Goal: Transaction & Acquisition: Purchase product/service

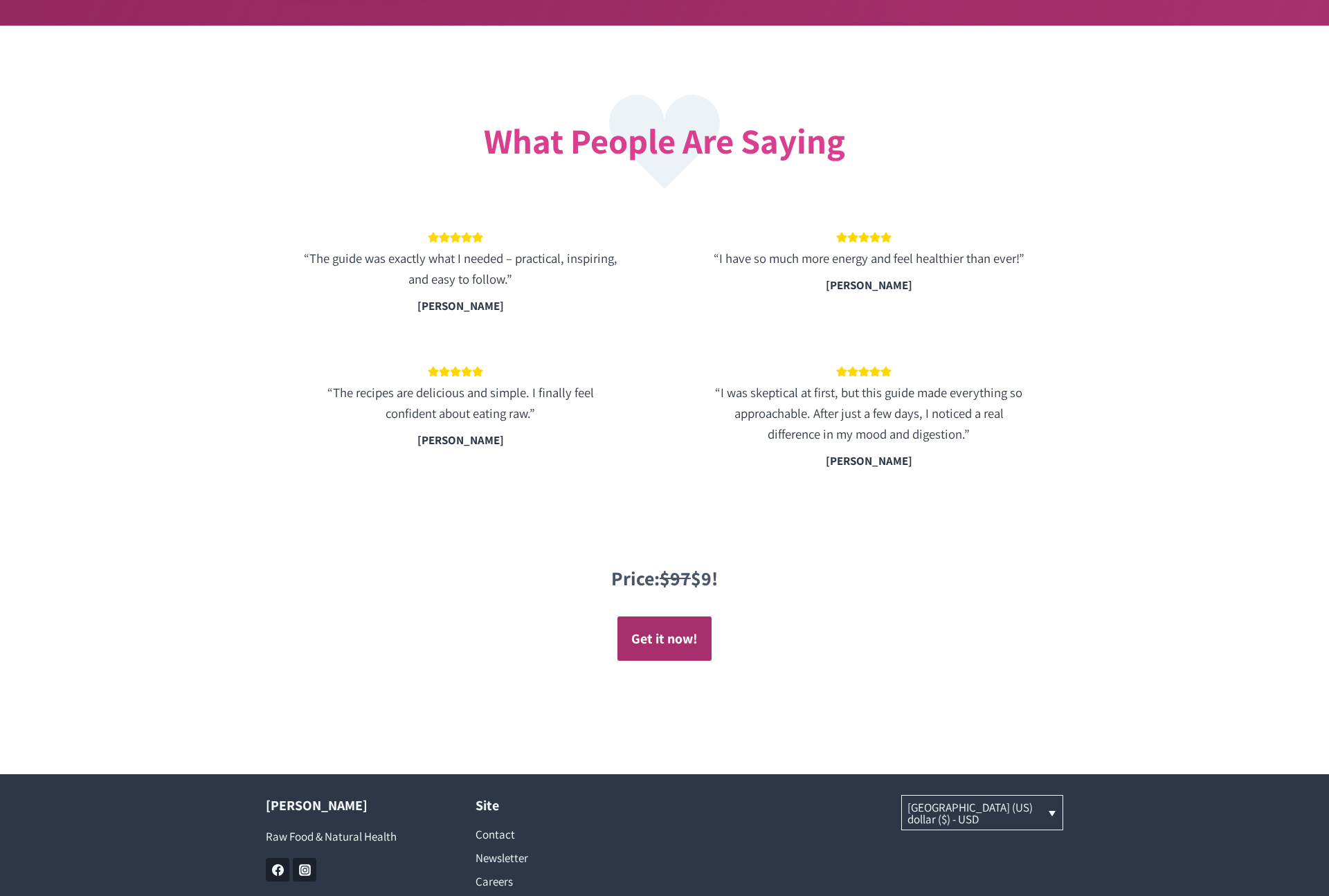
scroll to position [2501, 0]
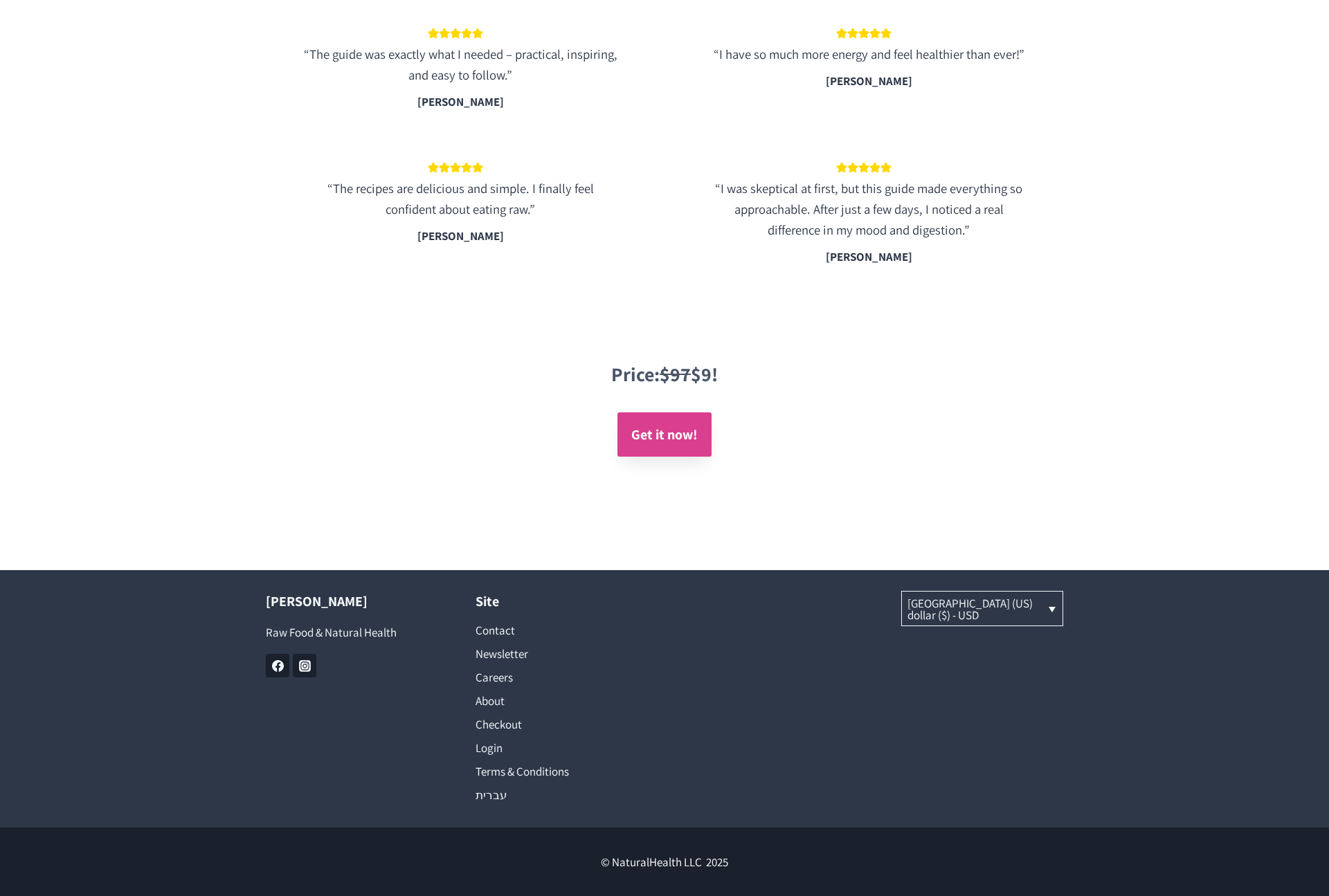
click at [665, 433] on strong "Get it now!" at bounding box center [664, 434] width 67 height 18
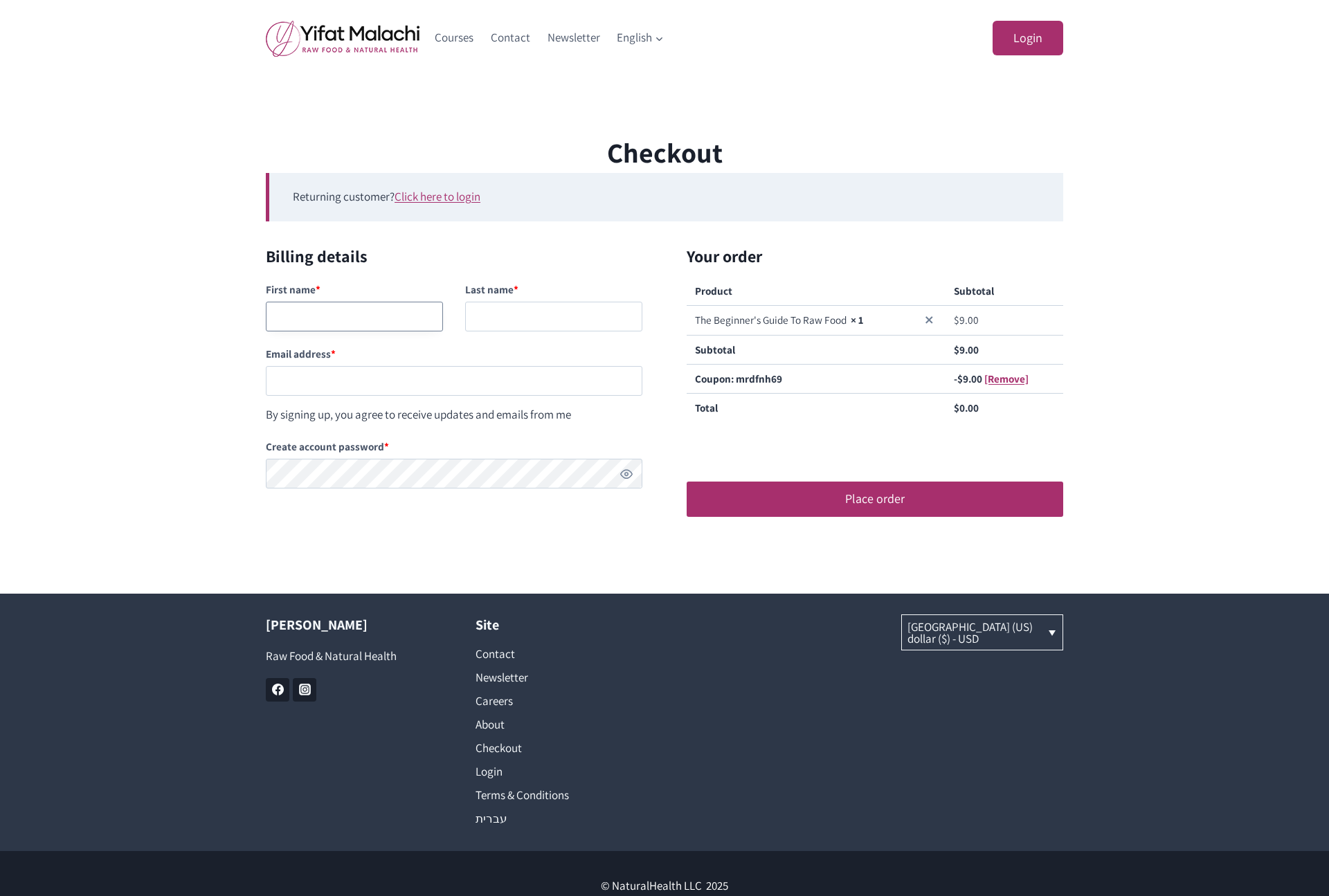
click at [390, 316] on input "First name *" at bounding box center [354, 317] width 177 height 30
type input "Manana"
type input "baba"
paste input "testingnh347@mailinator.com"
click at [442, 381] on input "testingnh347@mailinator.com" at bounding box center [453, 381] width 376 height 30
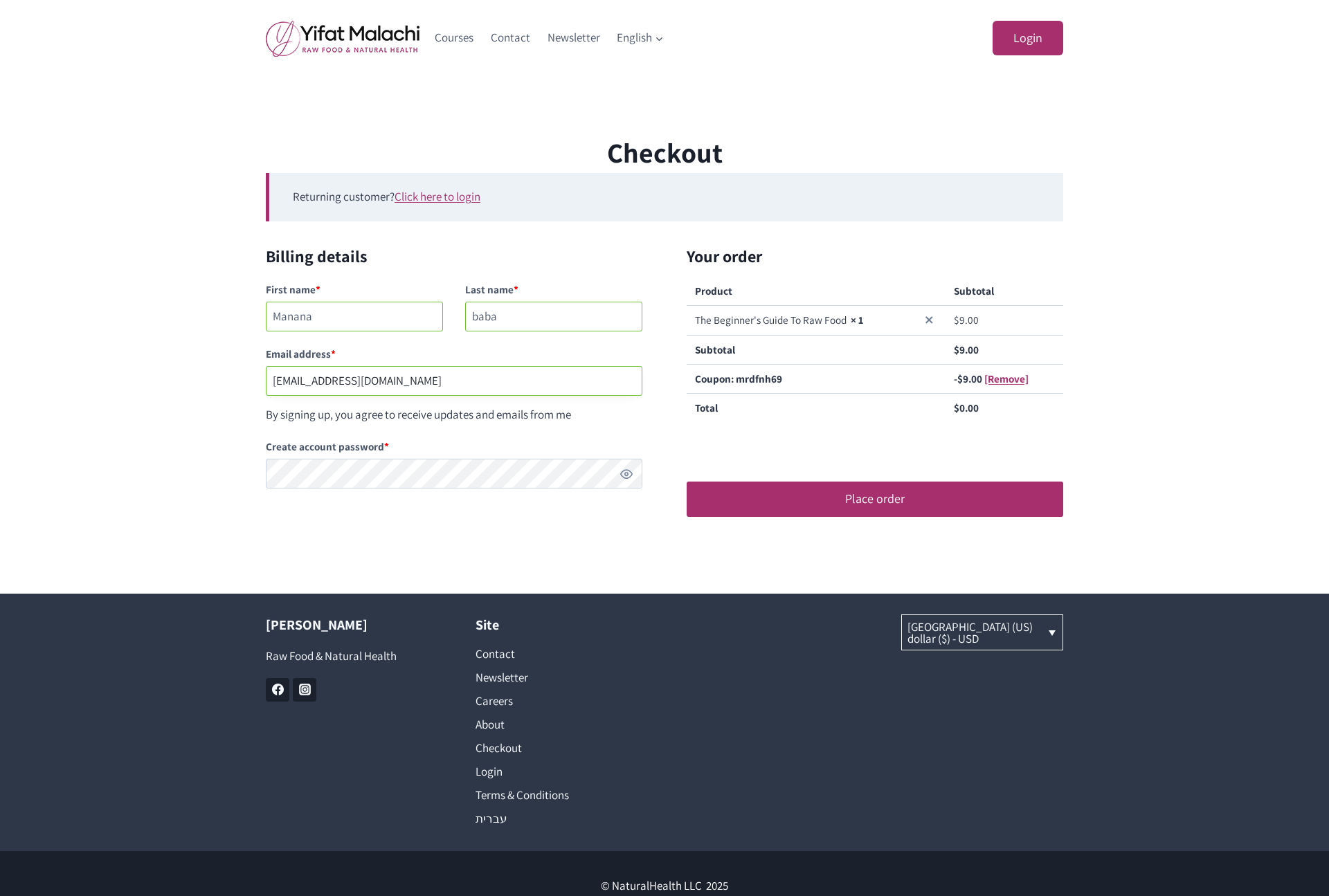
click at [442, 381] on input "testingnh347@mailinator.com" at bounding box center [453, 381] width 376 height 30
paste input "Checkout"
click at [335, 381] on input "testingnh347@mailinator.com" at bounding box center [453, 381] width 376 height 30
type input "testingnh348@mailinator.com"
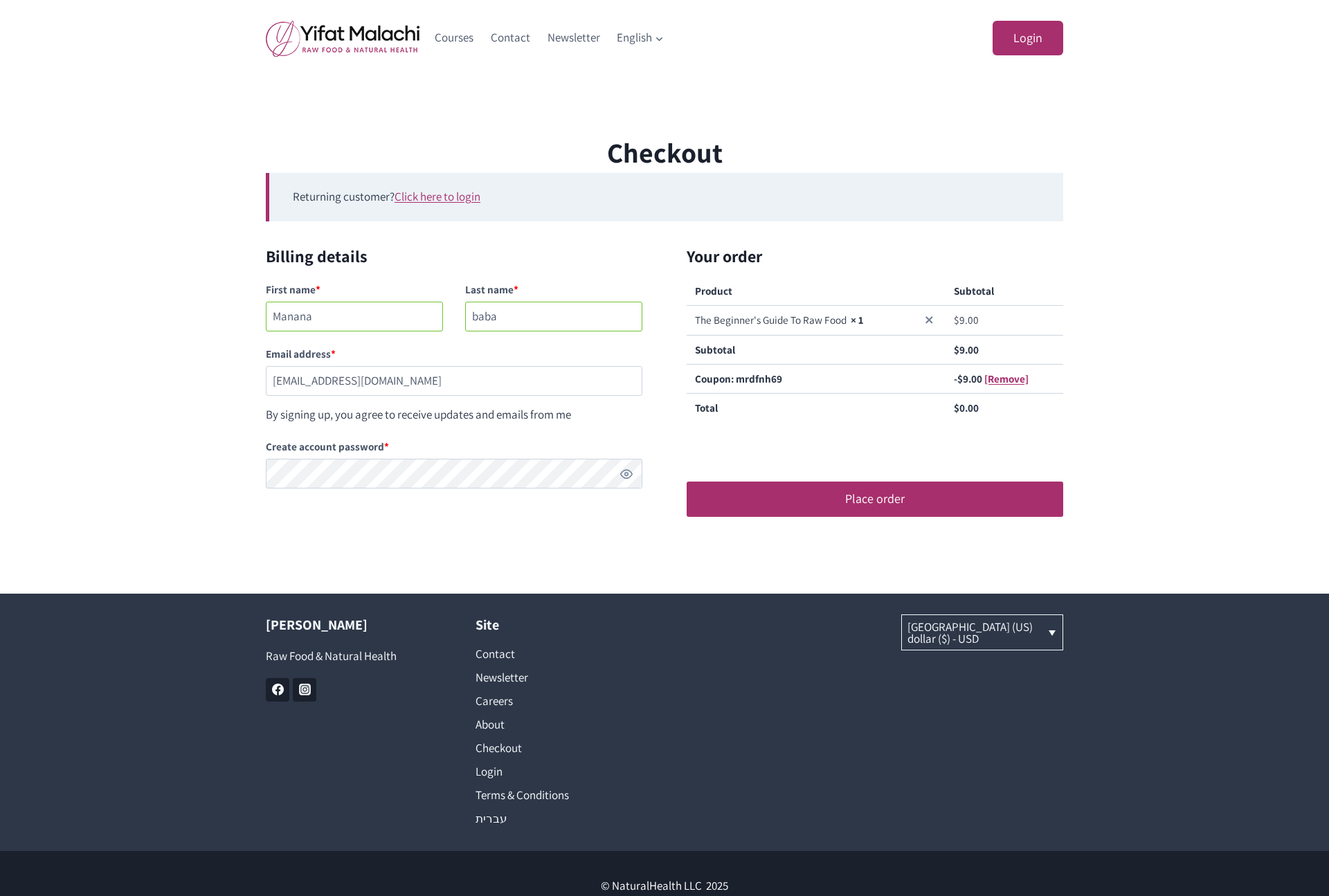
click at [209, 444] on div "Checkout Returning customer? Click here to login If you have shopped with us be…" at bounding box center [664, 335] width 1329 height 407
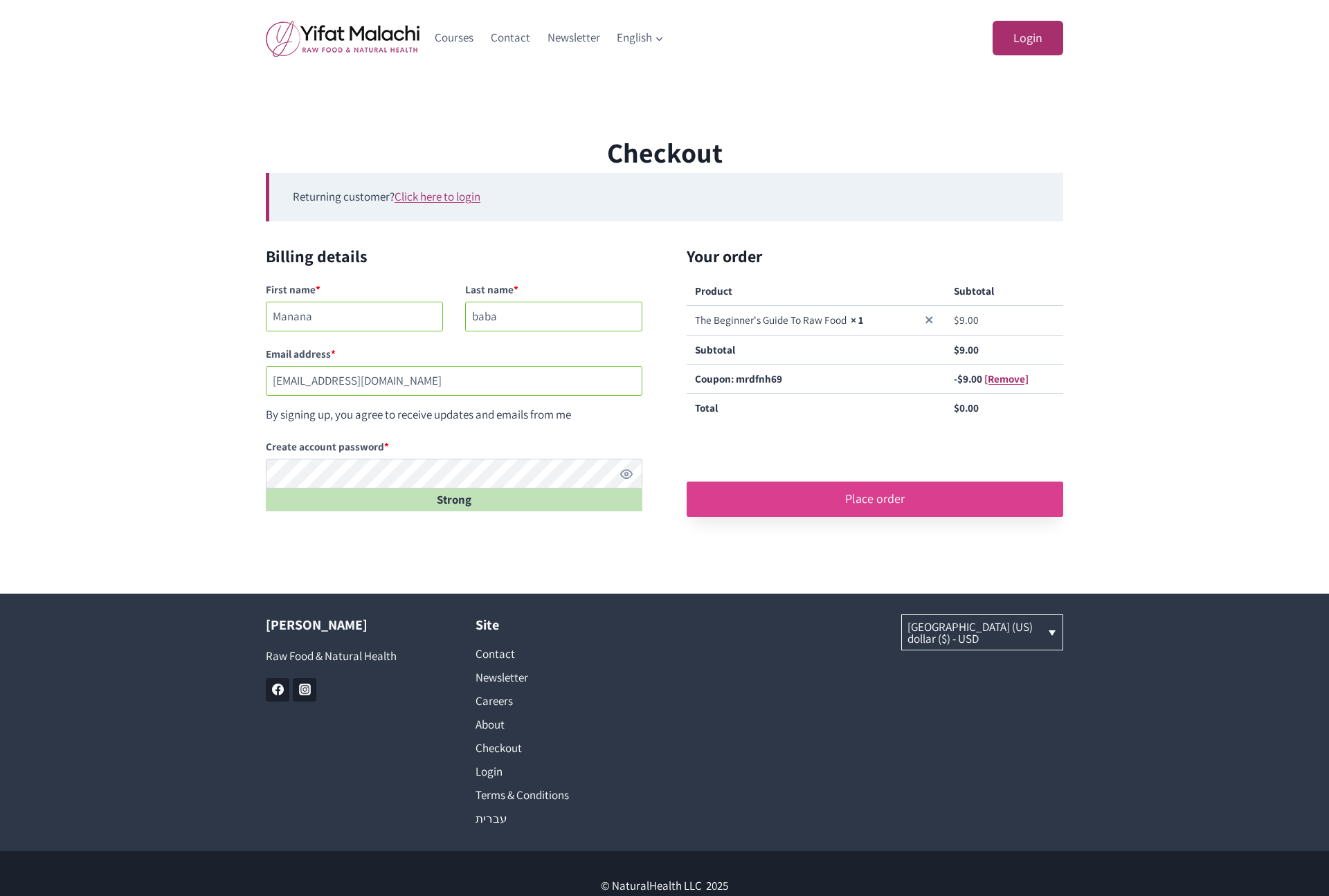
click at [857, 496] on button "Place order" at bounding box center [875, 498] width 376 height 35
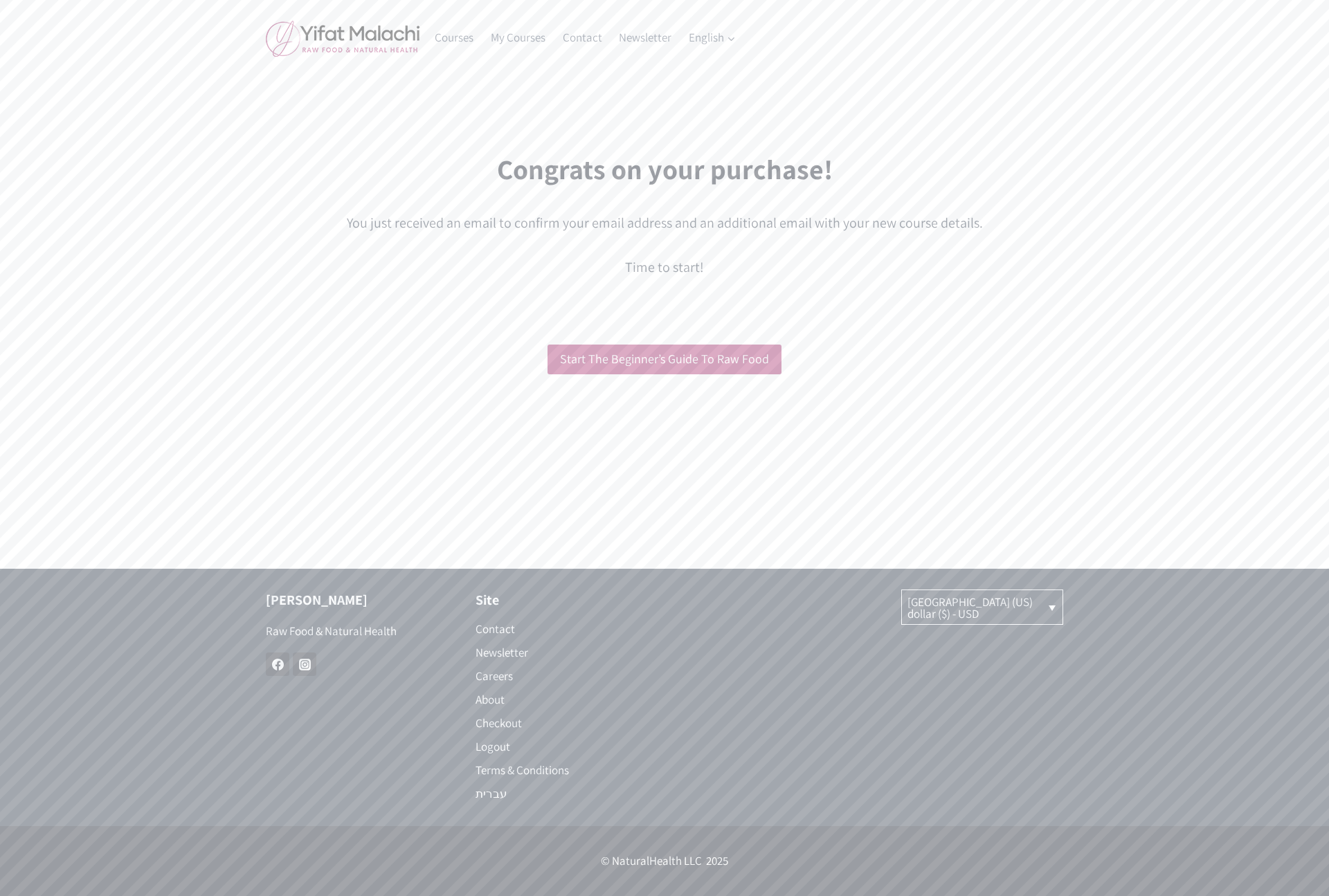
click at [804, 392] on div at bounding box center [664, 407] width 798 height 33
click at [312, 205] on div "Congrats on your purchase! You just received an email with details about your p…" at bounding box center [664, 213] width 798 height 130
click at [671, 413] on div at bounding box center [664, 407] width 798 height 33
click at [657, 357] on link "Start The Beginner’s Guide To Raw Food" at bounding box center [664, 359] width 234 height 30
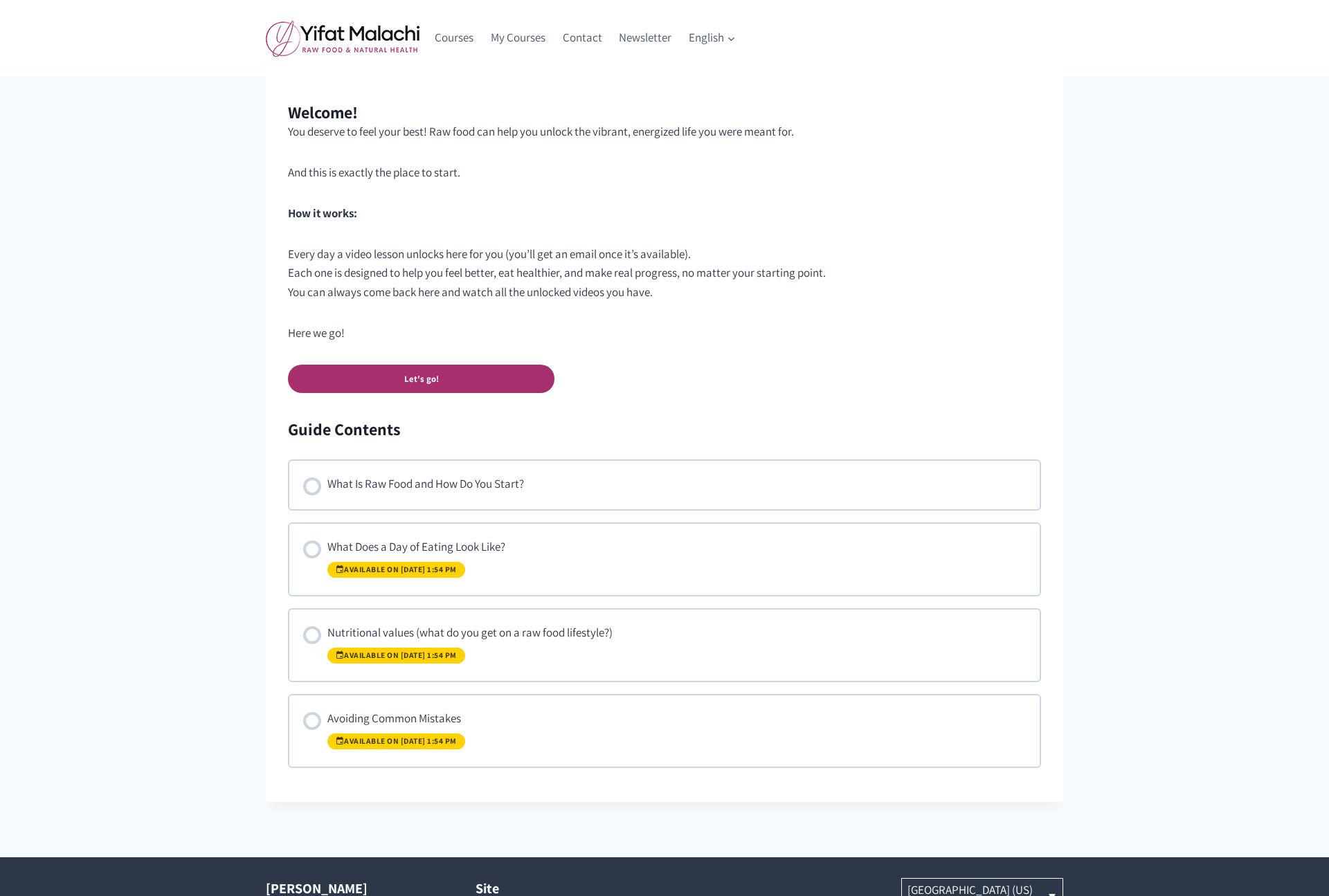
scroll to position [545, 0]
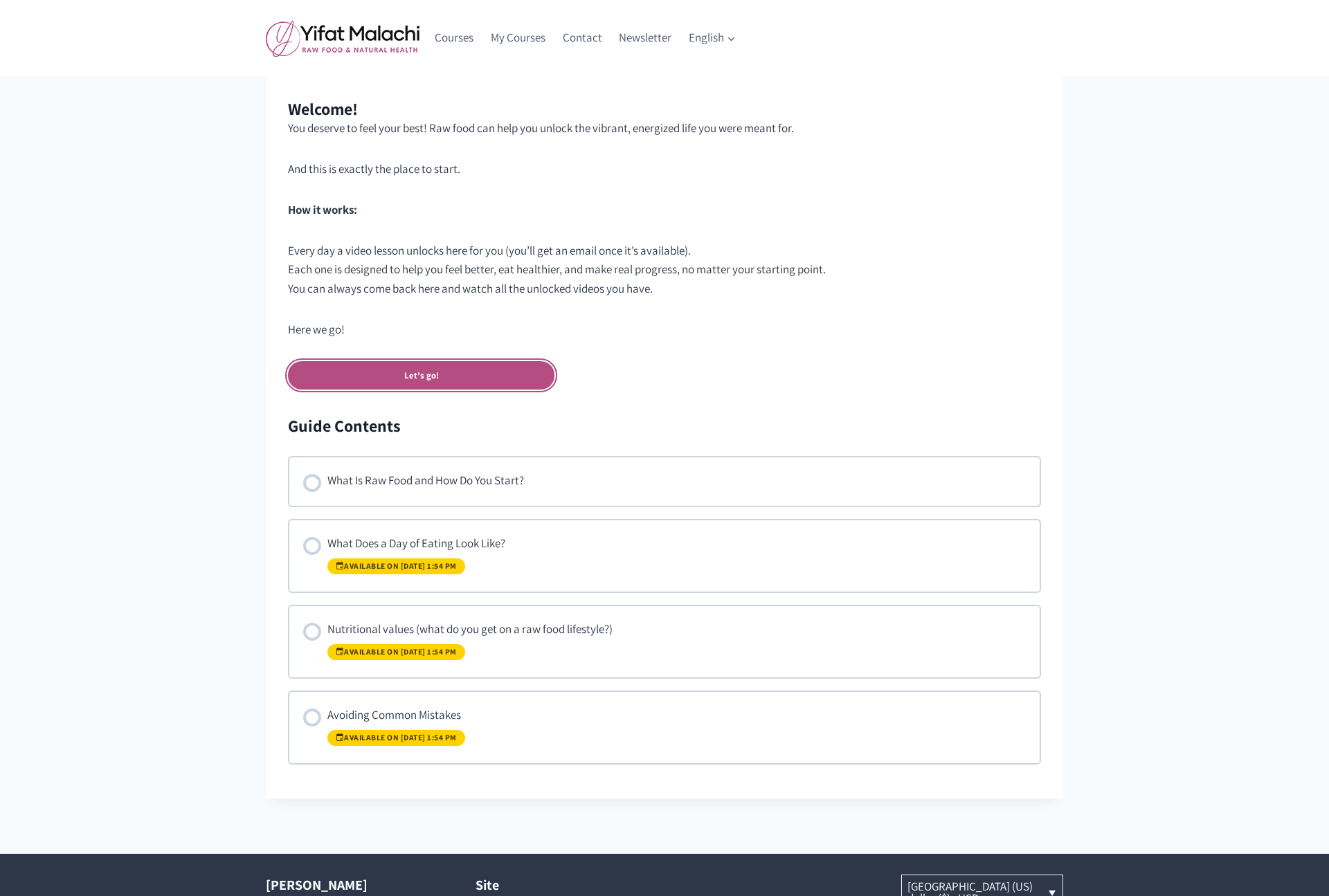
click at [430, 380] on link "Let's go!" at bounding box center [421, 375] width 267 height 28
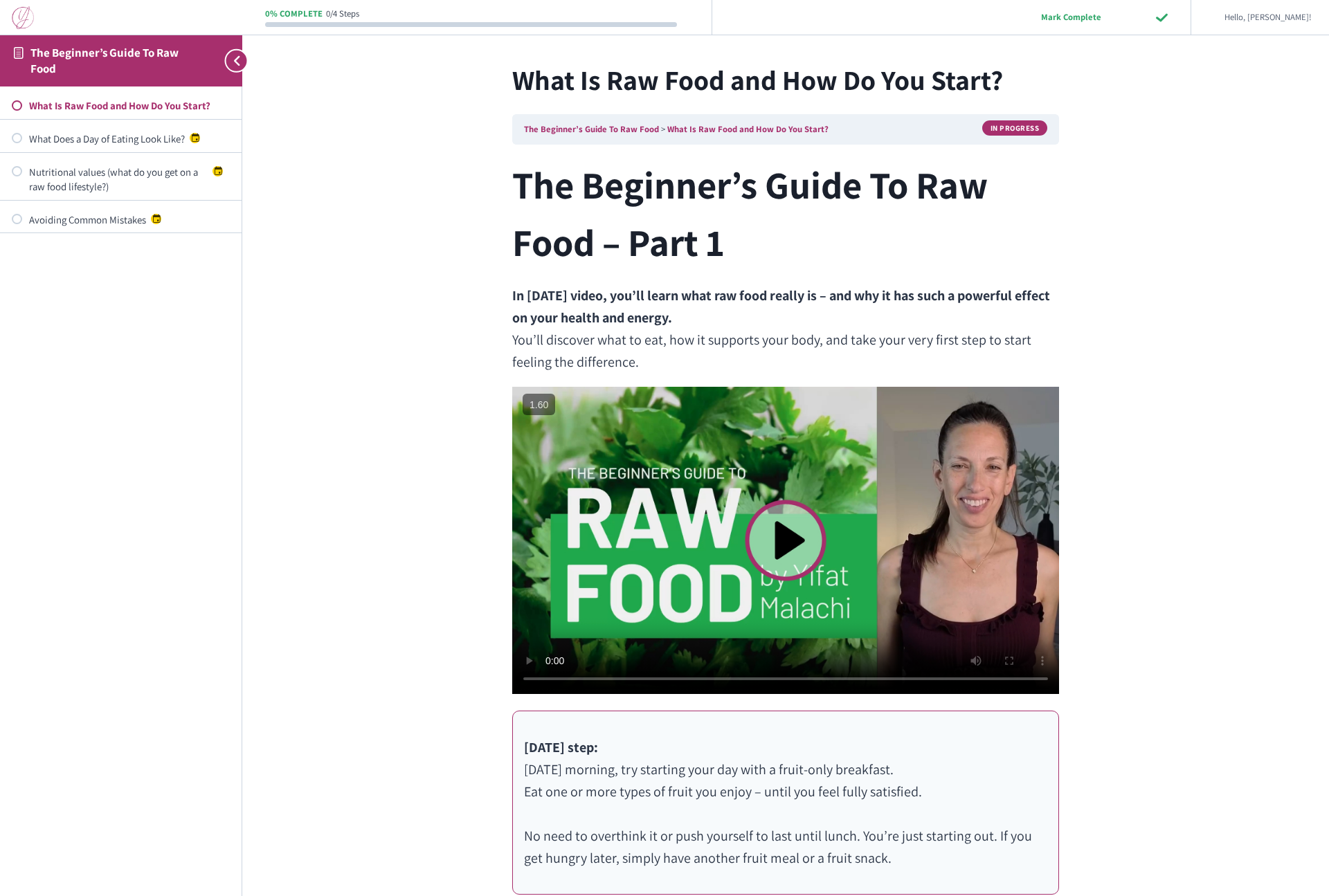
click at [23, 17] on img at bounding box center [23, 18] width 23 height 23
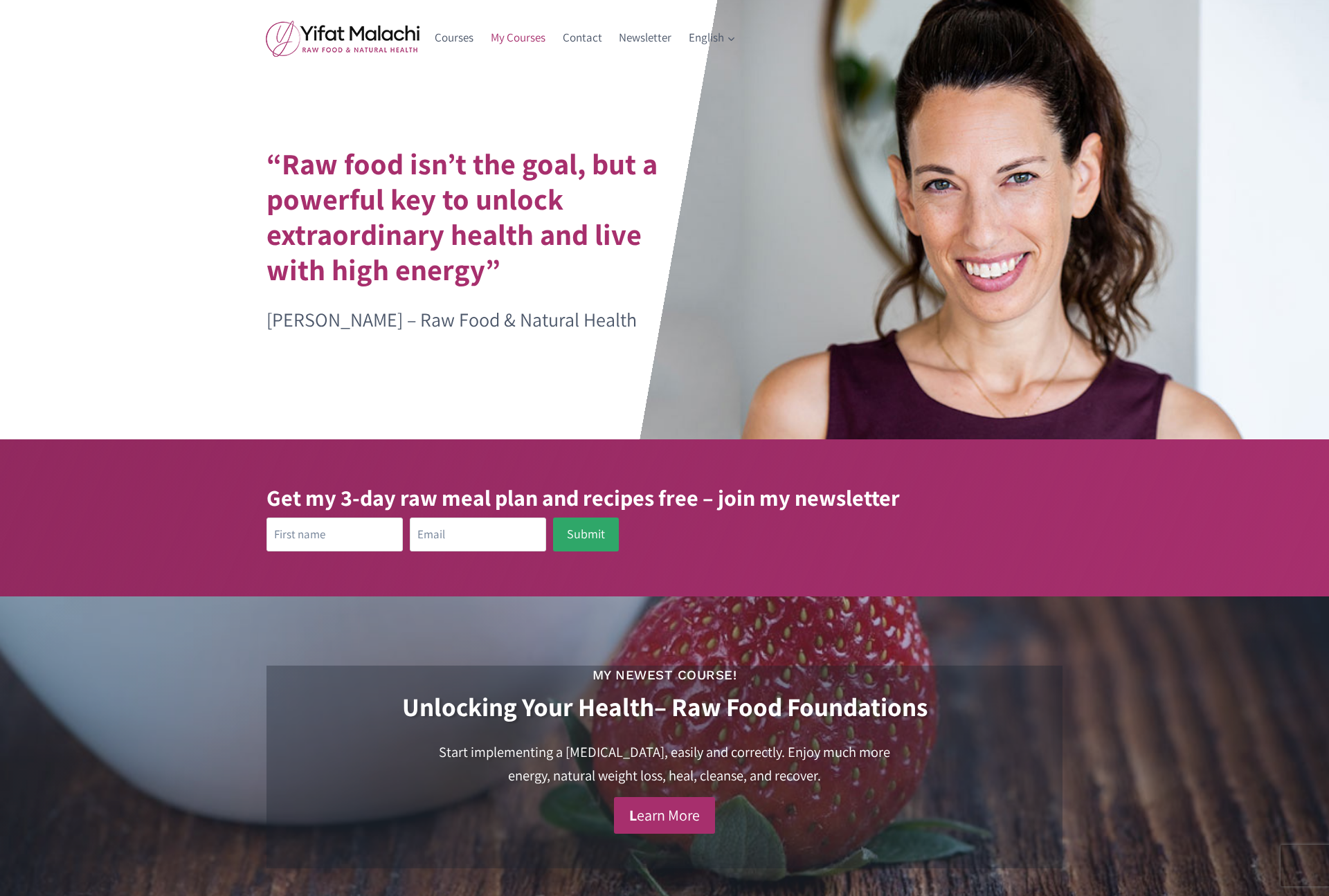
click at [512, 32] on link "My Courses" at bounding box center [518, 38] width 72 height 33
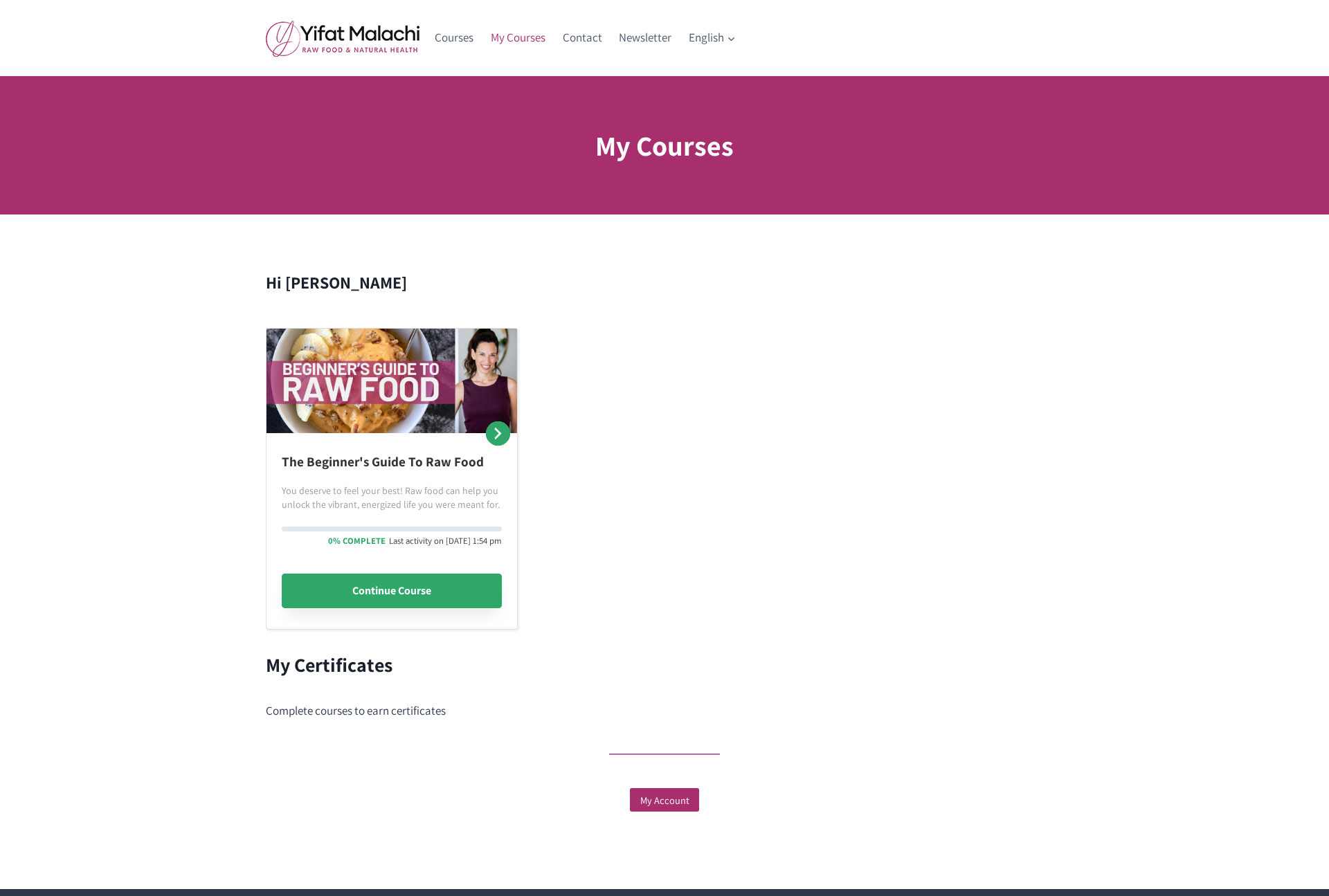
click at [374, 590] on link "Continue Course" at bounding box center [391, 590] width 221 height 35
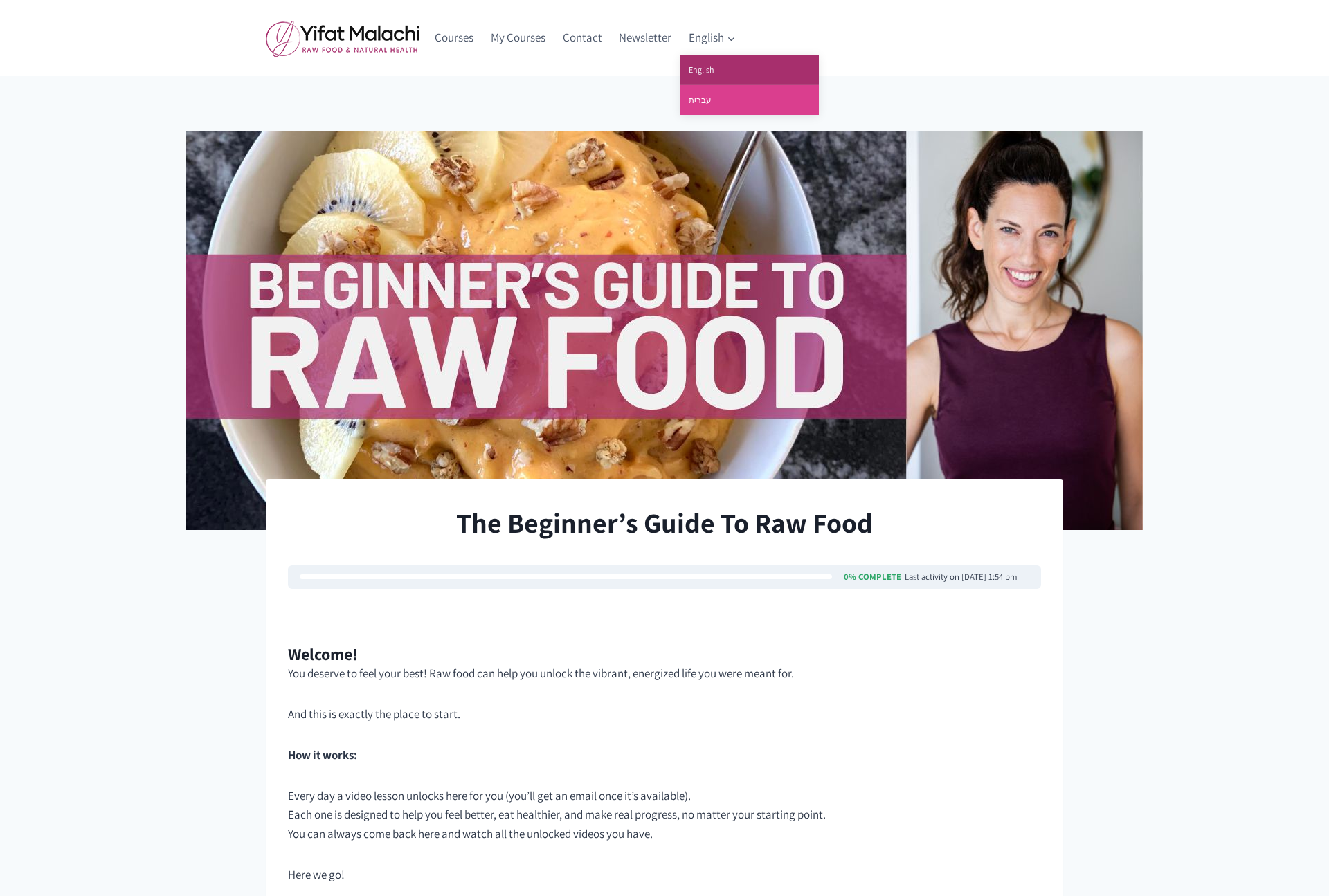
click at [705, 102] on link "עברית" at bounding box center [750, 100] width 139 height 30
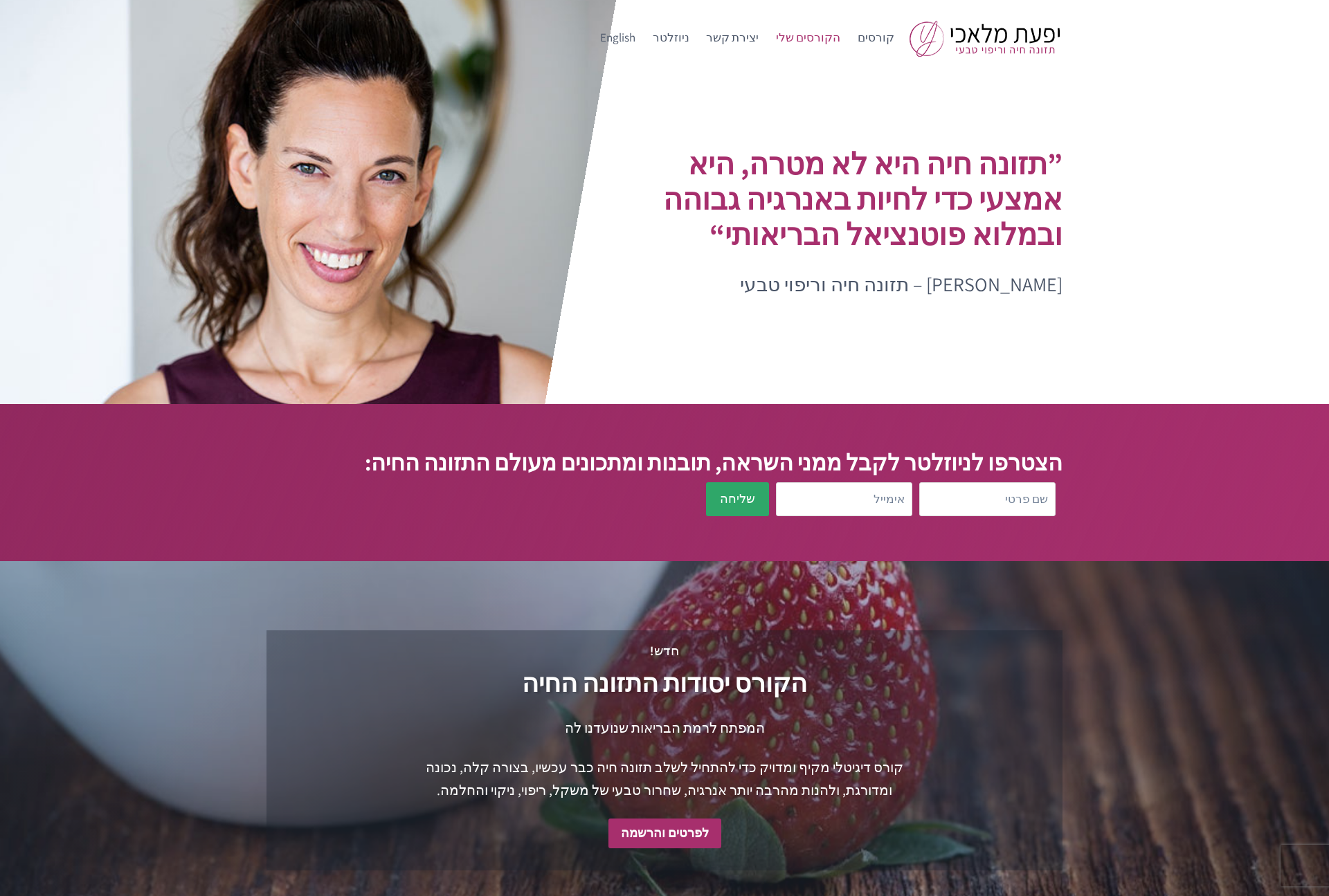
click at [827, 38] on link "הקורסים שלי" at bounding box center [808, 38] width 82 height 33
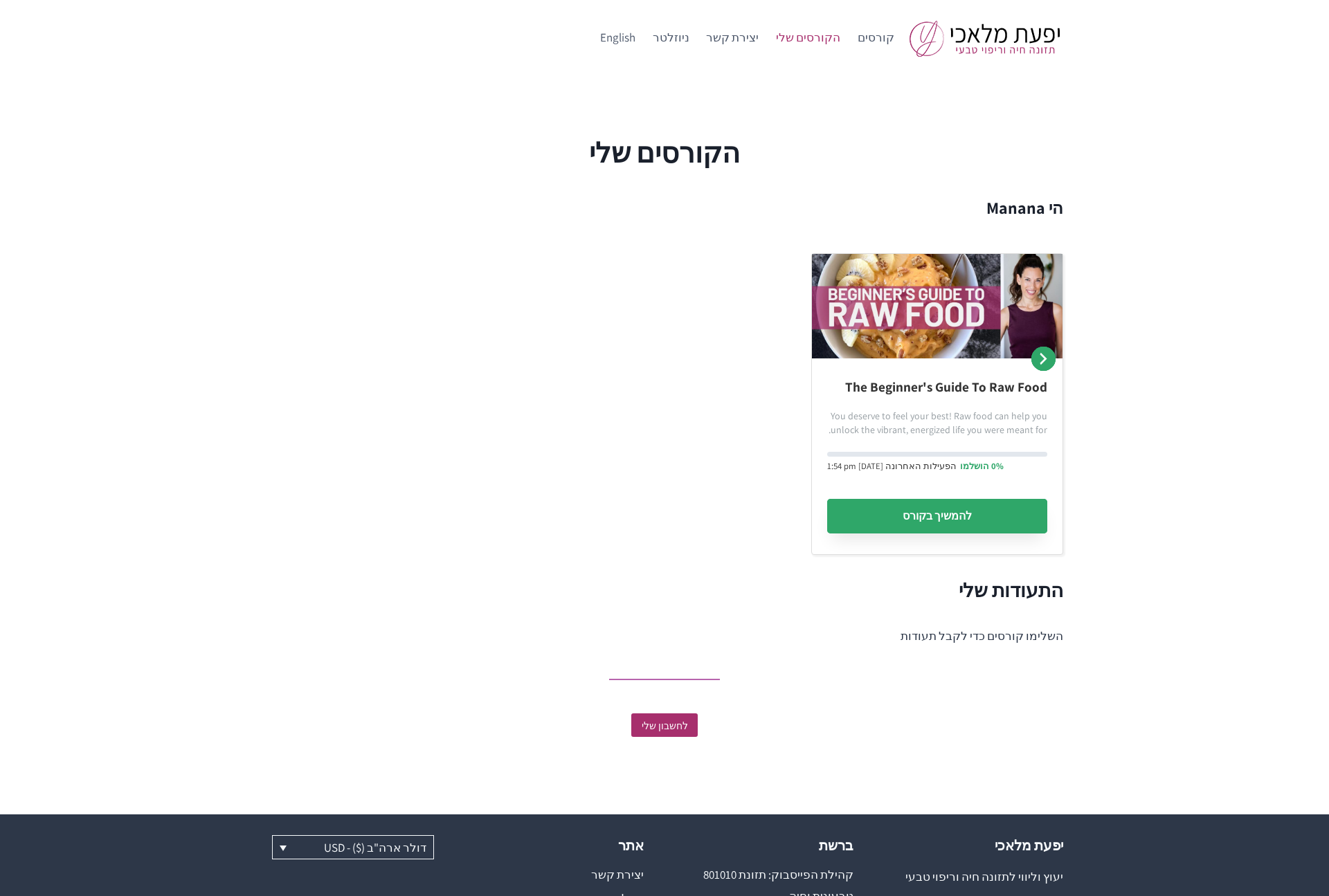
click at [944, 510] on link "להמשיך בקורס" at bounding box center [937, 516] width 221 height 35
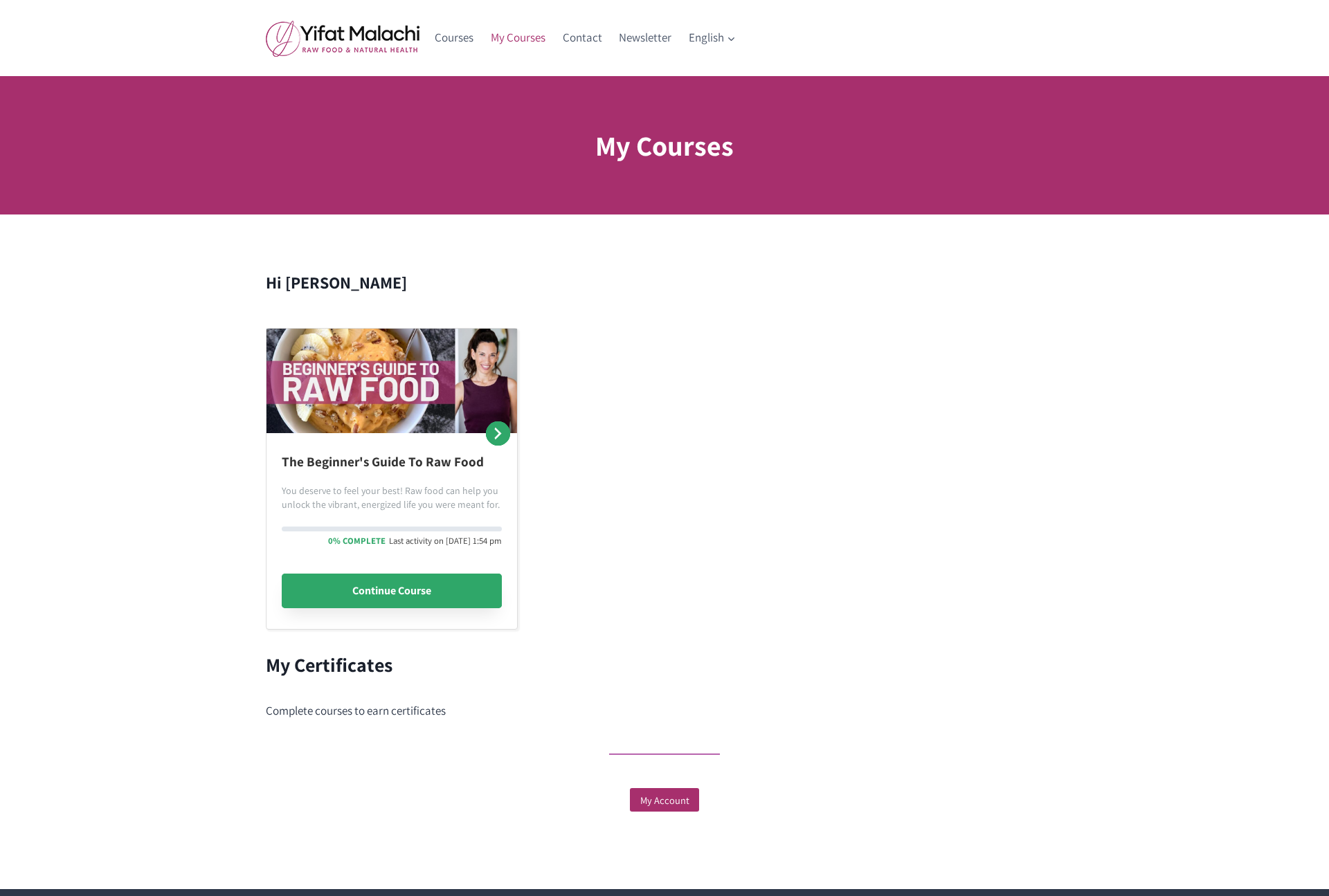
click at [409, 591] on link "Continue Course" at bounding box center [391, 590] width 221 height 35
click at [389, 591] on link "Continue Course" at bounding box center [391, 590] width 221 height 35
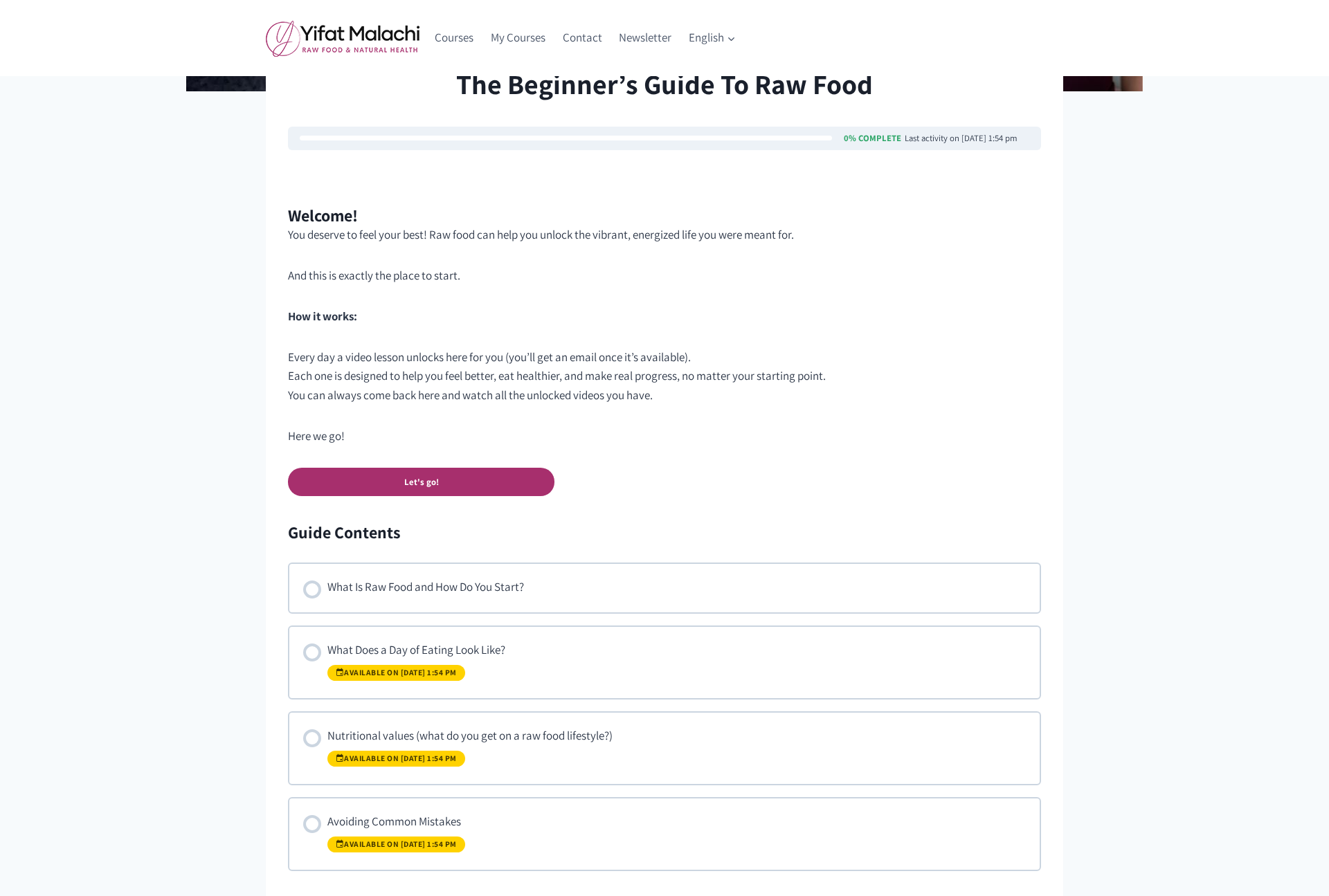
scroll to position [824, 0]
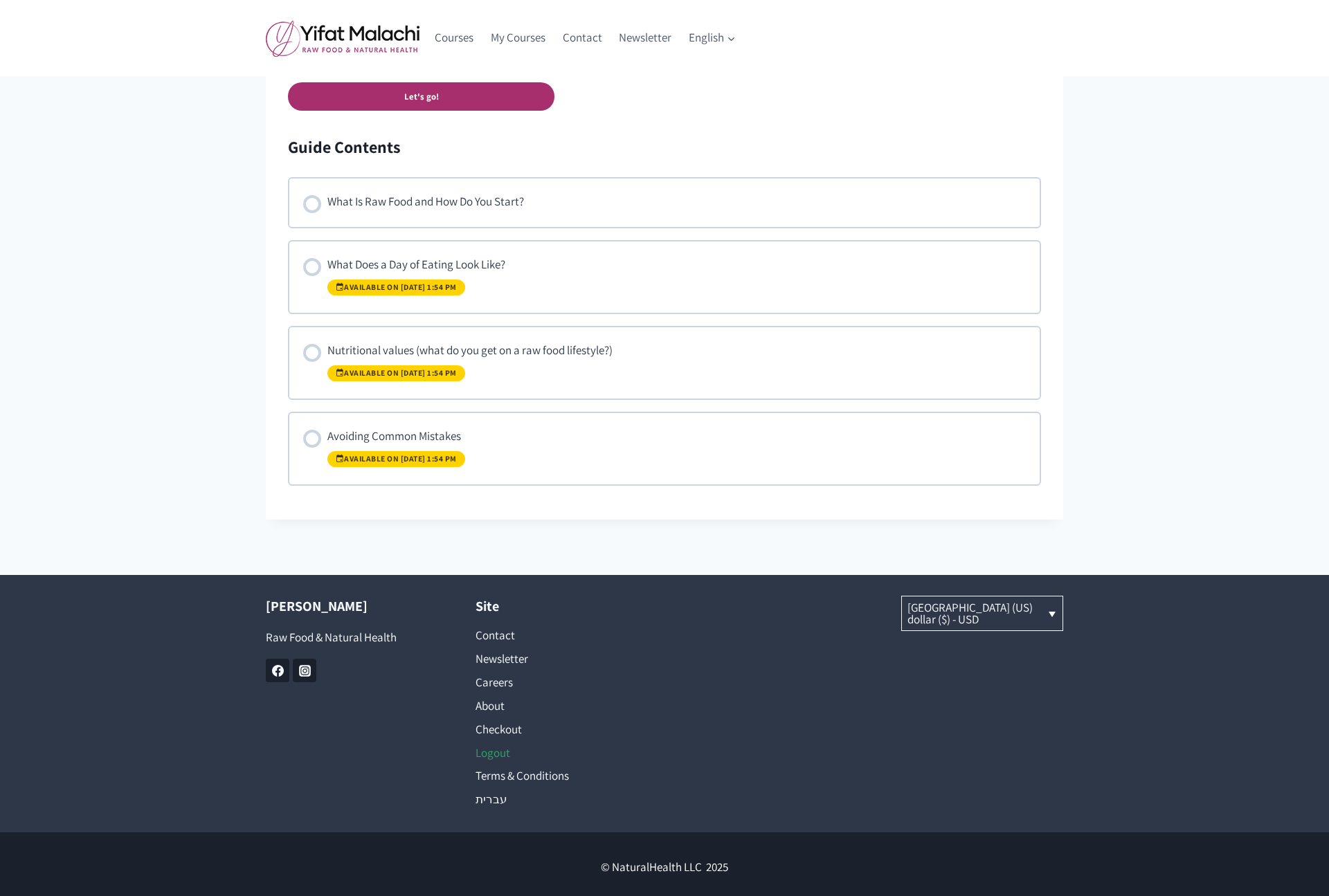
click at [489, 747] on link "Logout" at bounding box center [559, 752] width 168 height 23
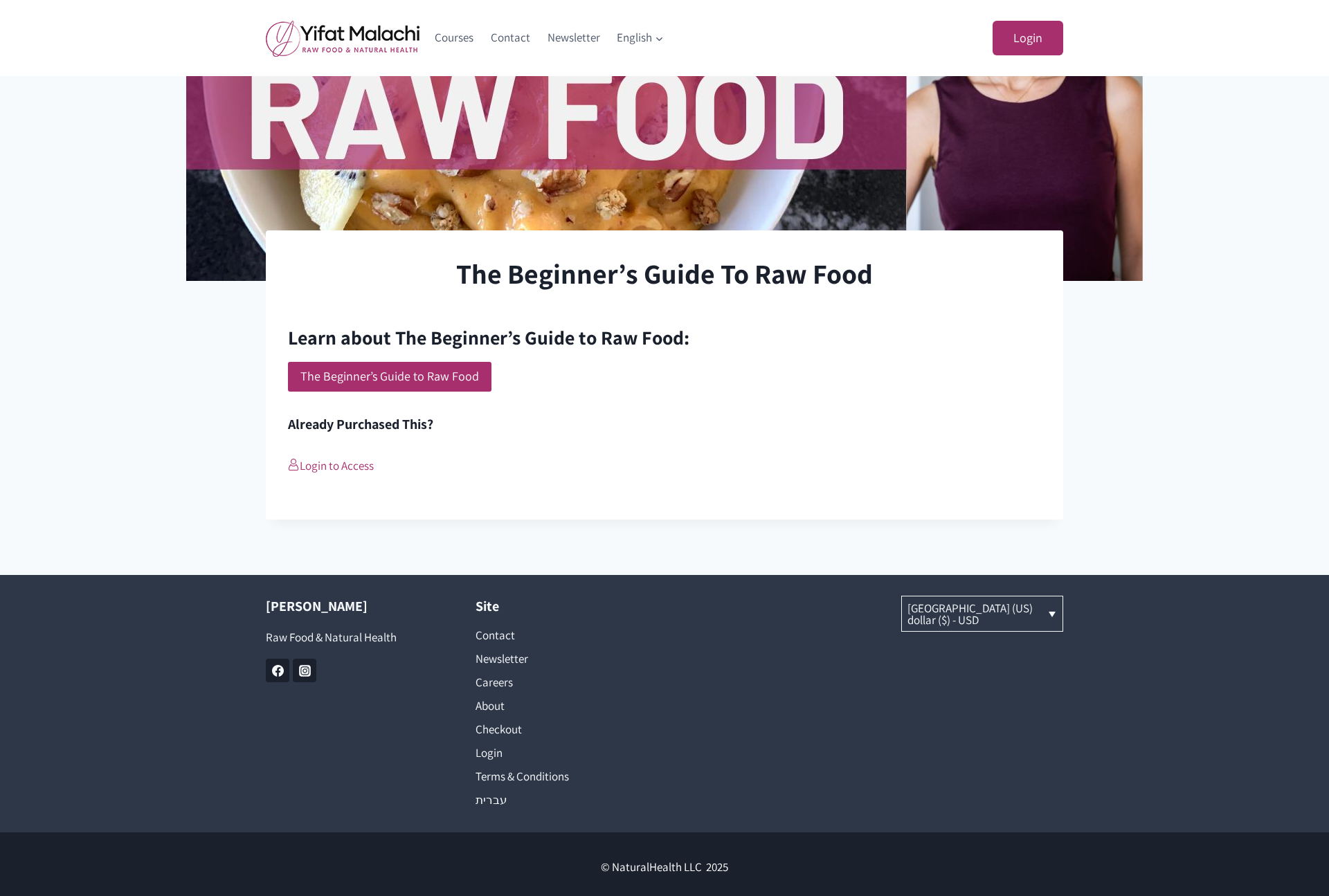
scroll to position [254, 0]
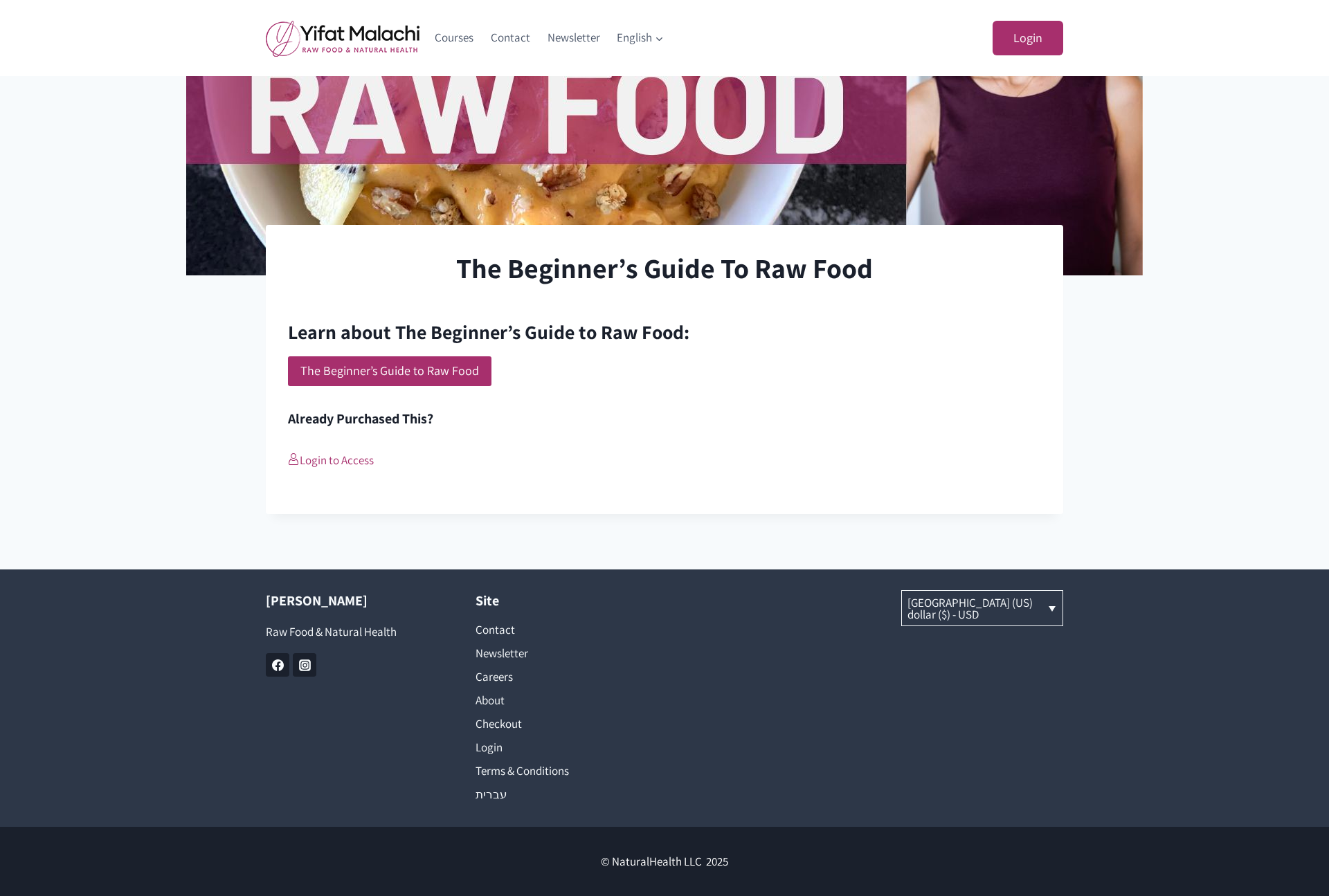
click at [160, 320] on div "The Beginner’s Guide To Raw Food Current Status Not Enrolled Enroll in this cou…" at bounding box center [664, 195] width 1329 height 637
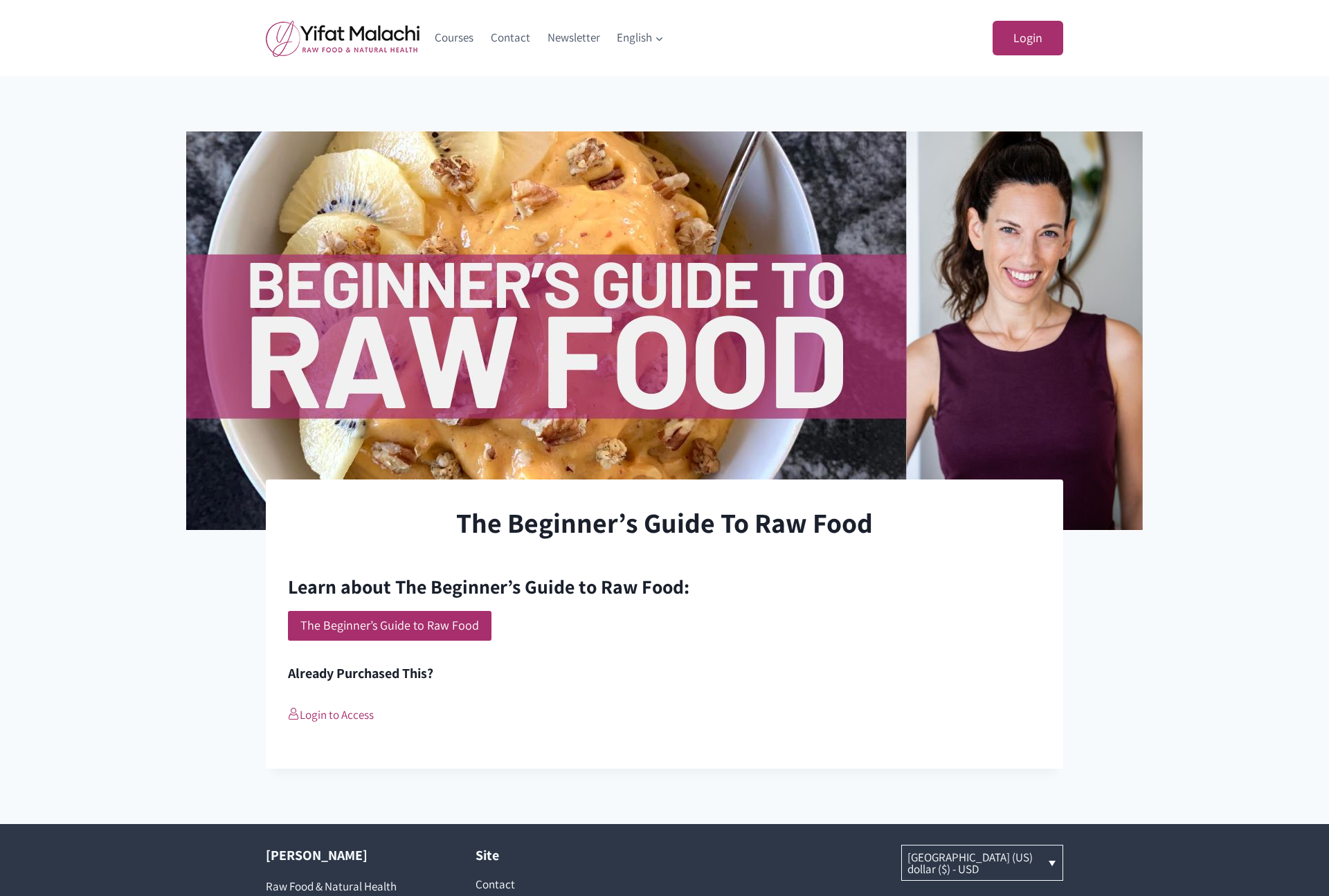
scroll to position [254, 0]
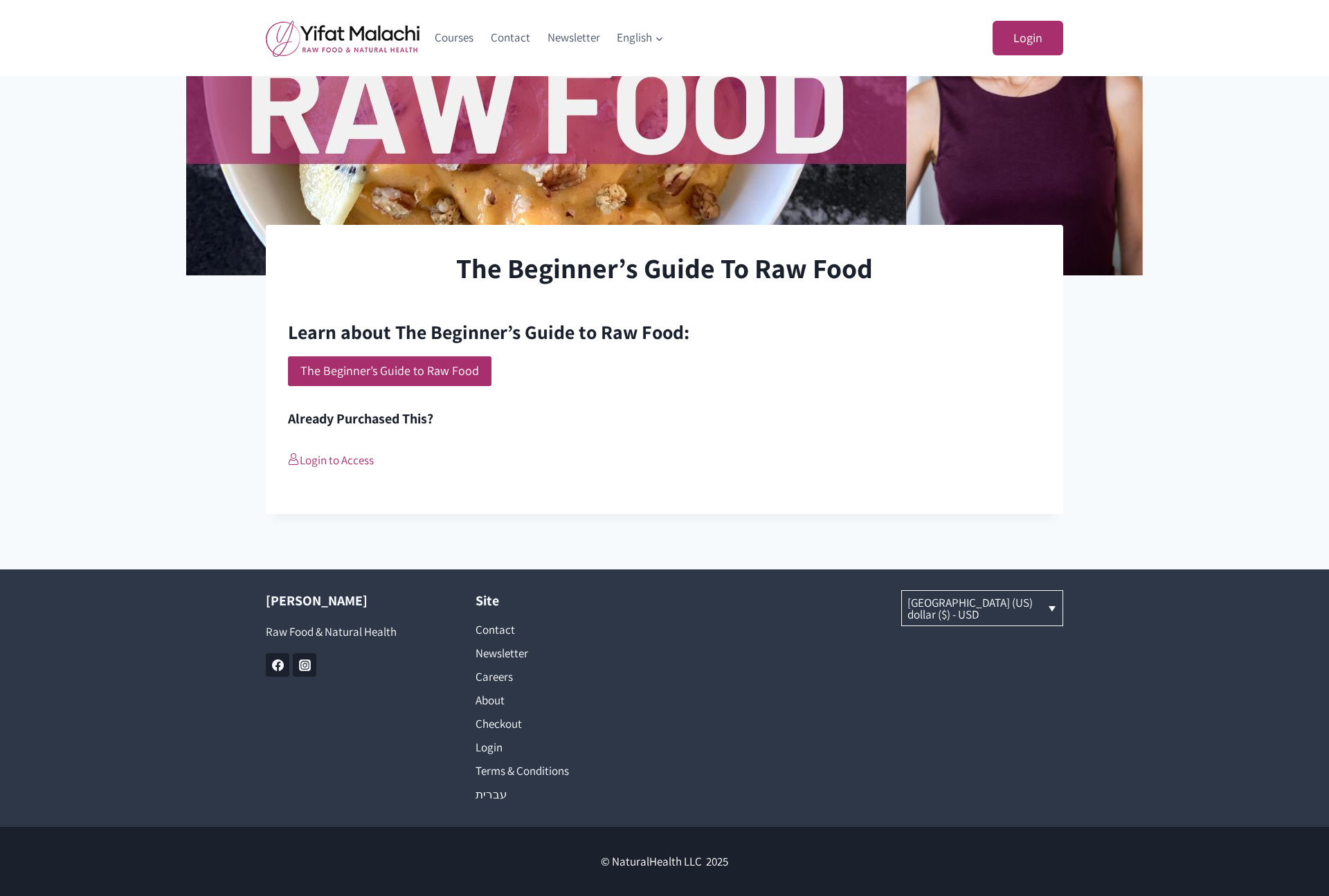
click at [170, 383] on div "The Beginner’s Guide To Raw Food Current Status Not Enrolled Enroll in this cou…" at bounding box center [664, 195] width 1329 height 637
click at [574, 373] on div "The Beginner’s Guide to Raw Food" at bounding box center [664, 372] width 753 height 30
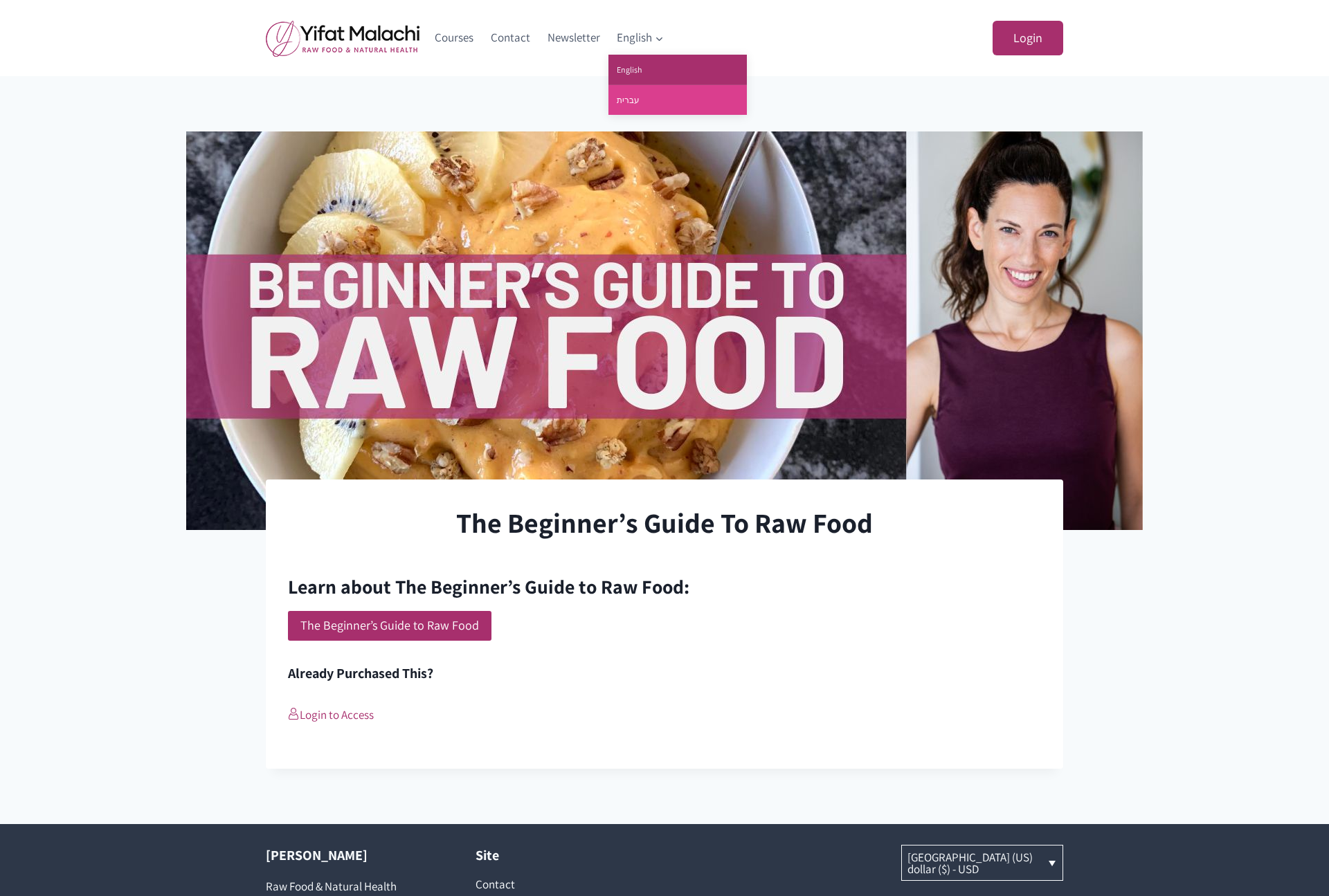
click at [634, 99] on link "עברית" at bounding box center [678, 100] width 139 height 30
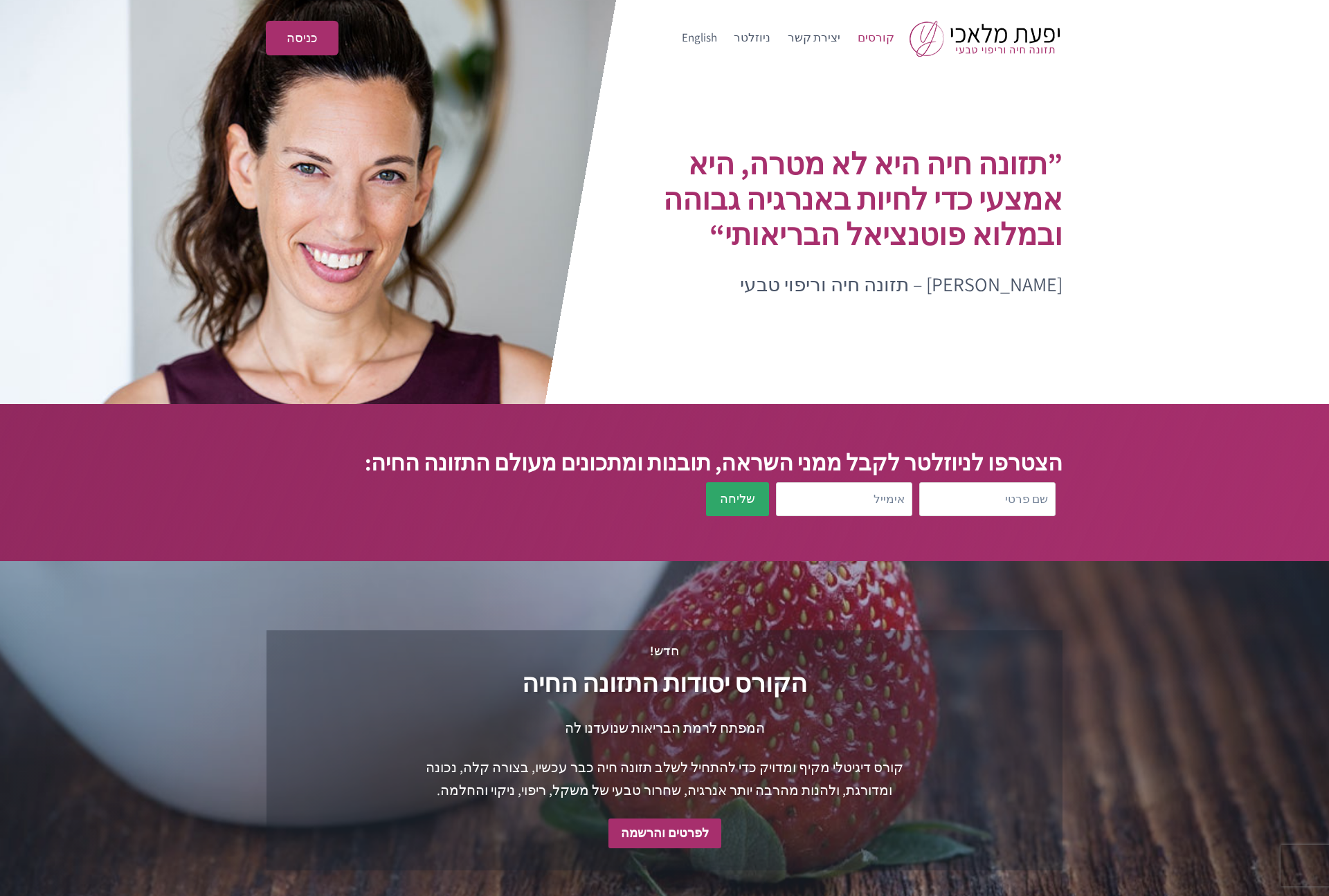
click at [888, 35] on link "קורסים" at bounding box center [876, 38] width 54 height 33
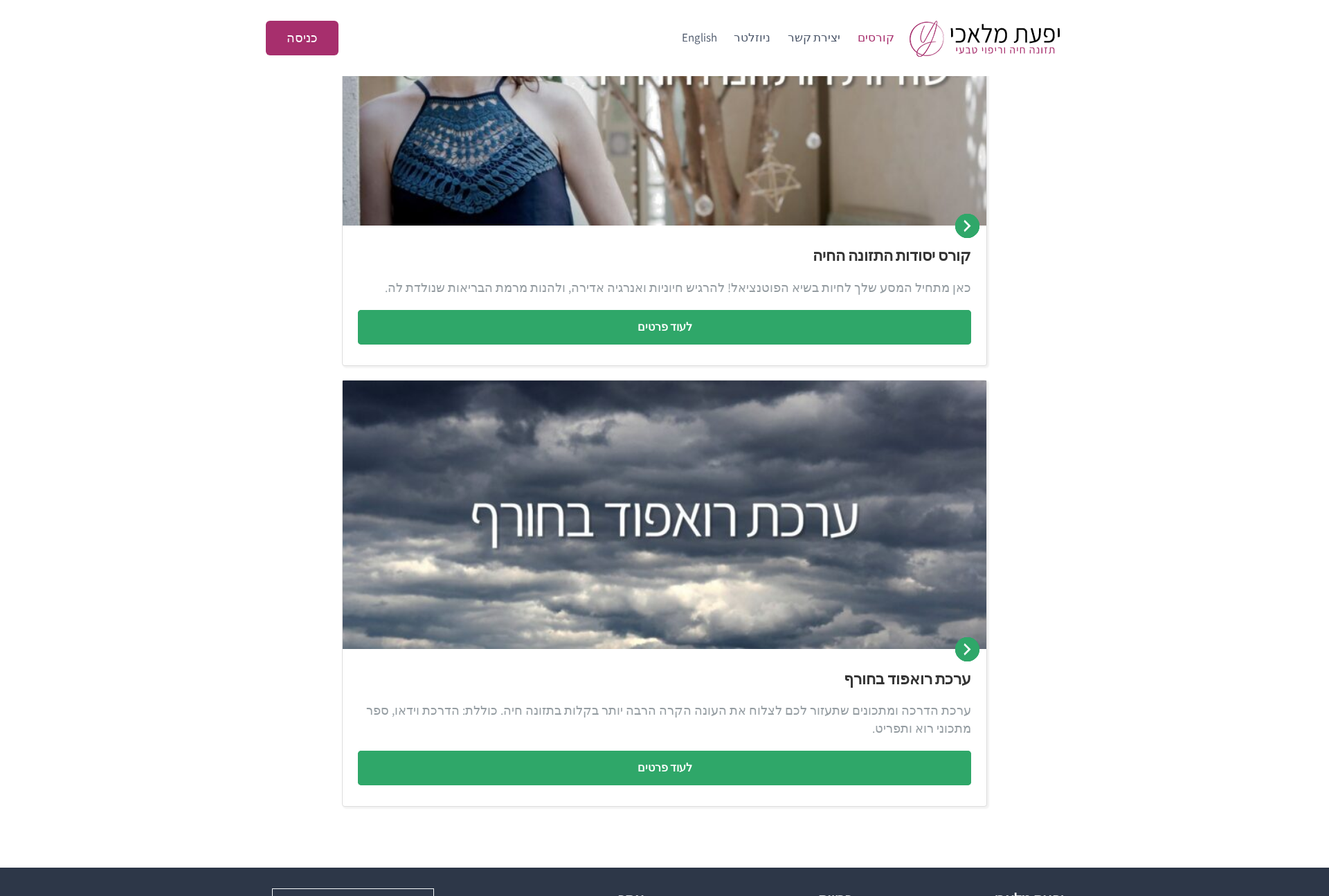
scroll to position [521, 0]
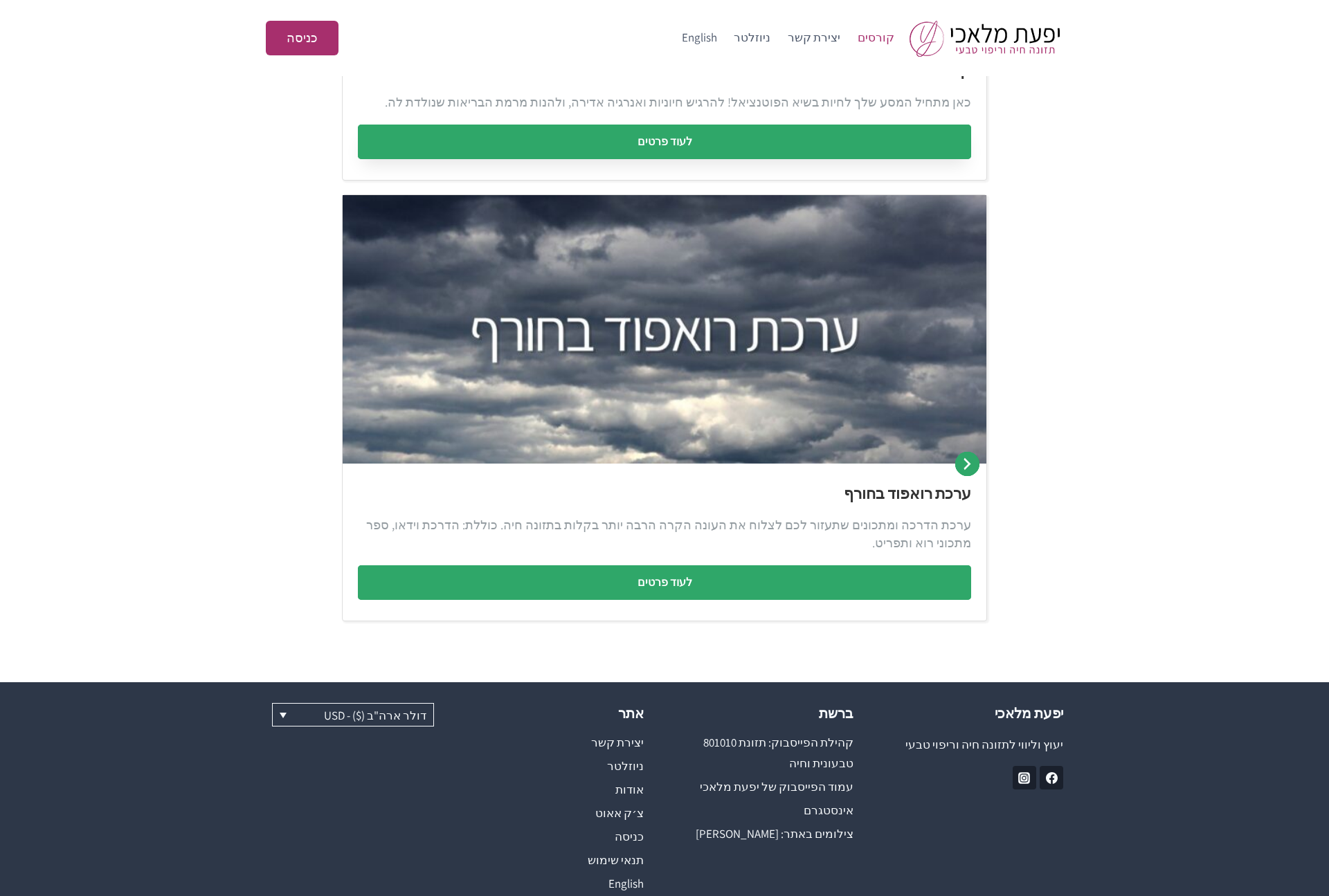
click at [678, 128] on link "לעוד פרטים" at bounding box center [664, 142] width 613 height 35
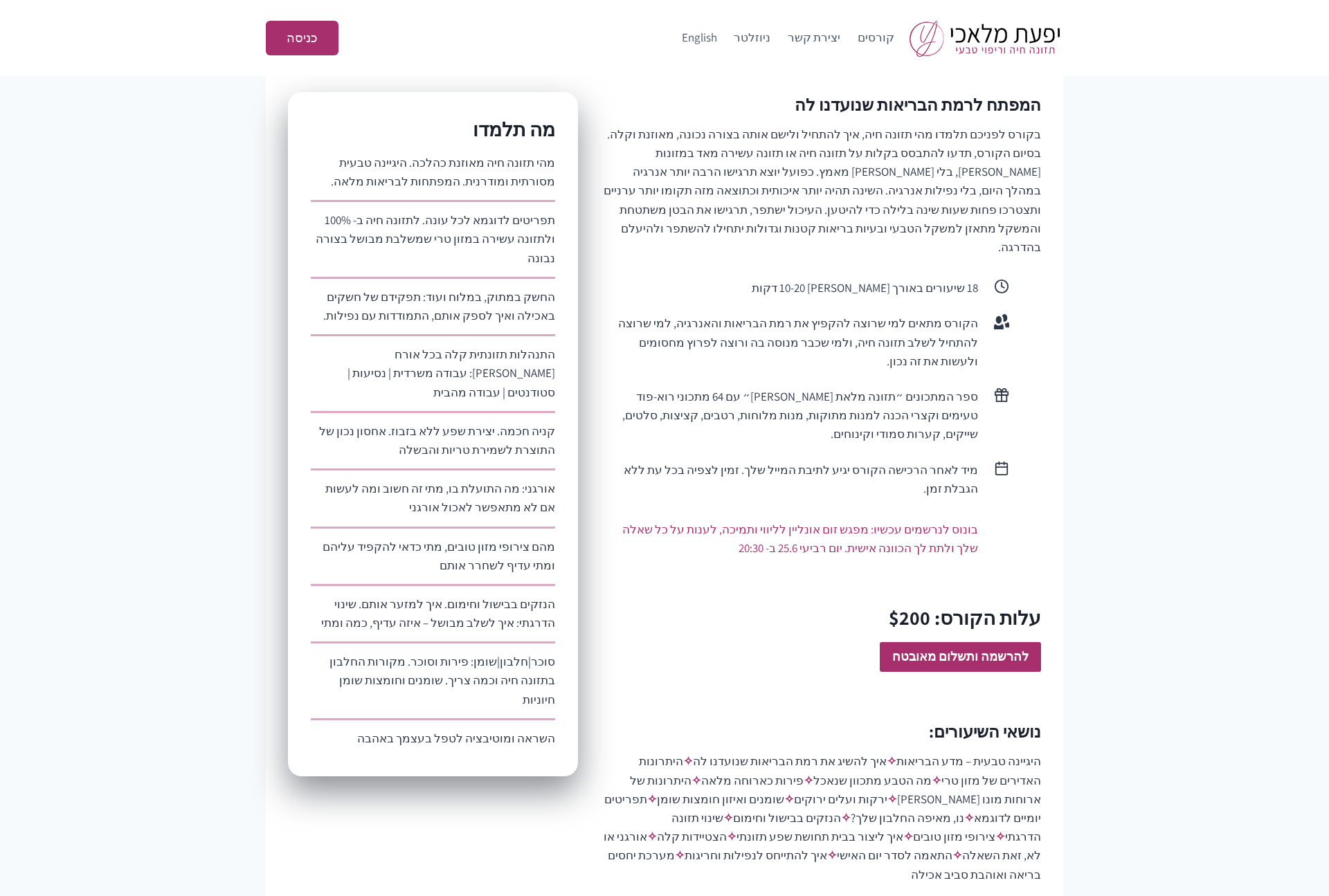
scroll to position [494, 0]
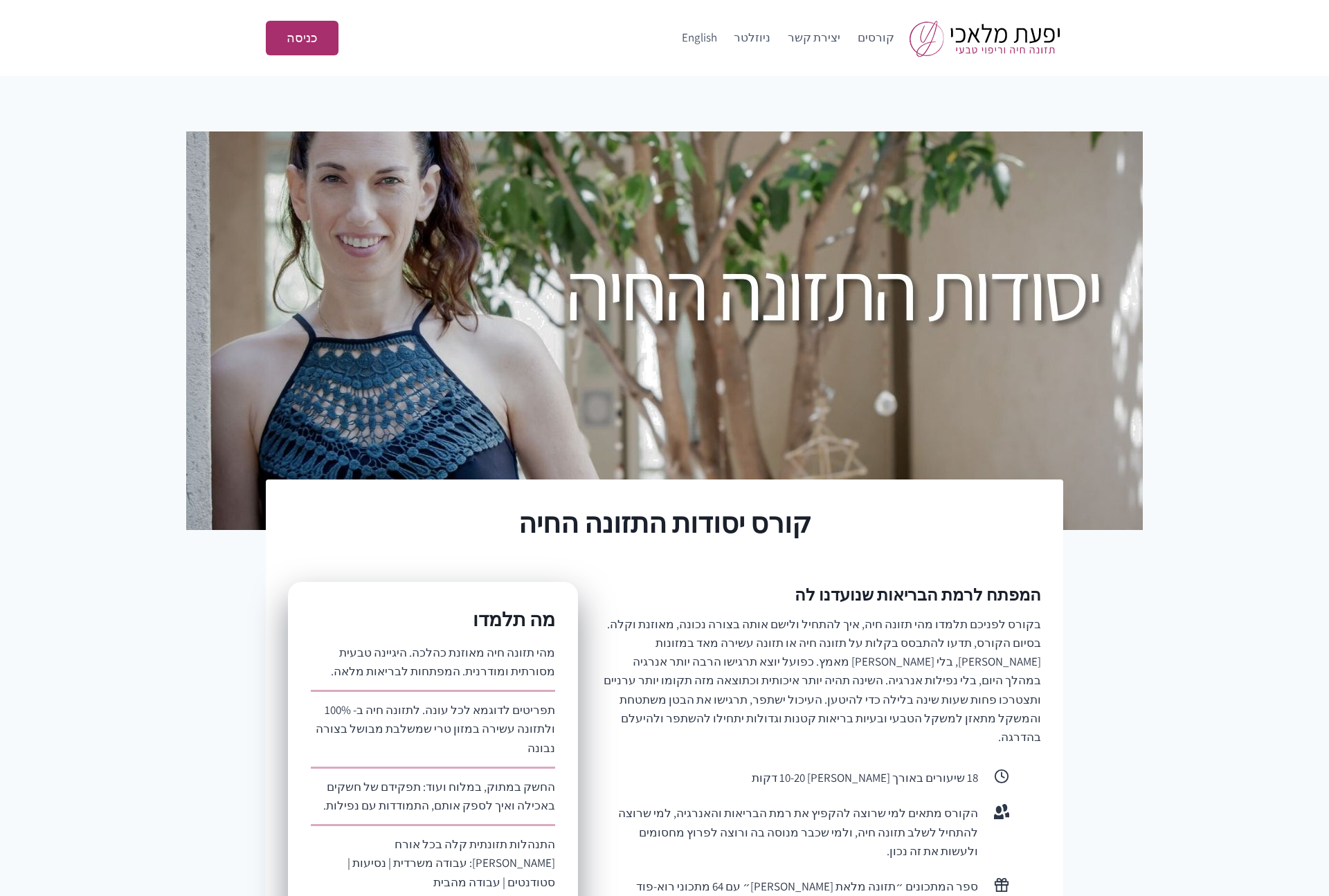
scroll to position [494, 0]
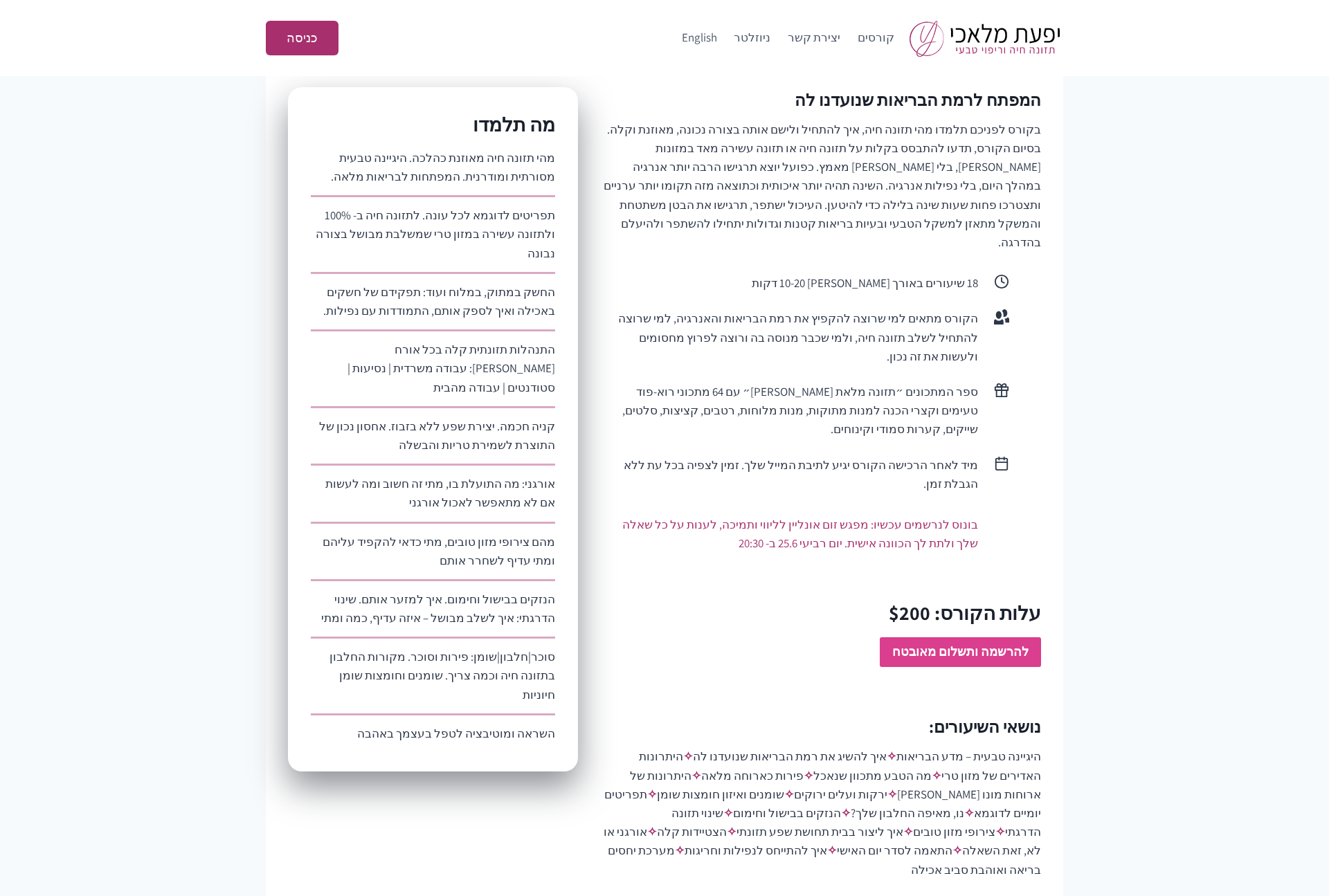
click at [952, 644] on strong "להרשמה ותשלום מאובטח" at bounding box center [960, 651] width 136 height 16
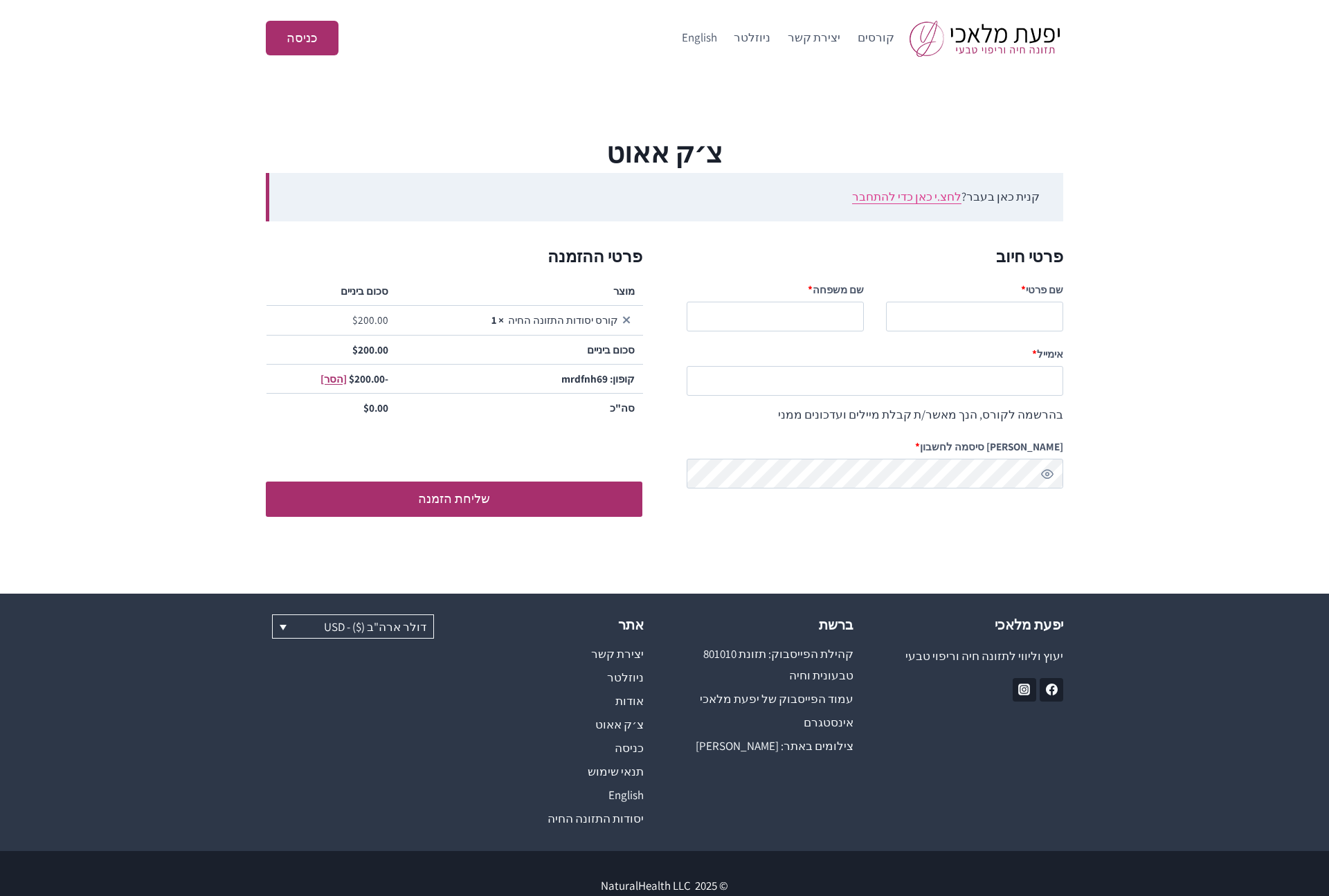
click at [922, 197] on link "לחצ.י כאן כדי להתחבר" at bounding box center [907, 196] width 110 height 15
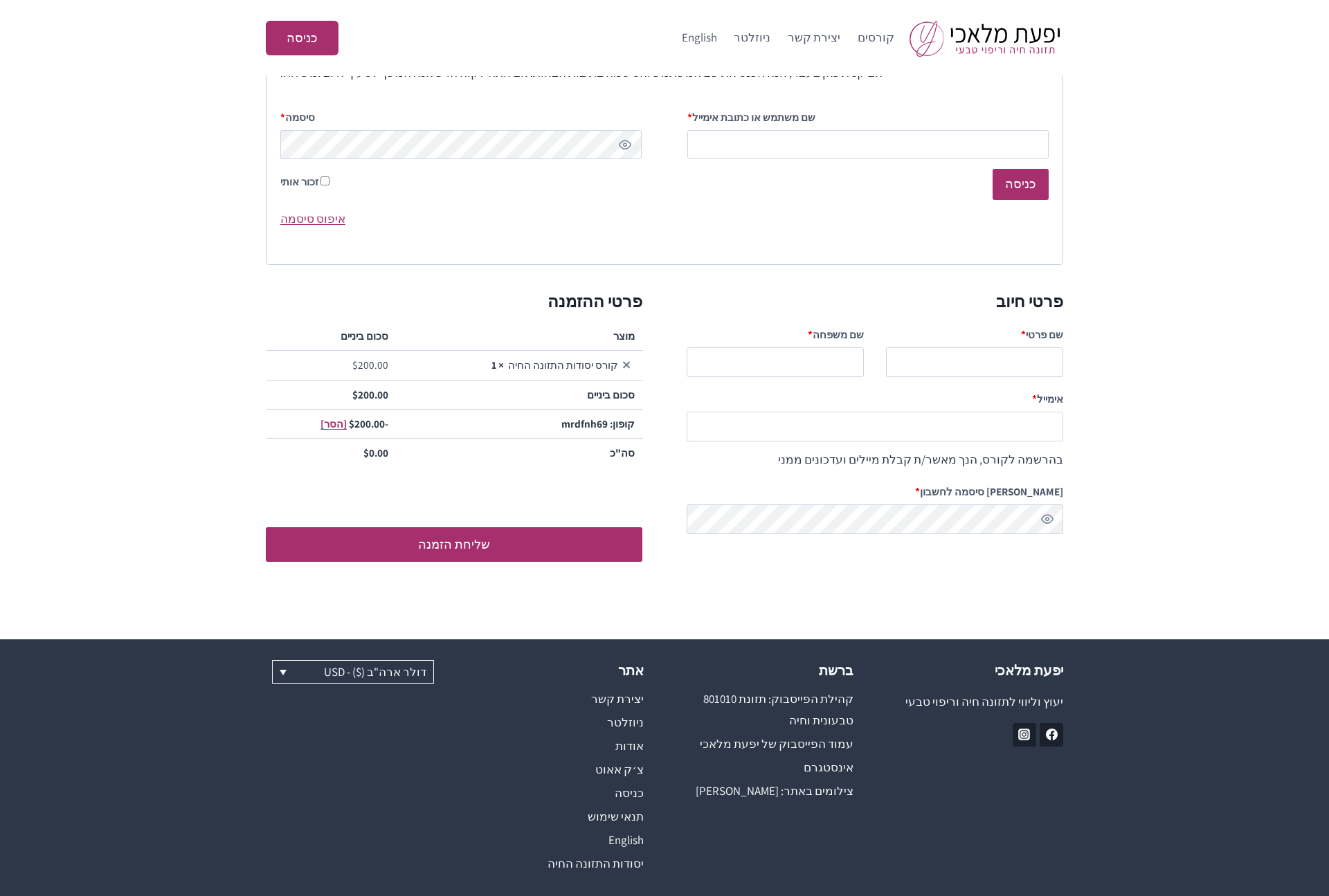
scroll to position [209, 0]
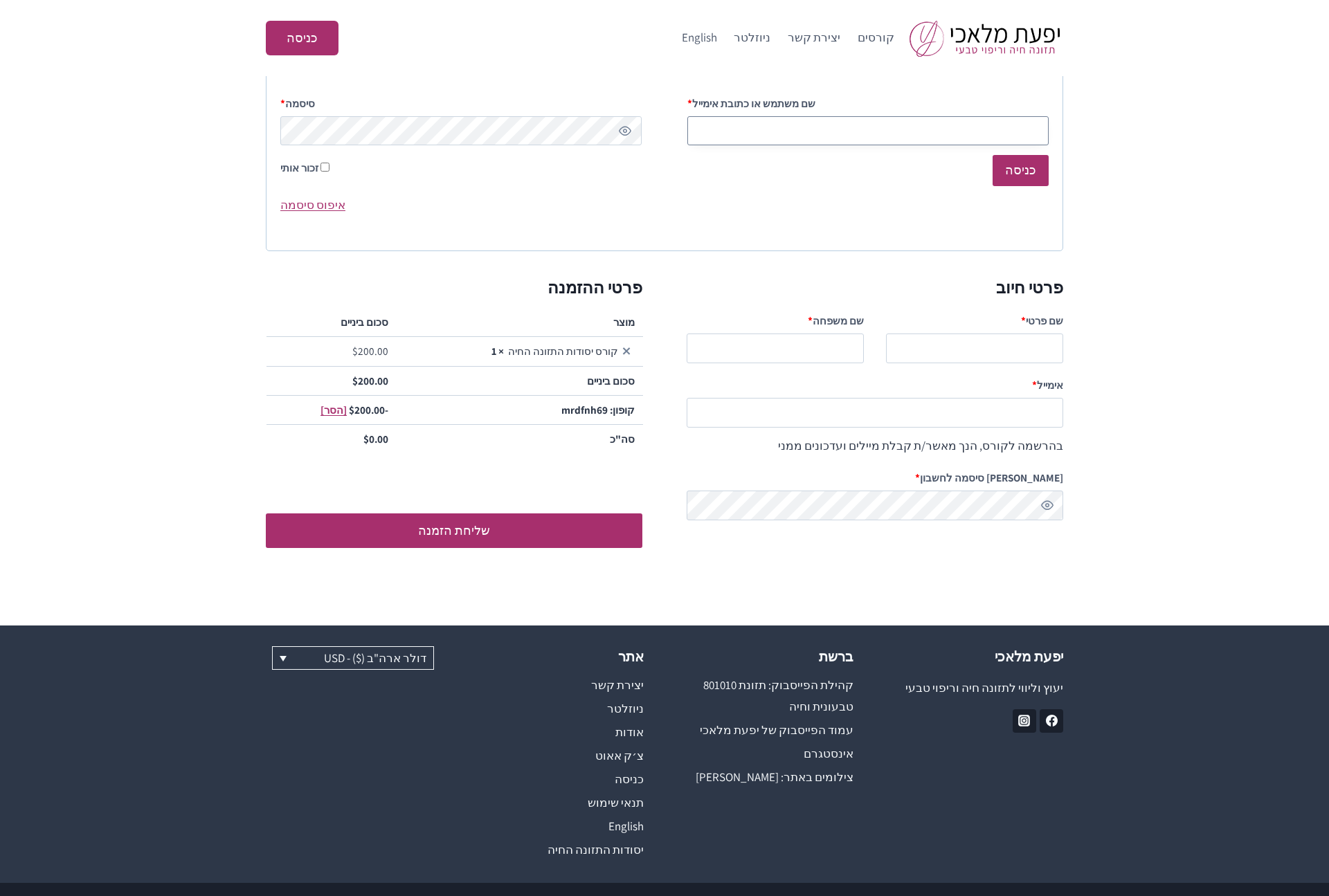
click at [782, 120] on input "שם משתמש או כתובת אימייל * חובה" at bounding box center [867, 131] width 361 height 30
paste input "testingnh348@mailinator.com"
type input "[EMAIL_ADDRESS][DOMAIN_NAME]"
click at [1040, 165] on button "כניסה" at bounding box center [1021, 170] width 56 height 31
click at [756, 186] on form "אם קנית כאן בעבר, אנא הכנס את שם המשתמש והסיסמה בתיבות הבאות. אם אתה לקוח חדש א…" at bounding box center [664, 144] width 798 height 216
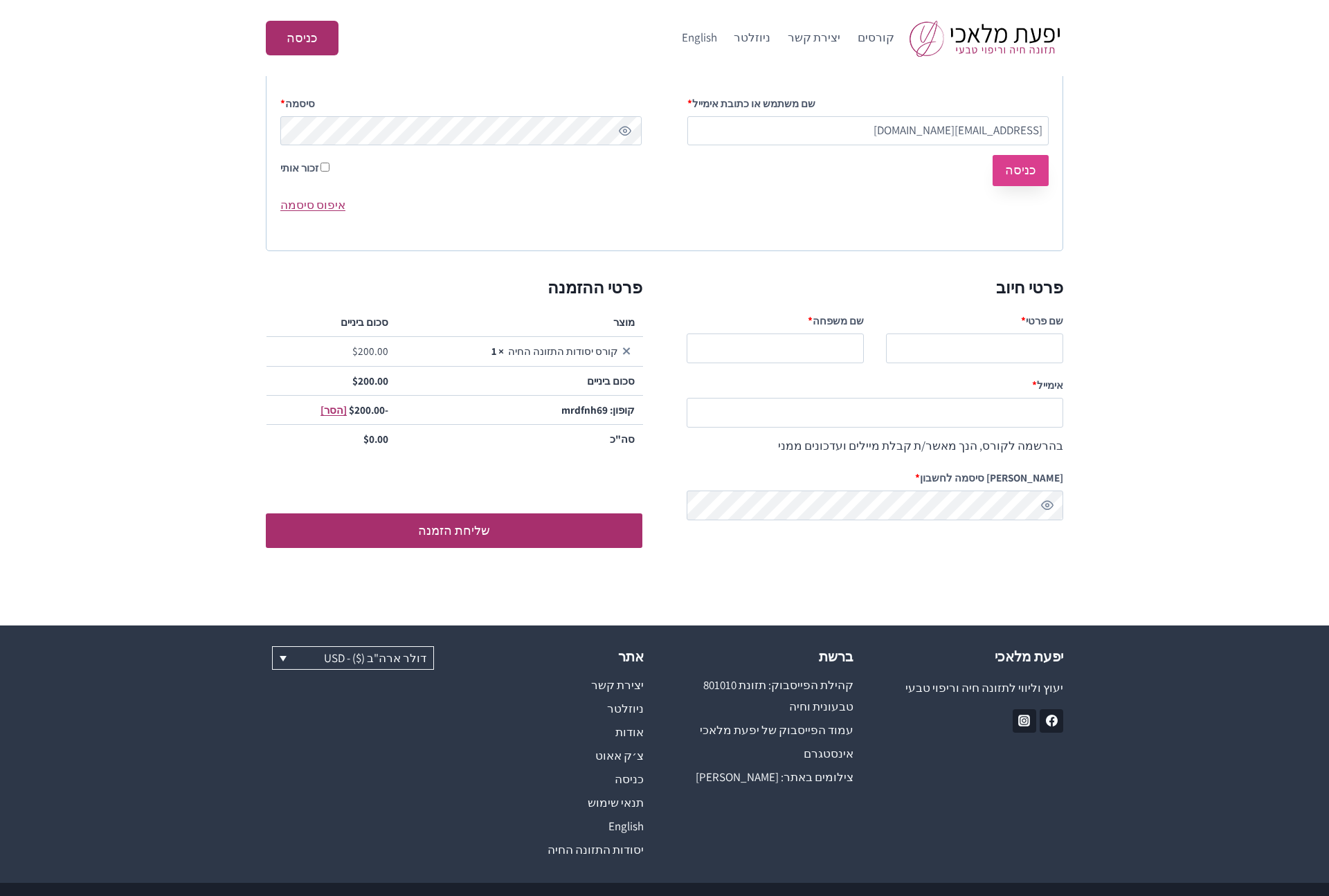
click at [1027, 175] on button "כניסה" at bounding box center [1021, 170] width 56 height 31
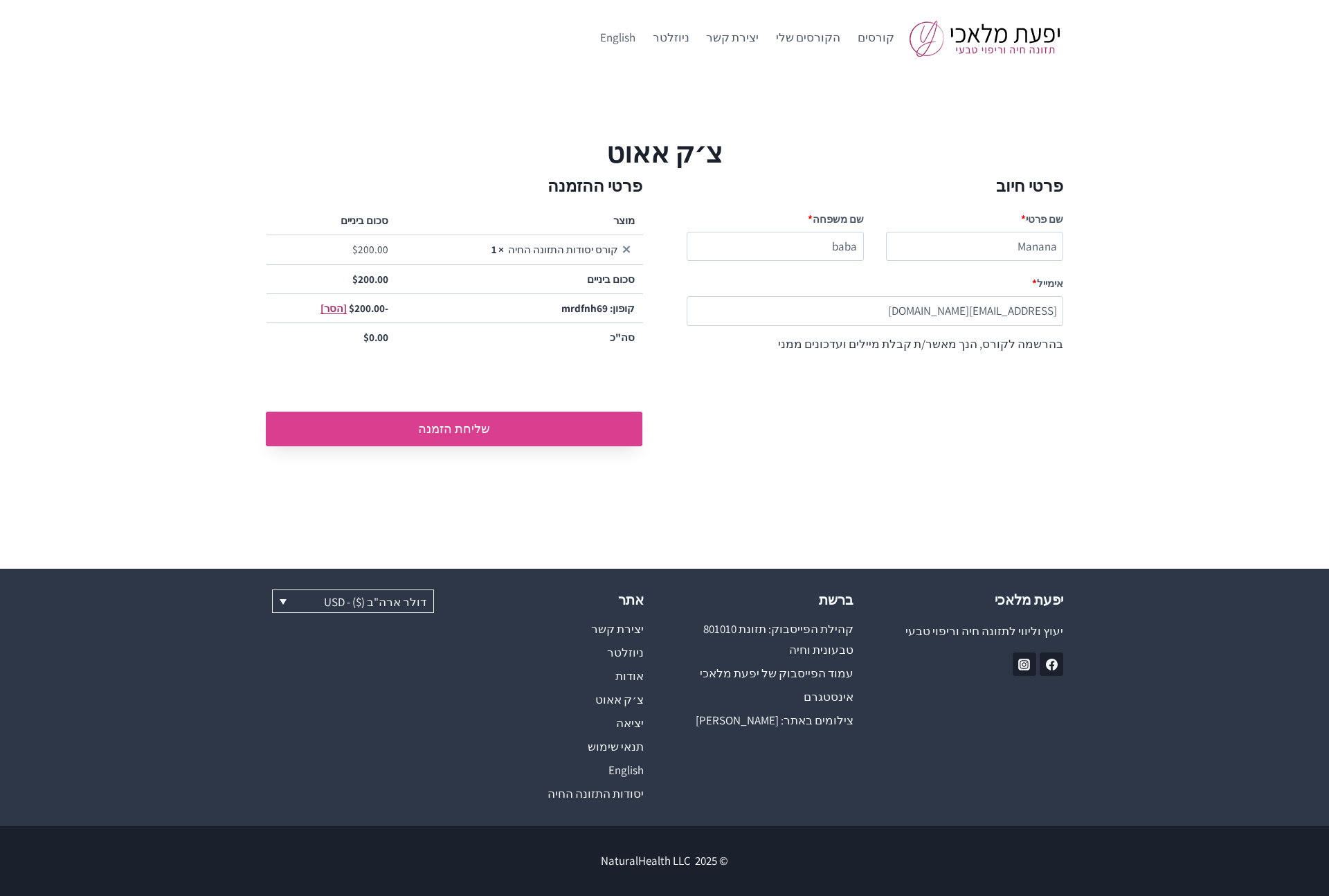
click at [430, 430] on button "שליחת הזמנה" at bounding box center [453, 429] width 376 height 35
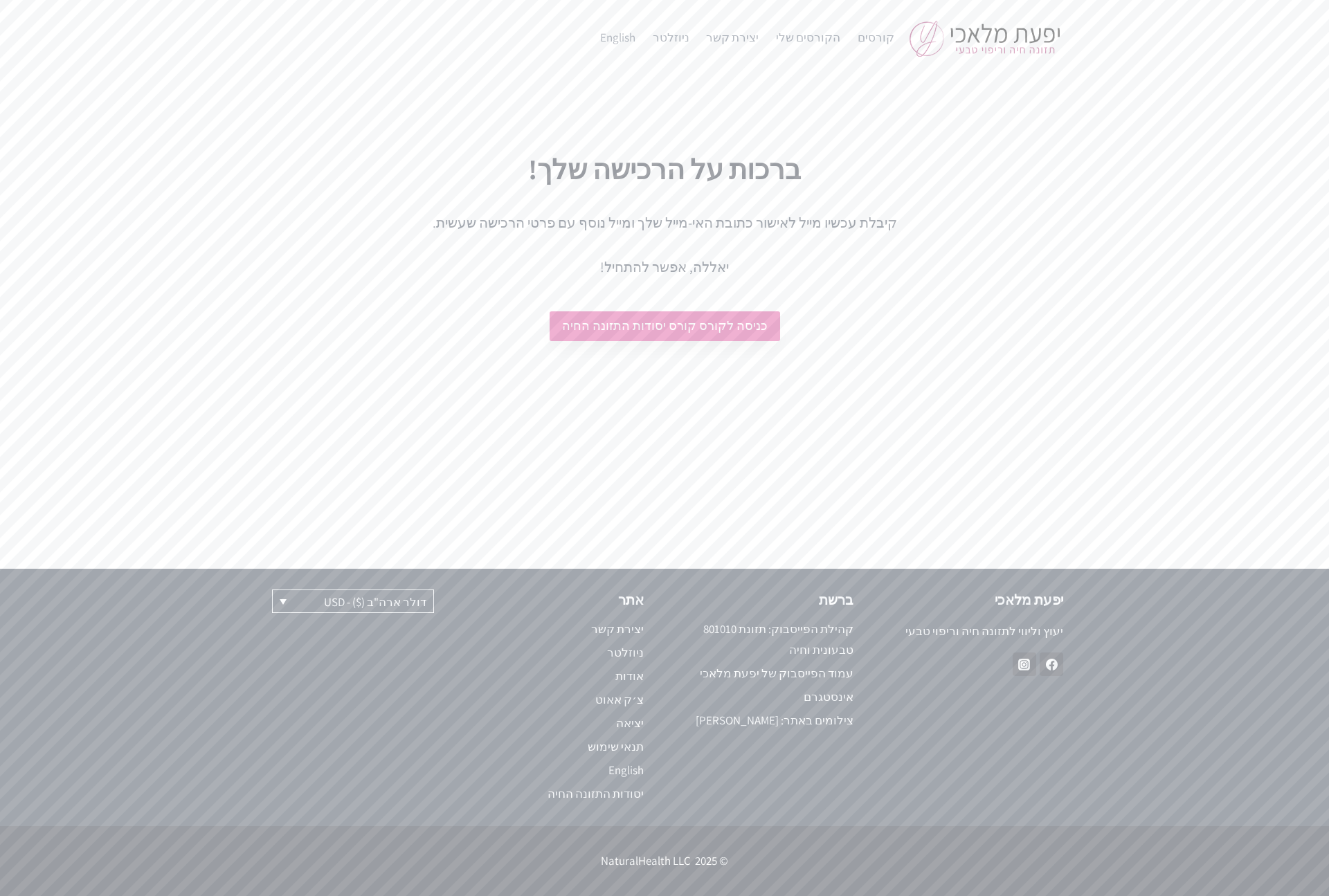
click at [653, 324] on link "כניסה לקורס קורס יסודות התזונה החיה" at bounding box center [665, 327] width 231 height 30
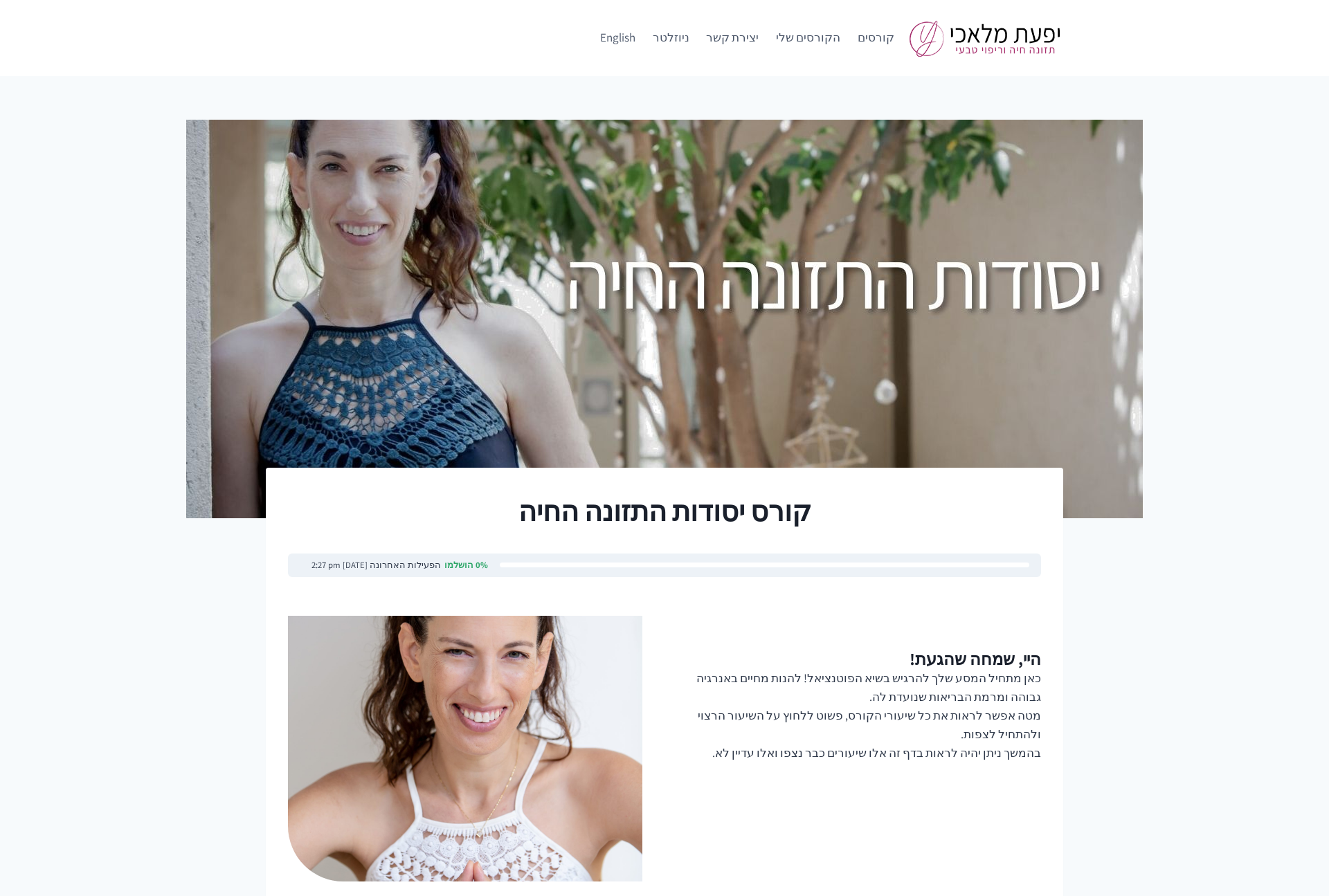
scroll to position [11, 0]
click at [749, 509] on h1 "קורס יסודות התזונה החיה" at bounding box center [664, 511] width 753 height 41
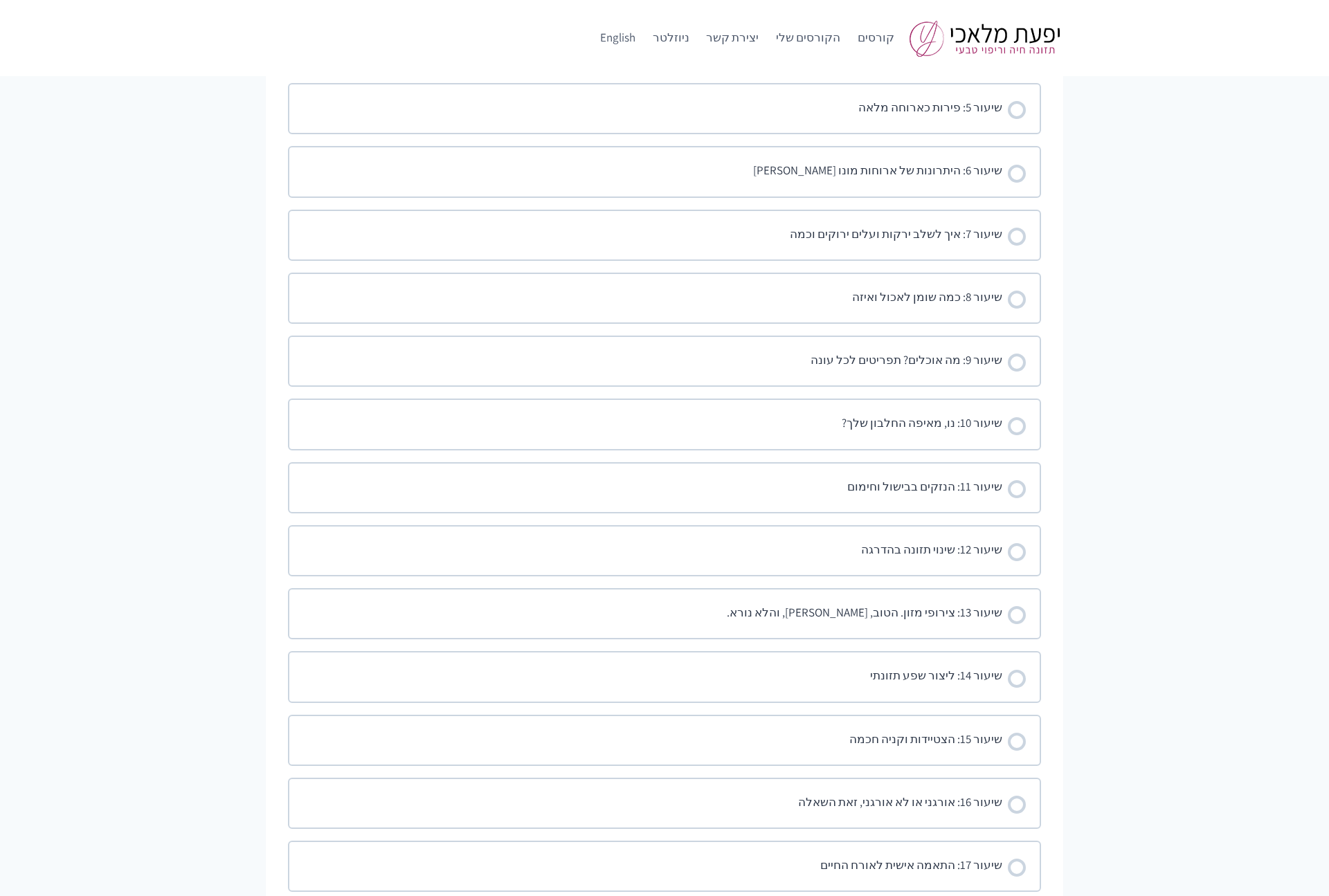
scroll to position [1710, 0]
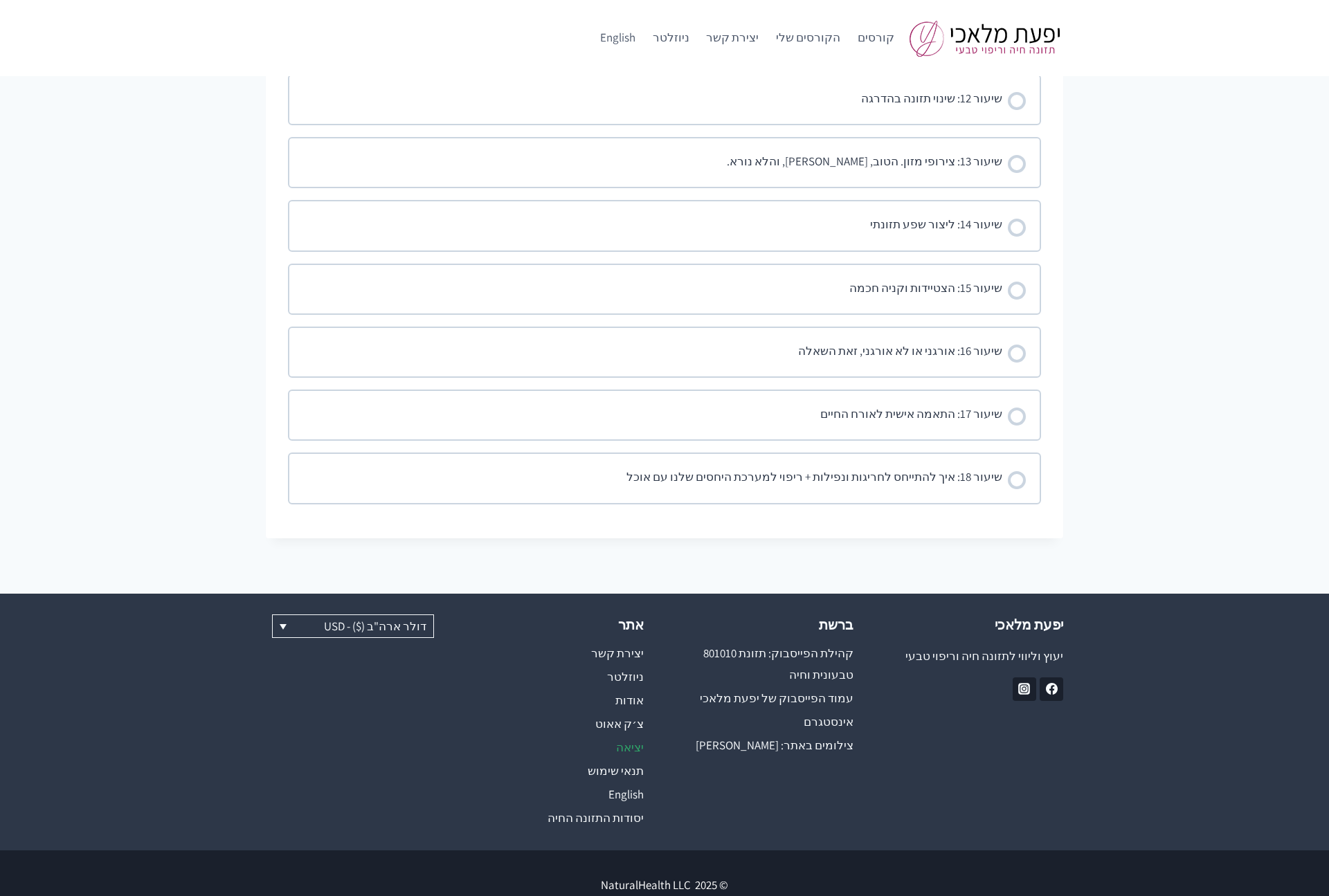
click at [632, 736] on link "יציאה" at bounding box center [559, 747] width 168 height 23
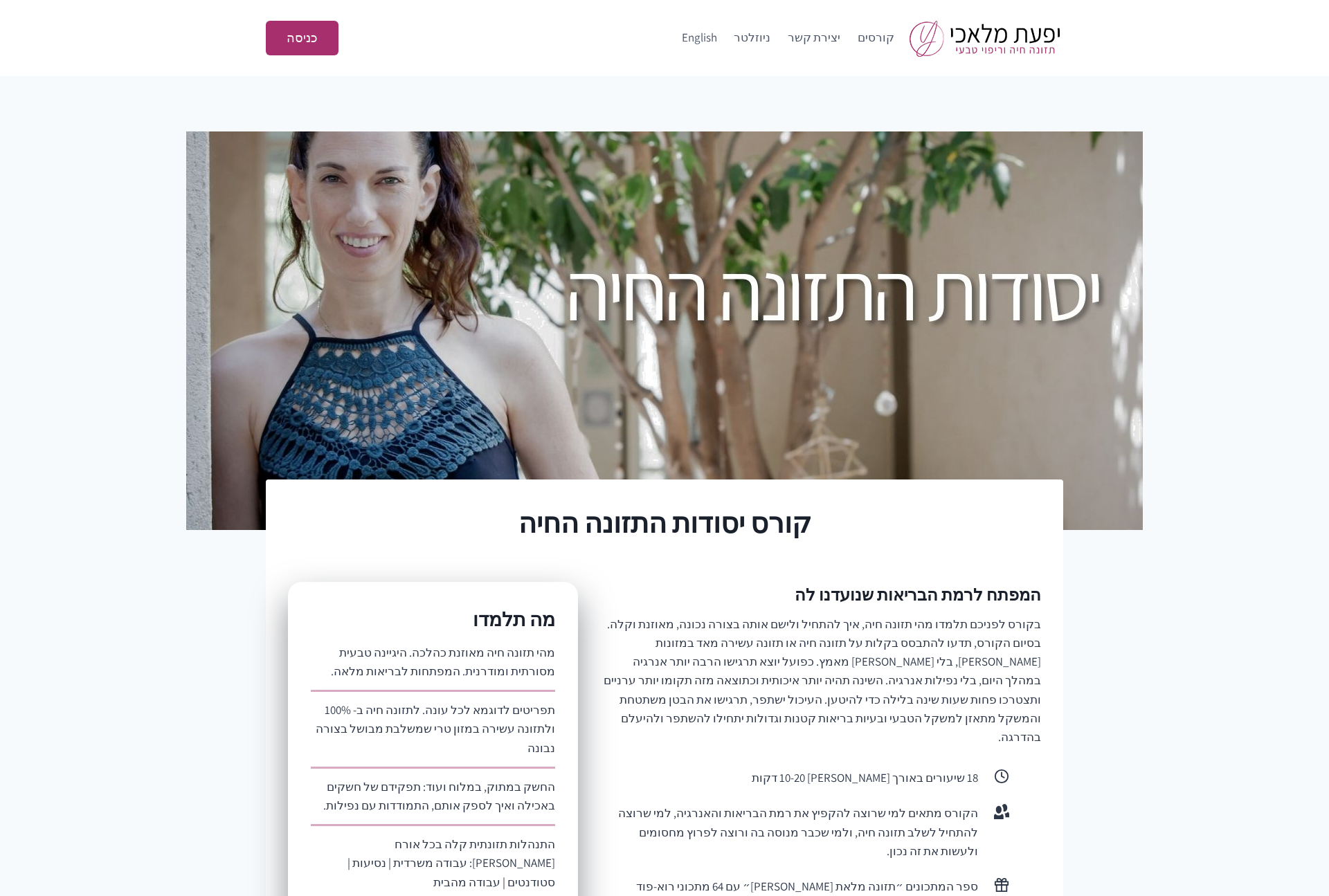
scroll to position [834, 0]
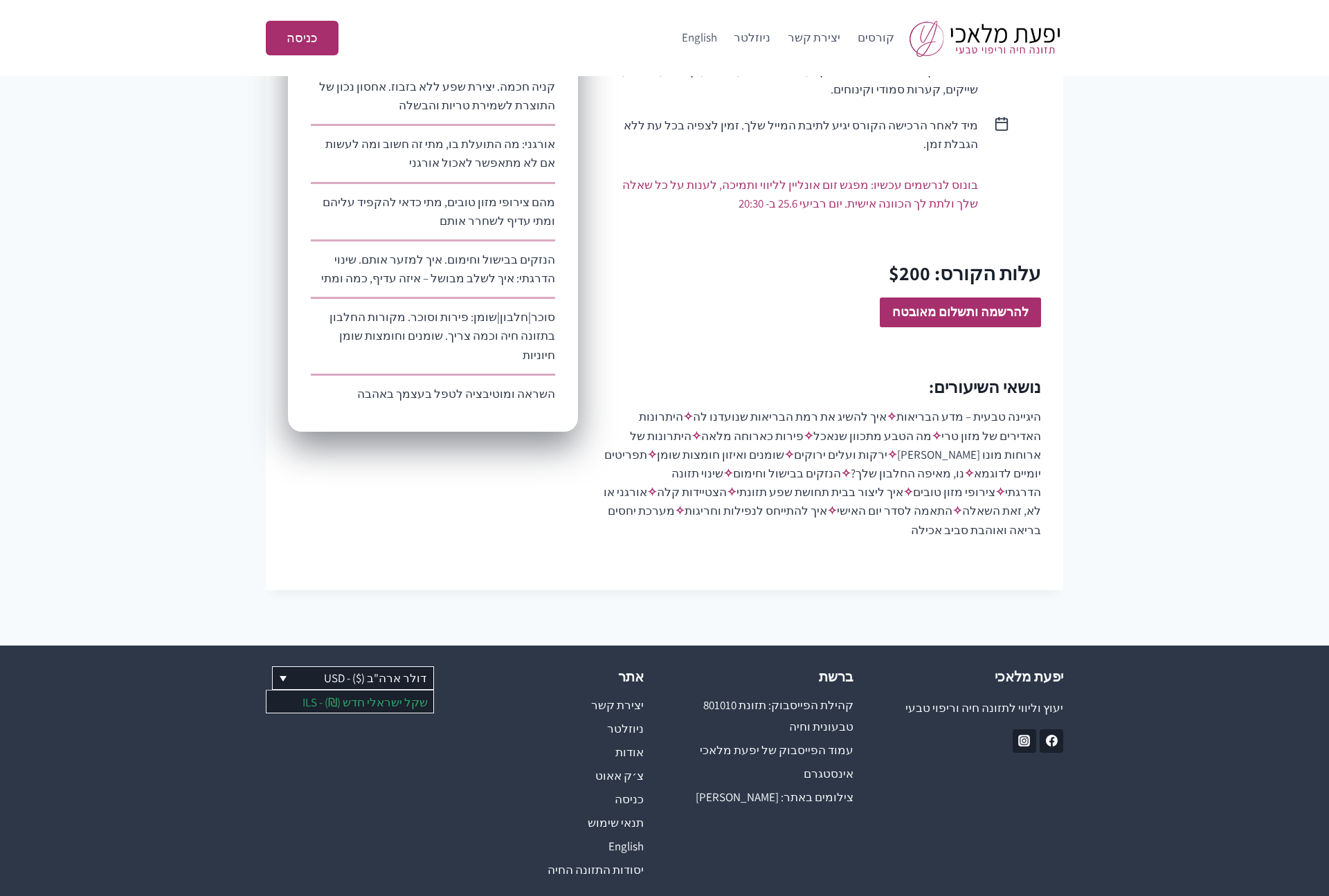
click at [361, 691] on link "שקל ישראלי חדש (₪) - ILS" at bounding box center [350, 702] width 167 height 23
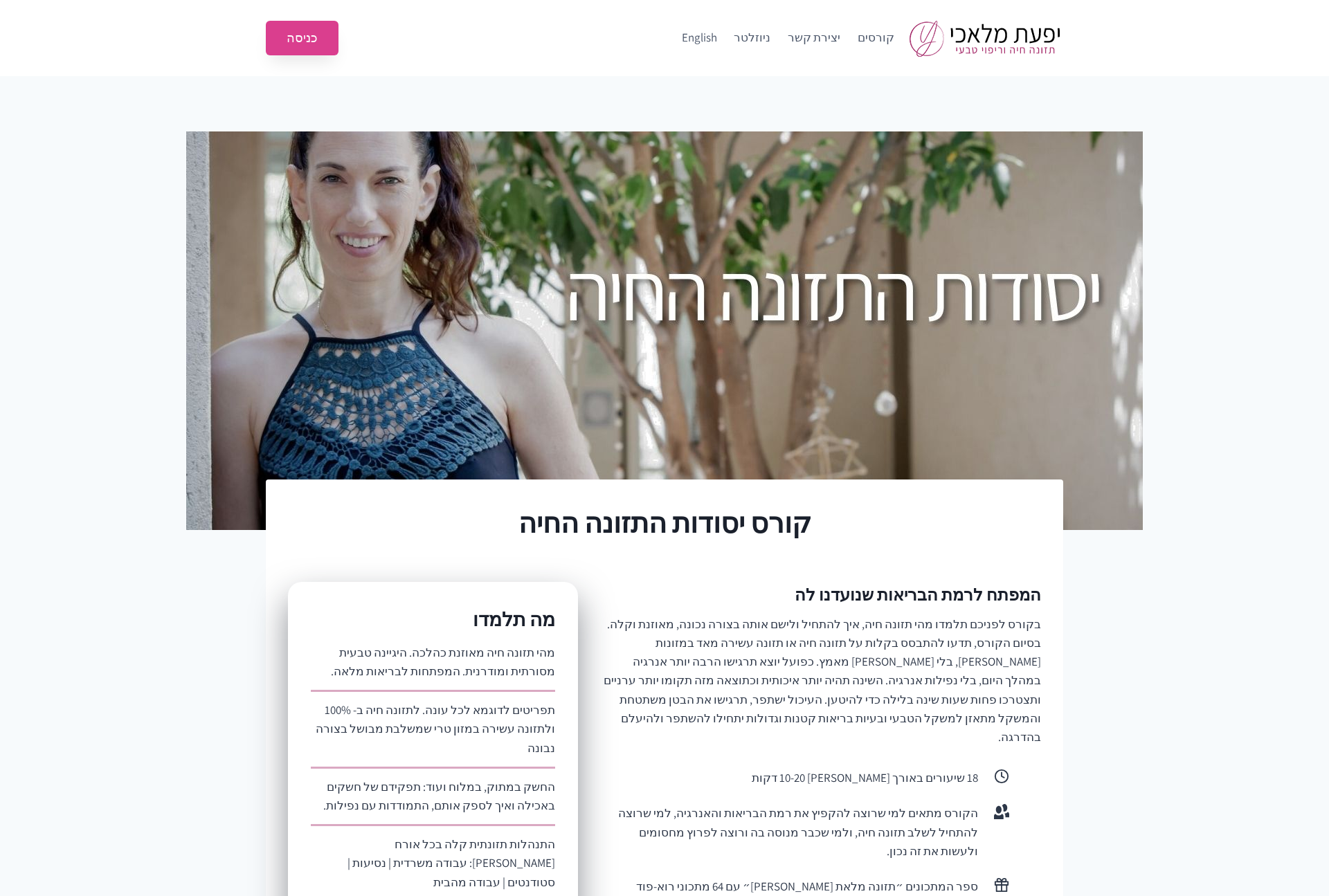
click at [309, 29] on link "כניסה" at bounding box center [301, 38] width 72 height 36
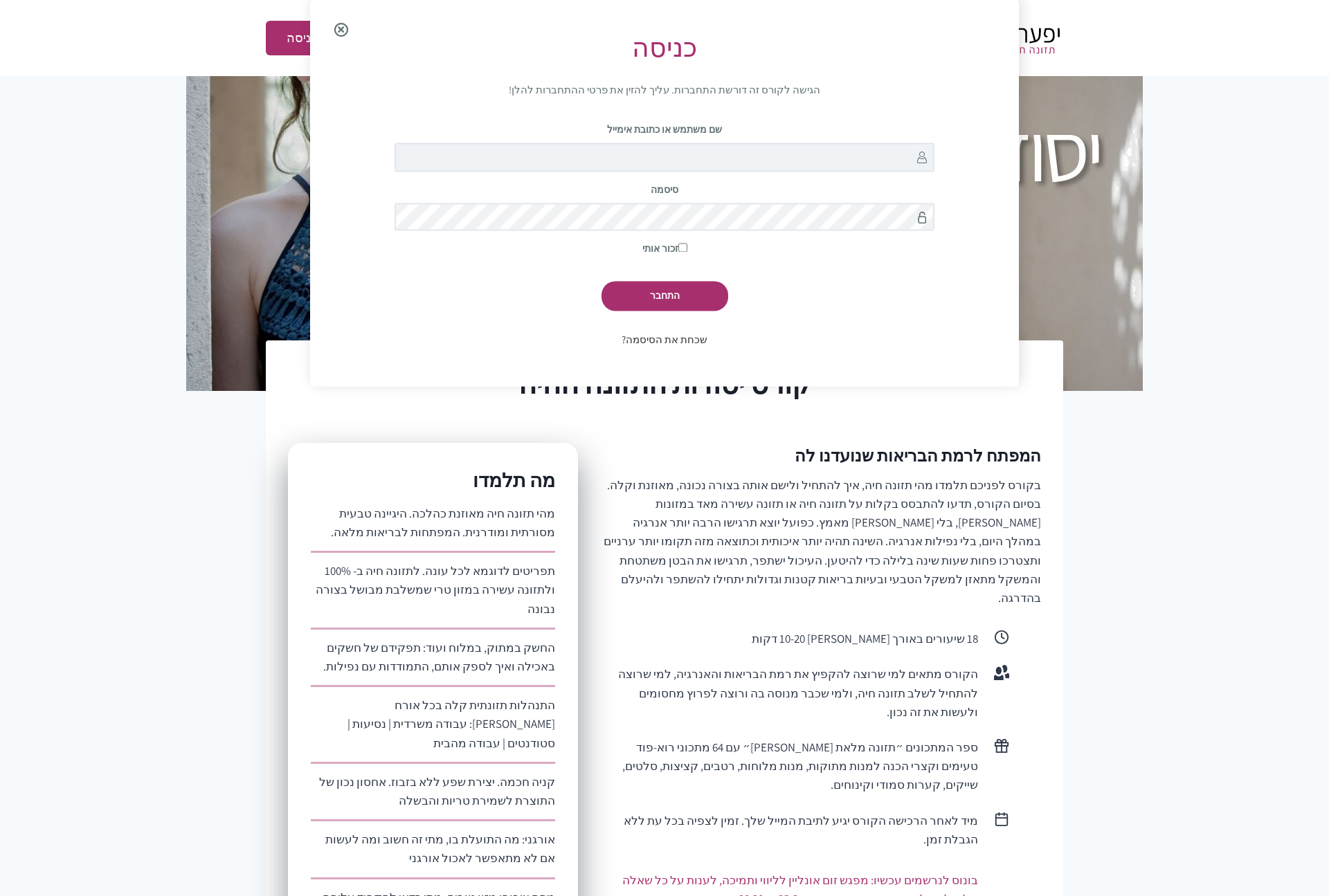
click at [674, 342] on link "שכחת את הסיסמה?" at bounding box center [664, 340] width 85 height 13
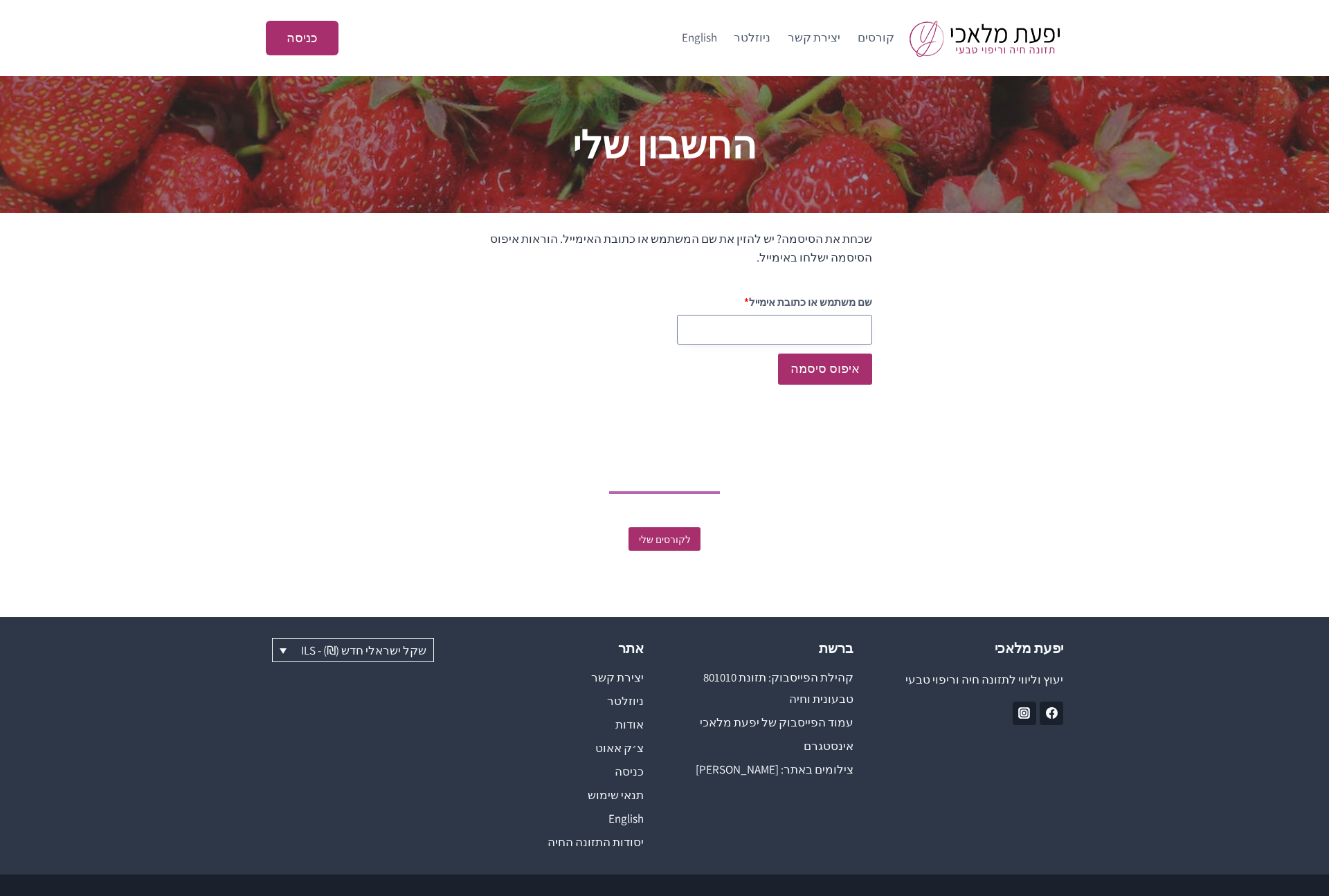
click at [742, 327] on input "שם משתמש או כתובת אימייל" at bounding box center [774, 330] width 195 height 30
paste input "[EMAIL_ADDRESS][DOMAIN_NAME]"
type input "[EMAIL_ADDRESS][DOMAIN_NAME]"
click at [835, 368] on button "איפוס סיסמה" at bounding box center [825, 369] width 94 height 31
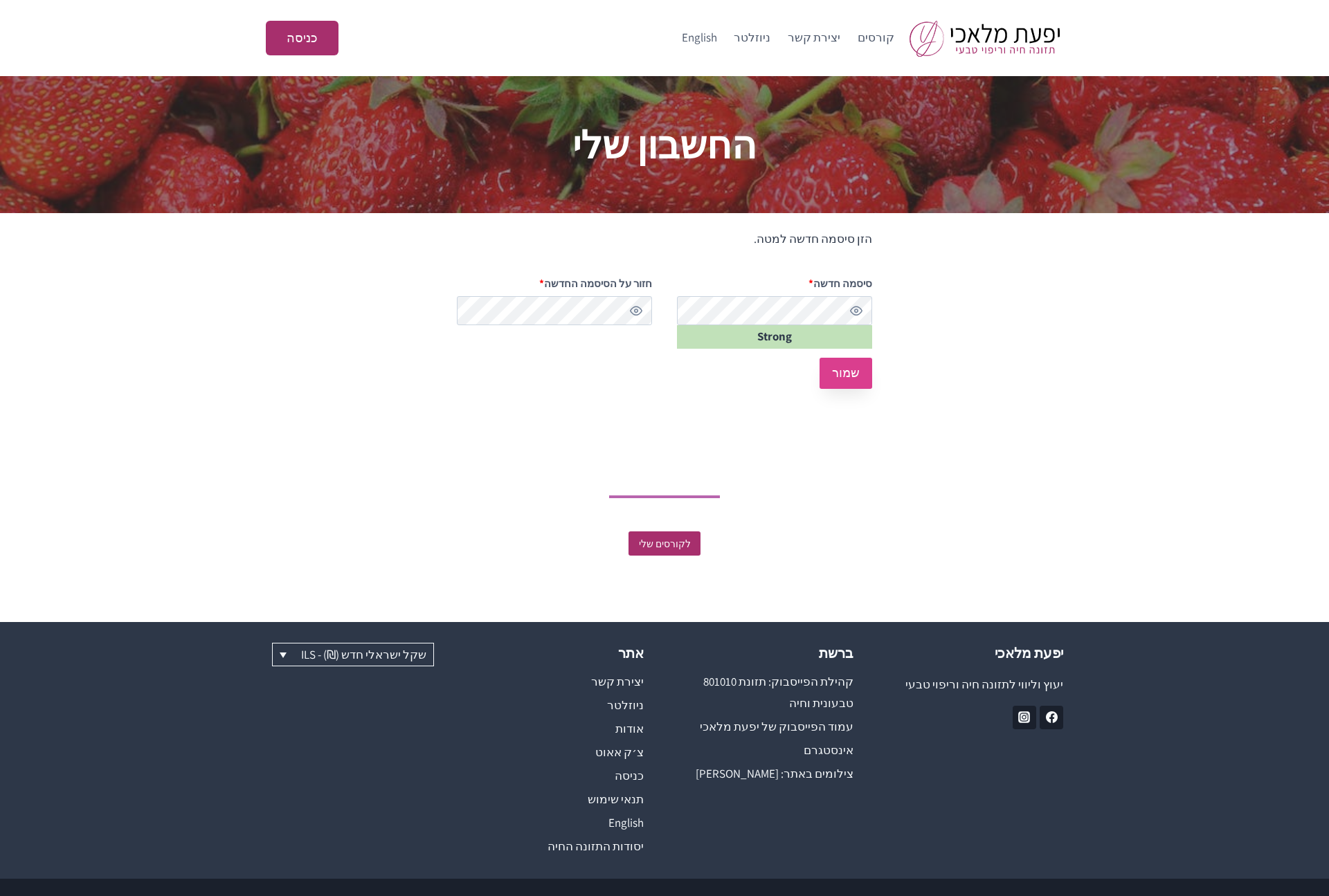
click at [855, 375] on button "שמור" at bounding box center [846, 372] width 53 height 31
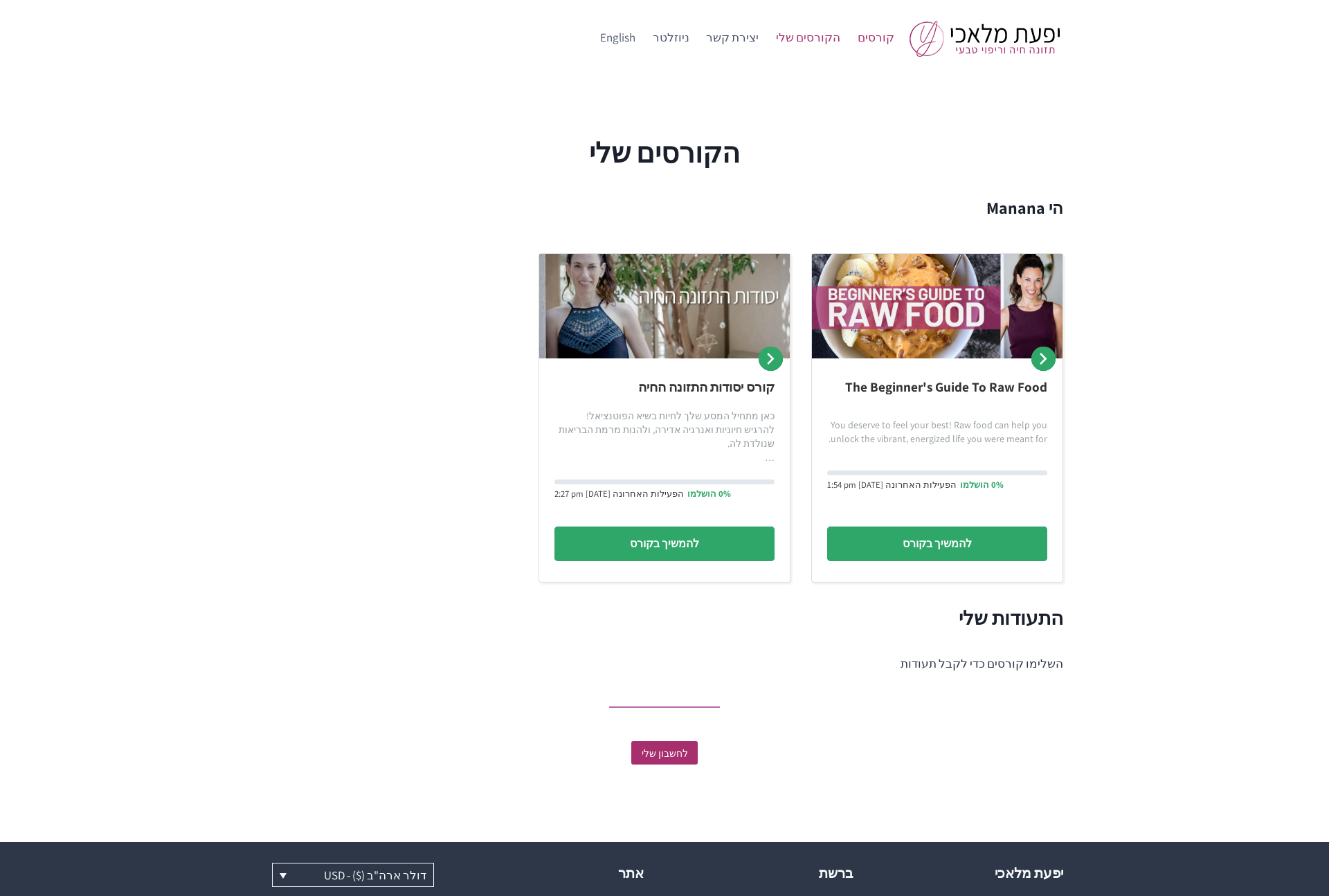
click at [882, 33] on link "קורסים" at bounding box center [876, 38] width 54 height 33
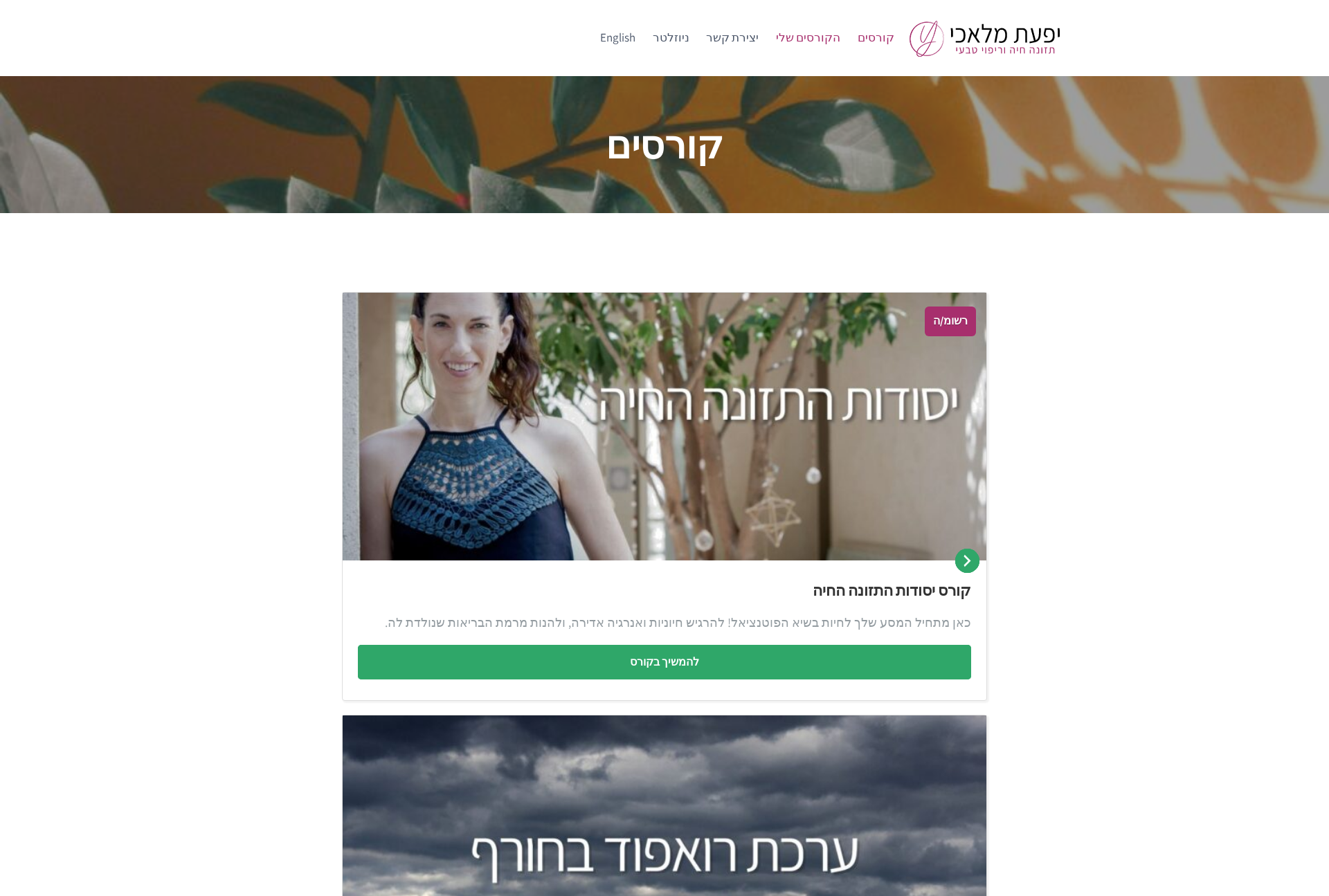
click at [817, 35] on link "הקורסים שלי" at bounding box center [808, 38] width 82 height 33
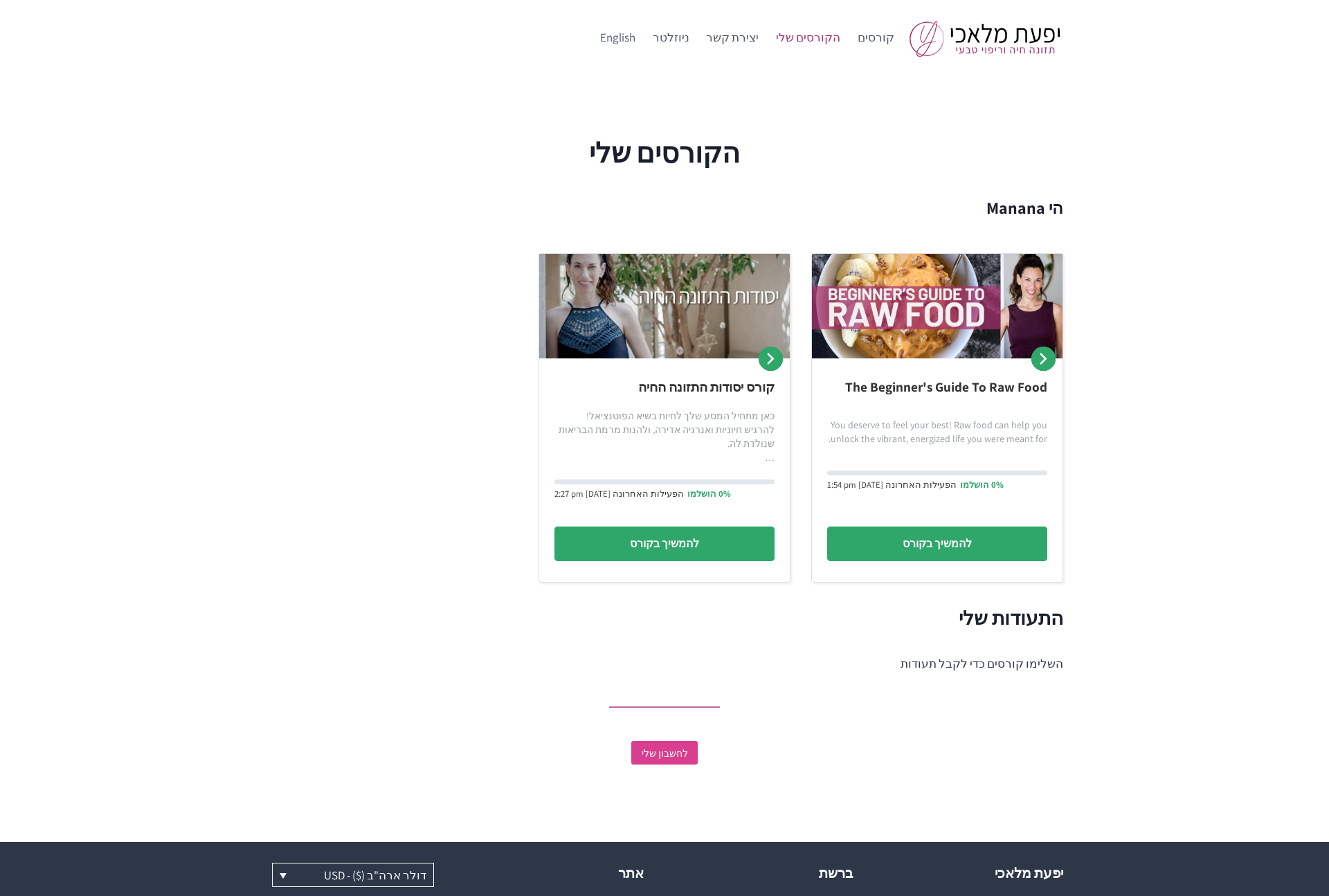
click at [662, 741] on link "לחשבון שלי" at bounding box center [664, 753] width 67 height 24
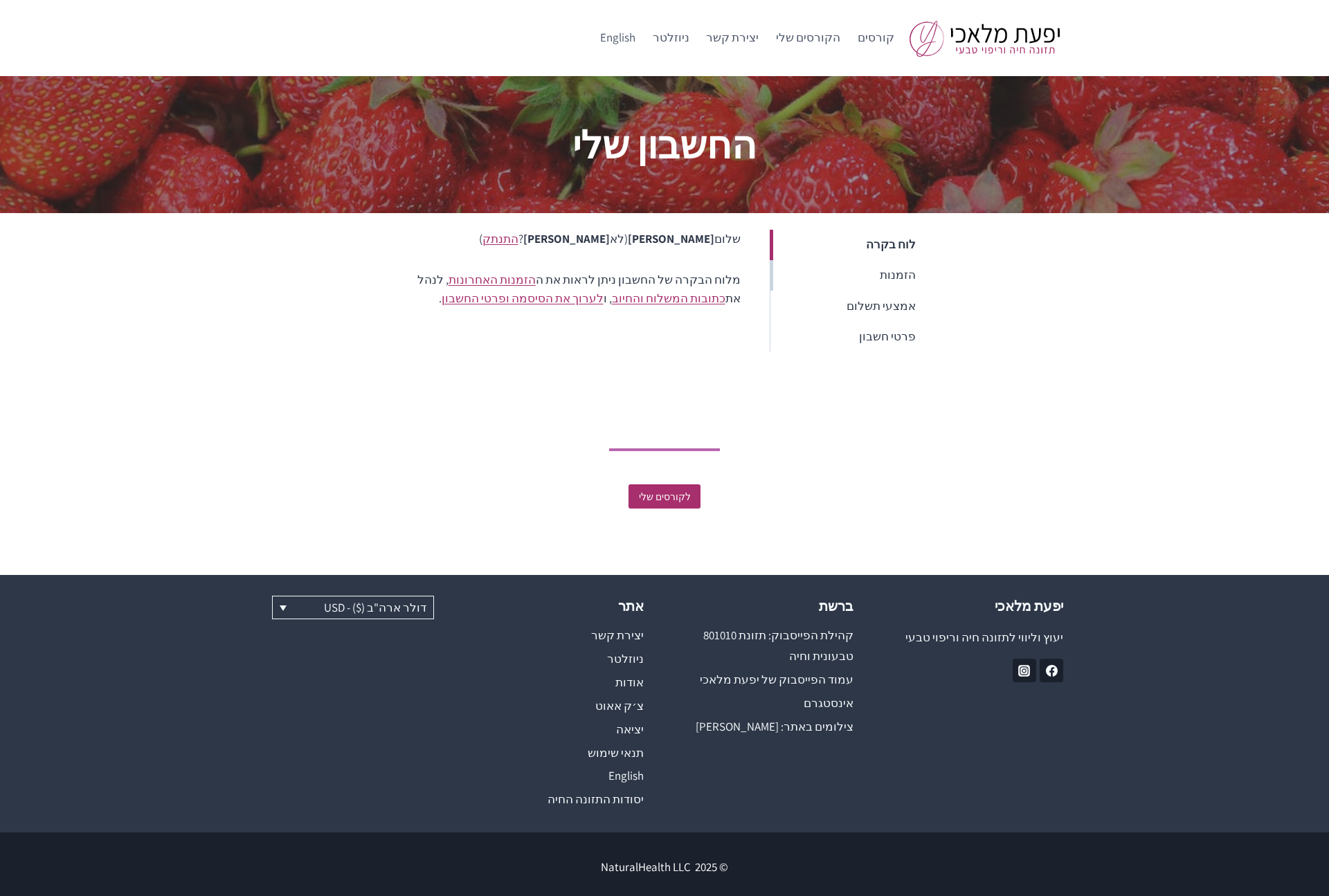
click at [906, 279] on link "הזמנות" at bounding box center [848, 275] width 158 height 30
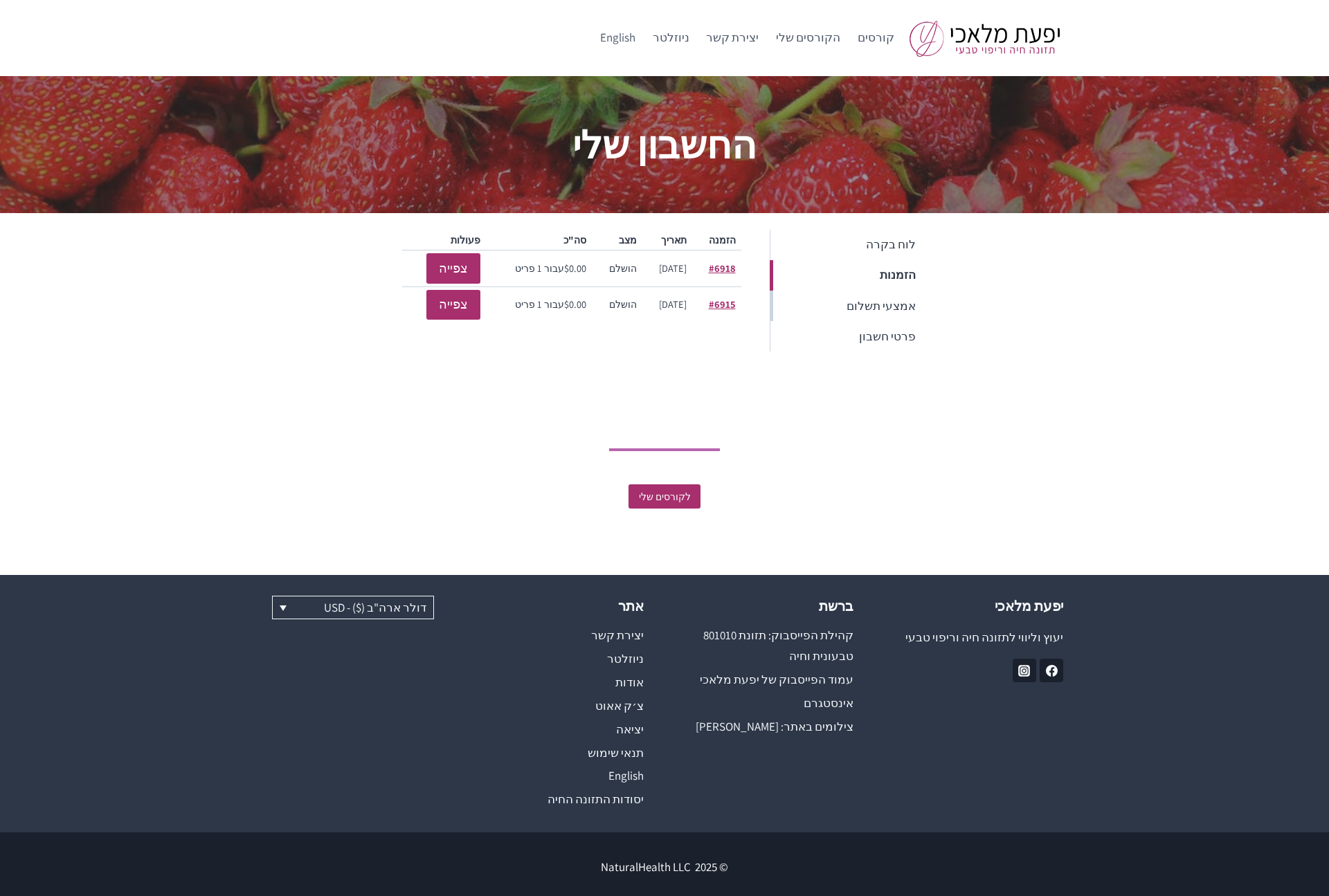
click at [900, 305] on link "אמצעי תשלום" at bounding box center [848, 306] width 158 height 30
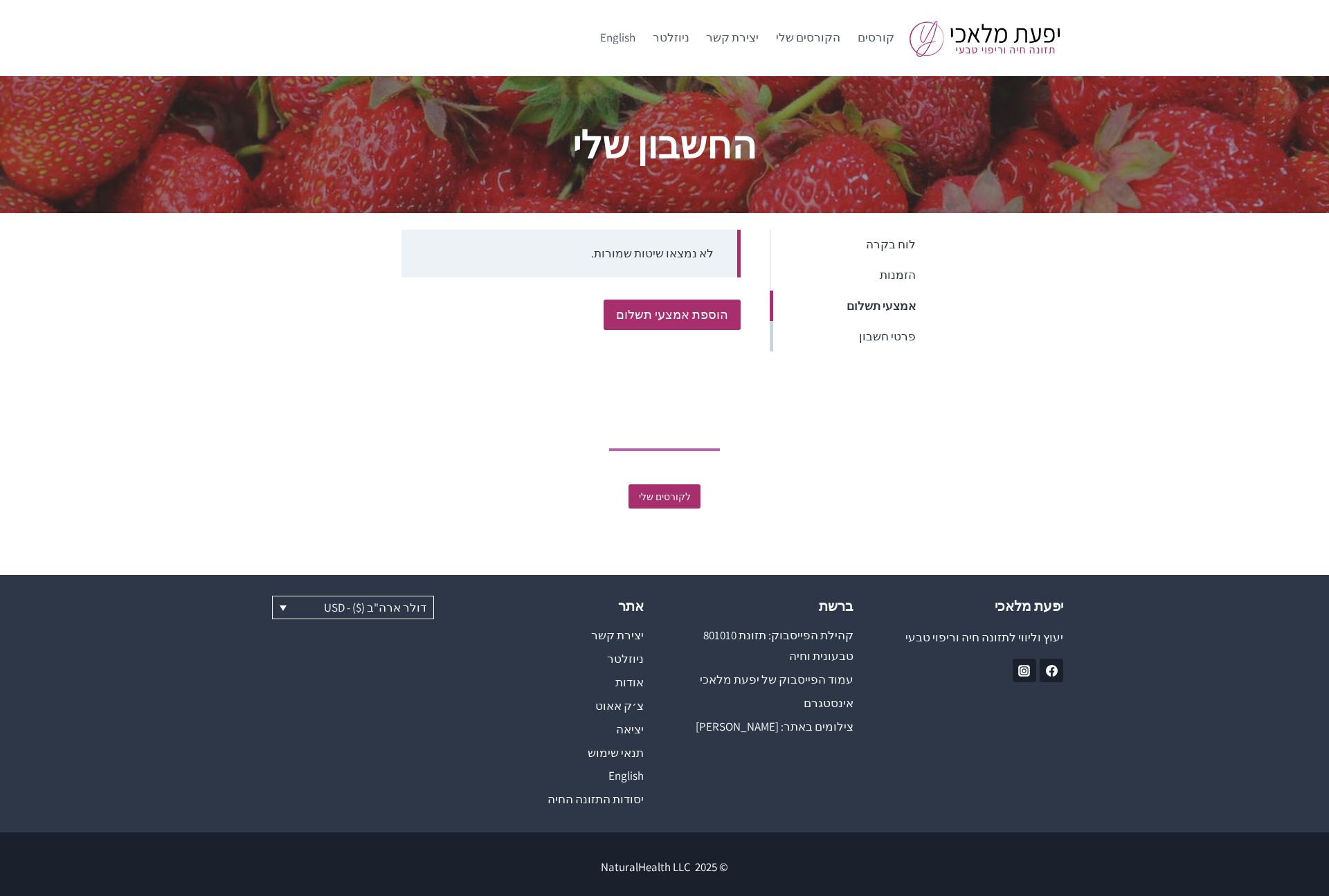
click at [900, 331] on link "פרטי חשבון" at bounding box center [848, 336] width 158 height 30
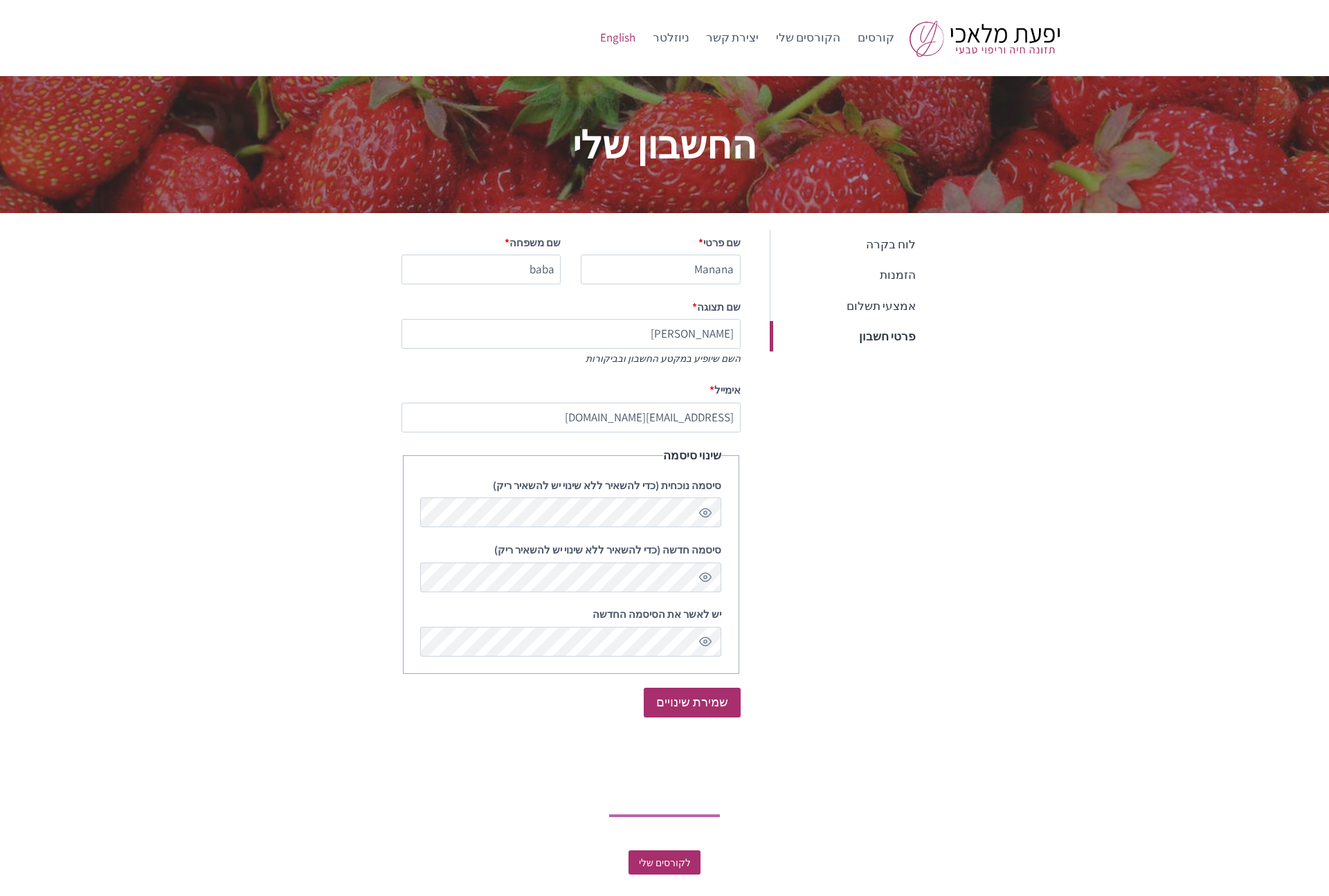
click at [635, 38] on link "English" at bounding box center [619, 38] width 53 height 33
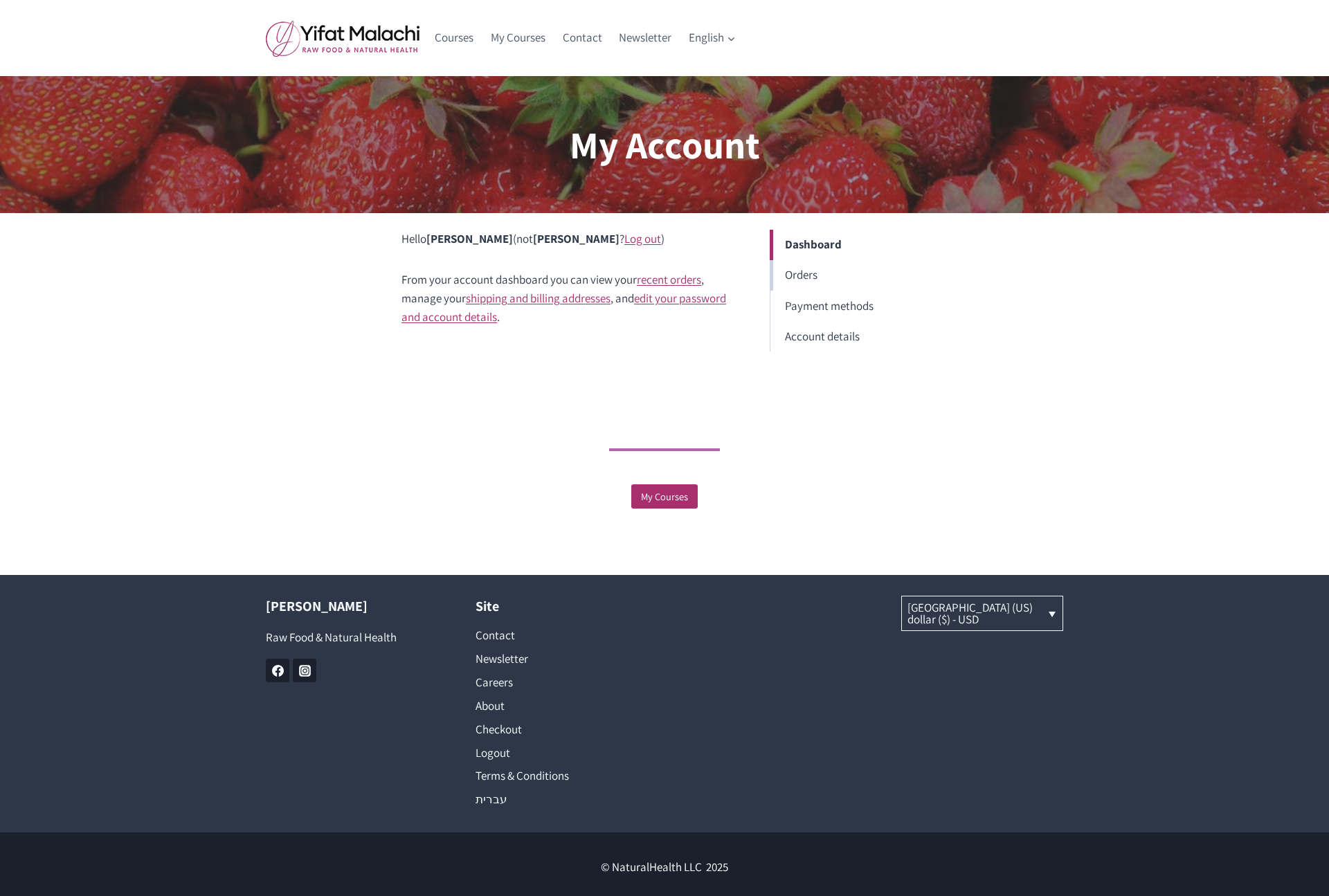
click at [802, 275] on link "Orders" at bounding box center [848, 275] width 158 height 30
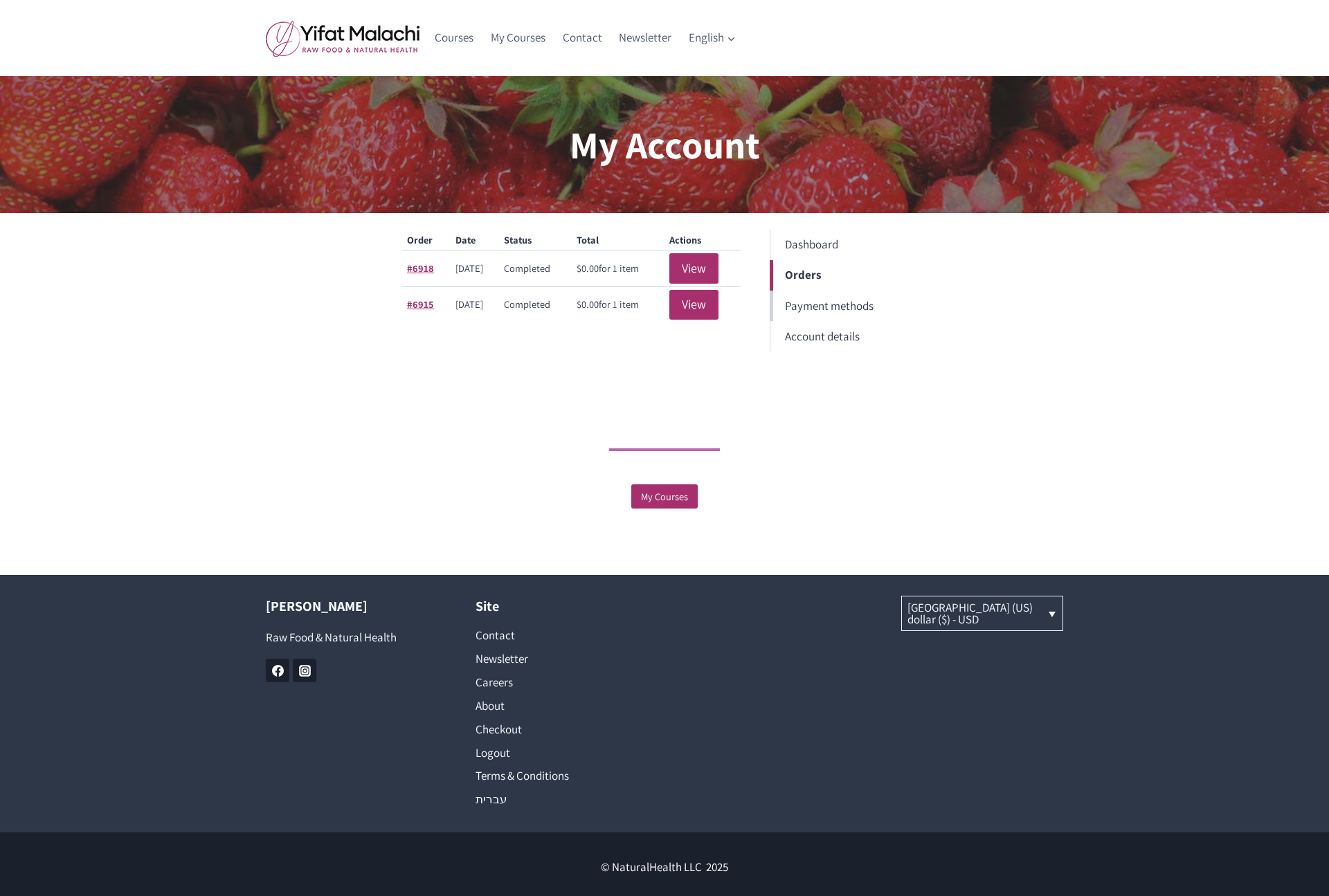
click at [831, 308] on link "Payment methods" at bounding box center [848, 306] width 158 height 30
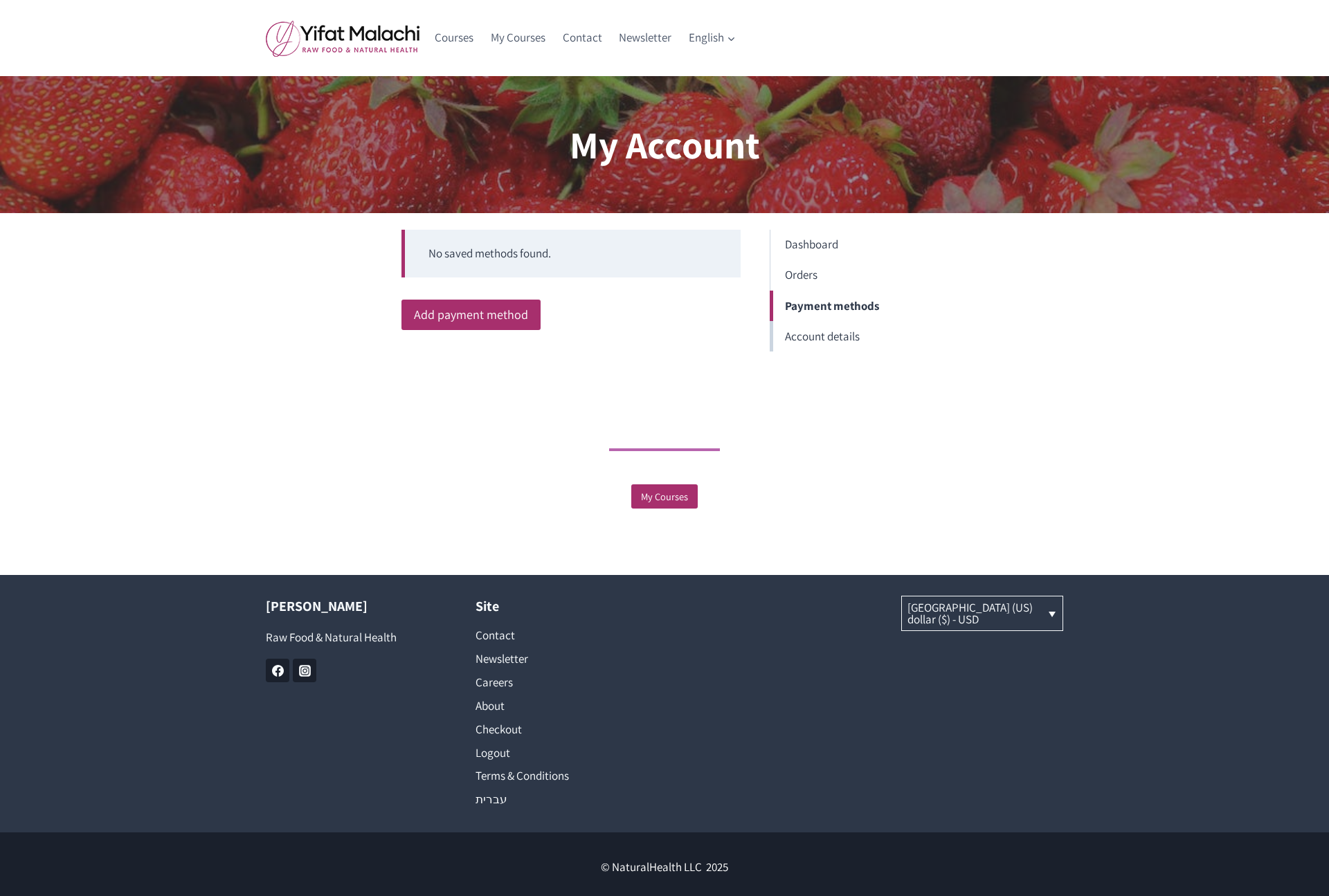
click at [824, 338] on link "Account details" at bounding box center [848, 336] width 158 height 30
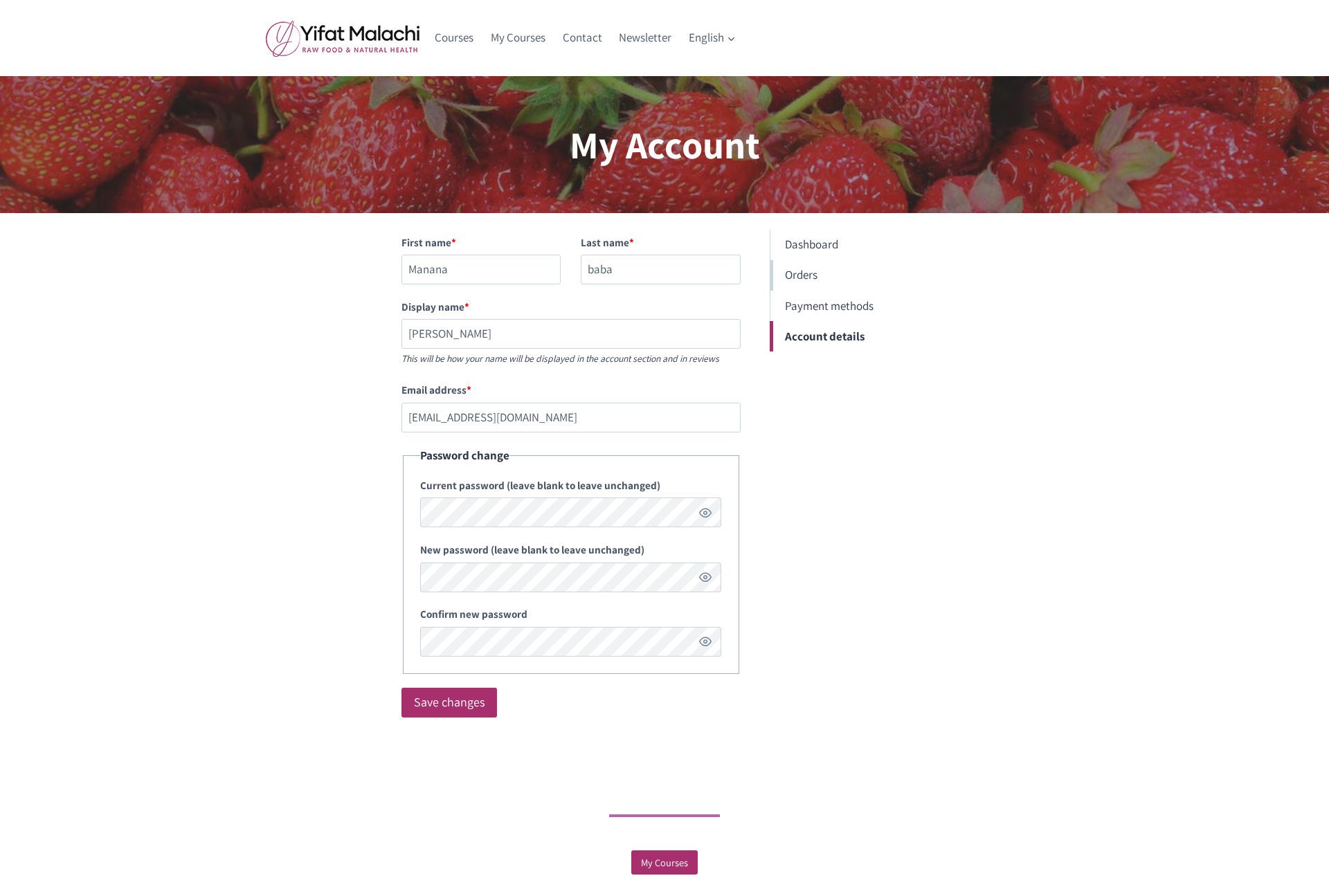
click at [801, 276] on link "Orders" at bounding box center [848, 275] width 158 height 30
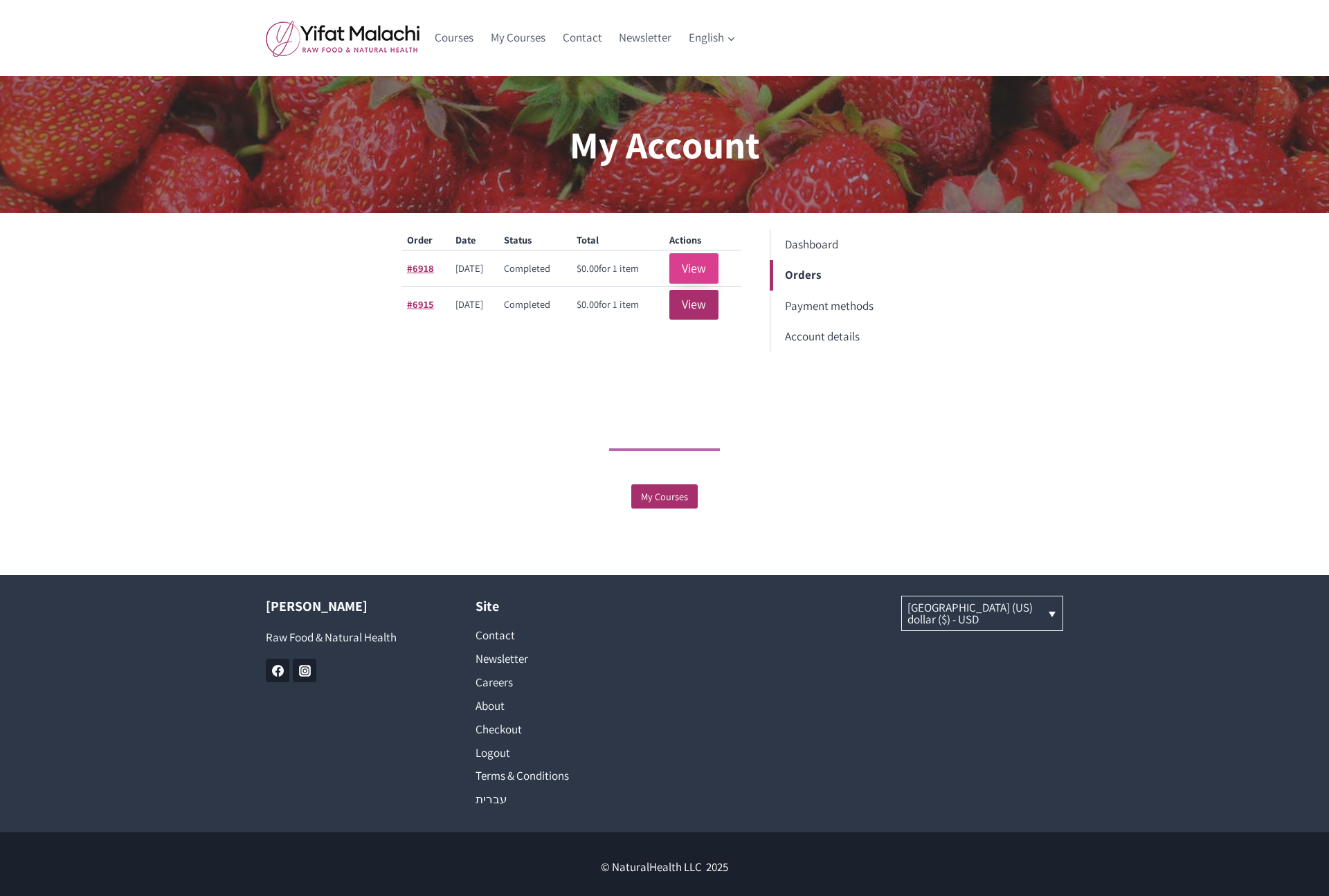
click at [697, 267] on link "View" at bounding box center [694, 268] width 49 height 30
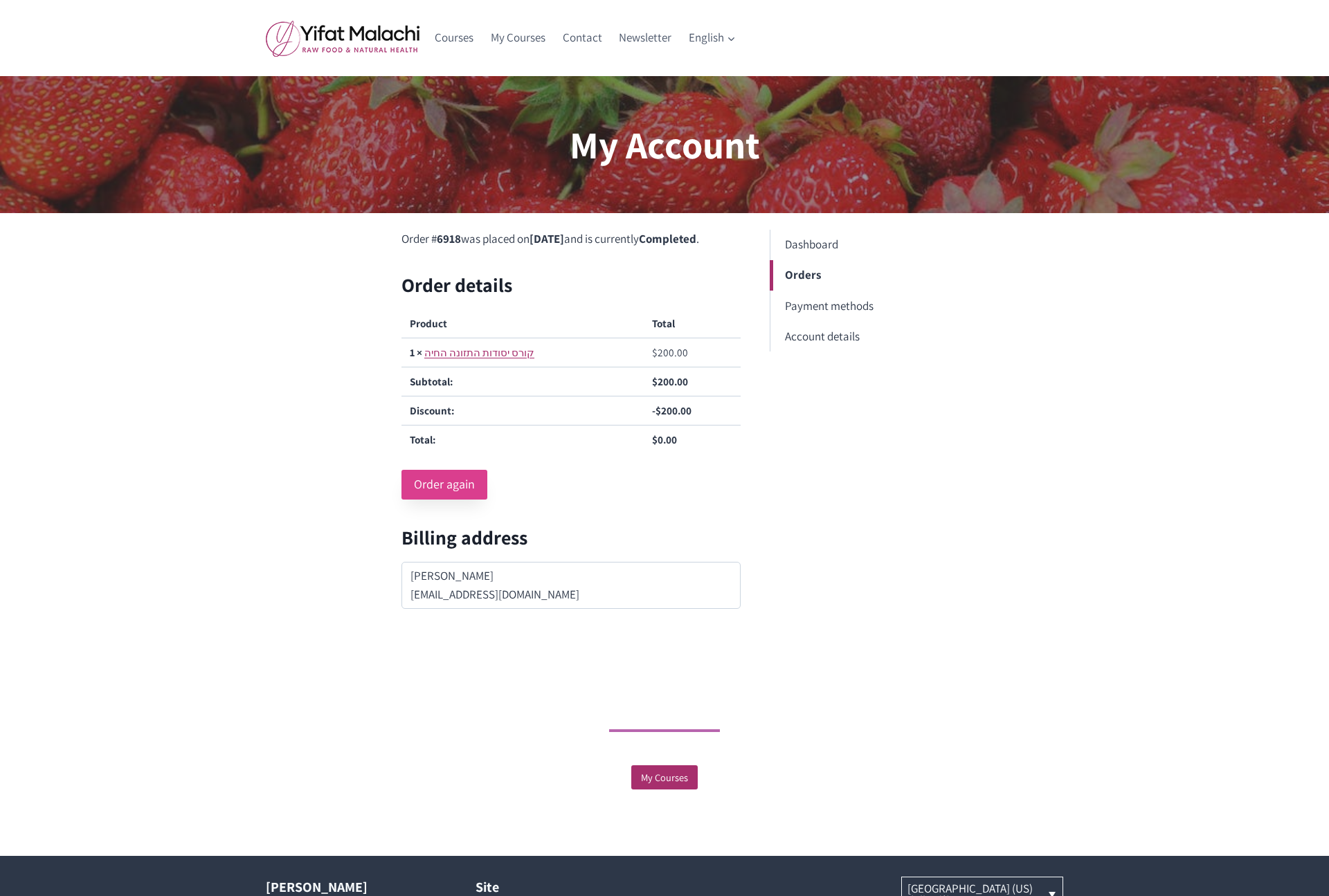
click at [454, 499] on link "Order again" at bounding box center [444, 485] width 85 height 30
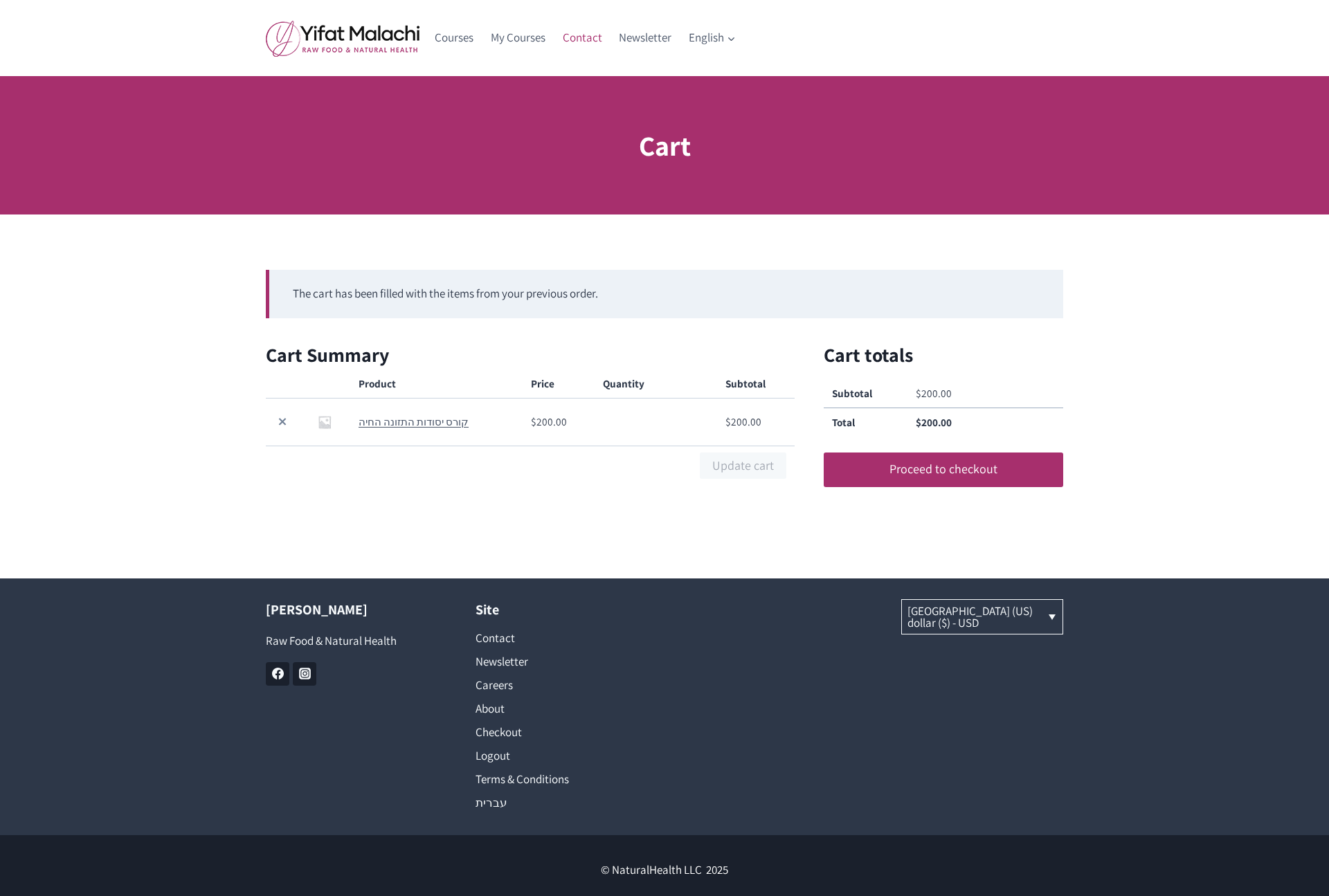
click at [586, 38] on link "Contact" at bounding box center [582, 38] width 56 height 33
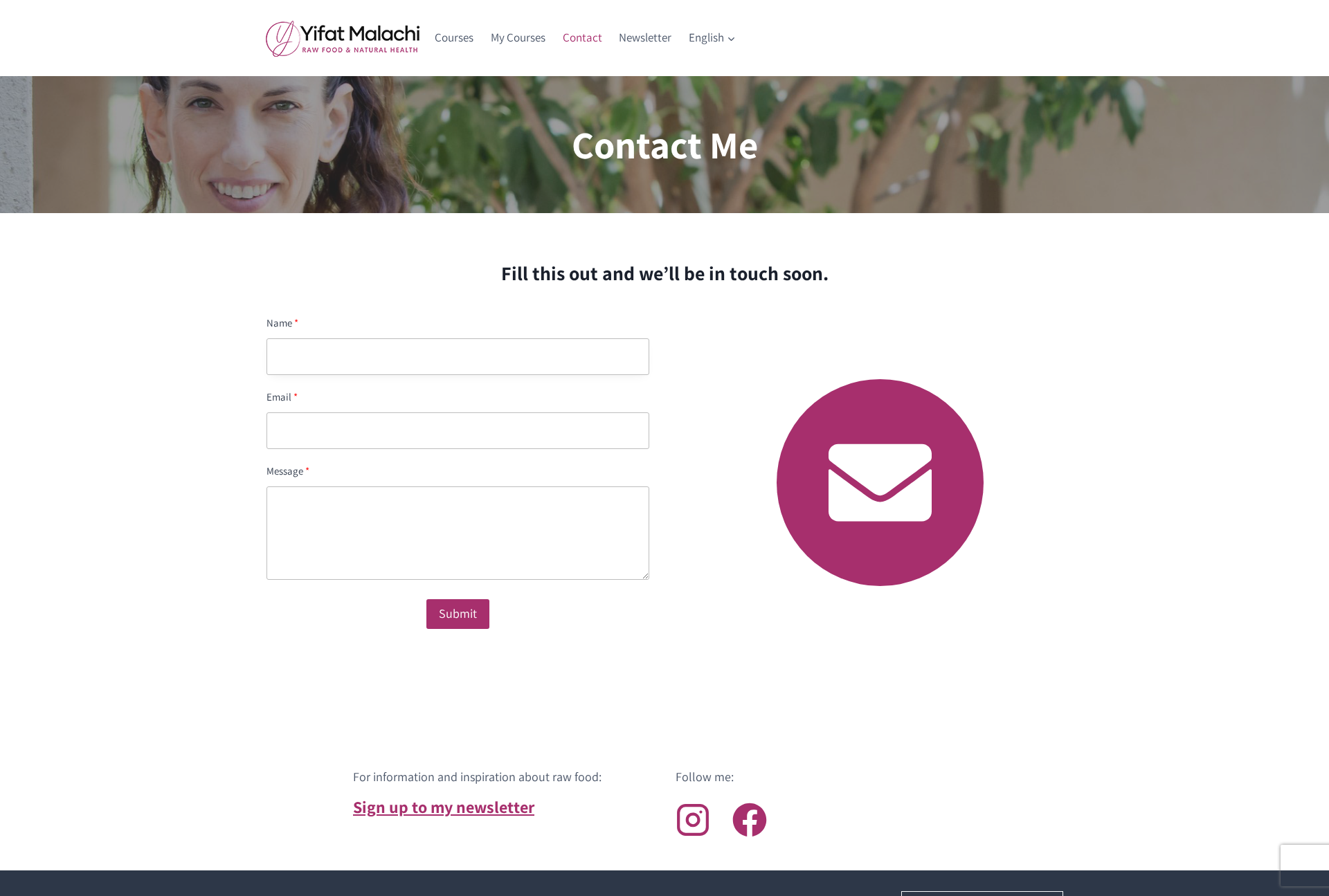
click at [399, 342] on input "text" at bounding box center [458, 357] width 383 height 37
type input "sdfs"
type input "guymal@hotmail.com"
type textarea "testing"
click at [466, 610] on div "Submit" at bounding box center [458, 614] width 38 height 20
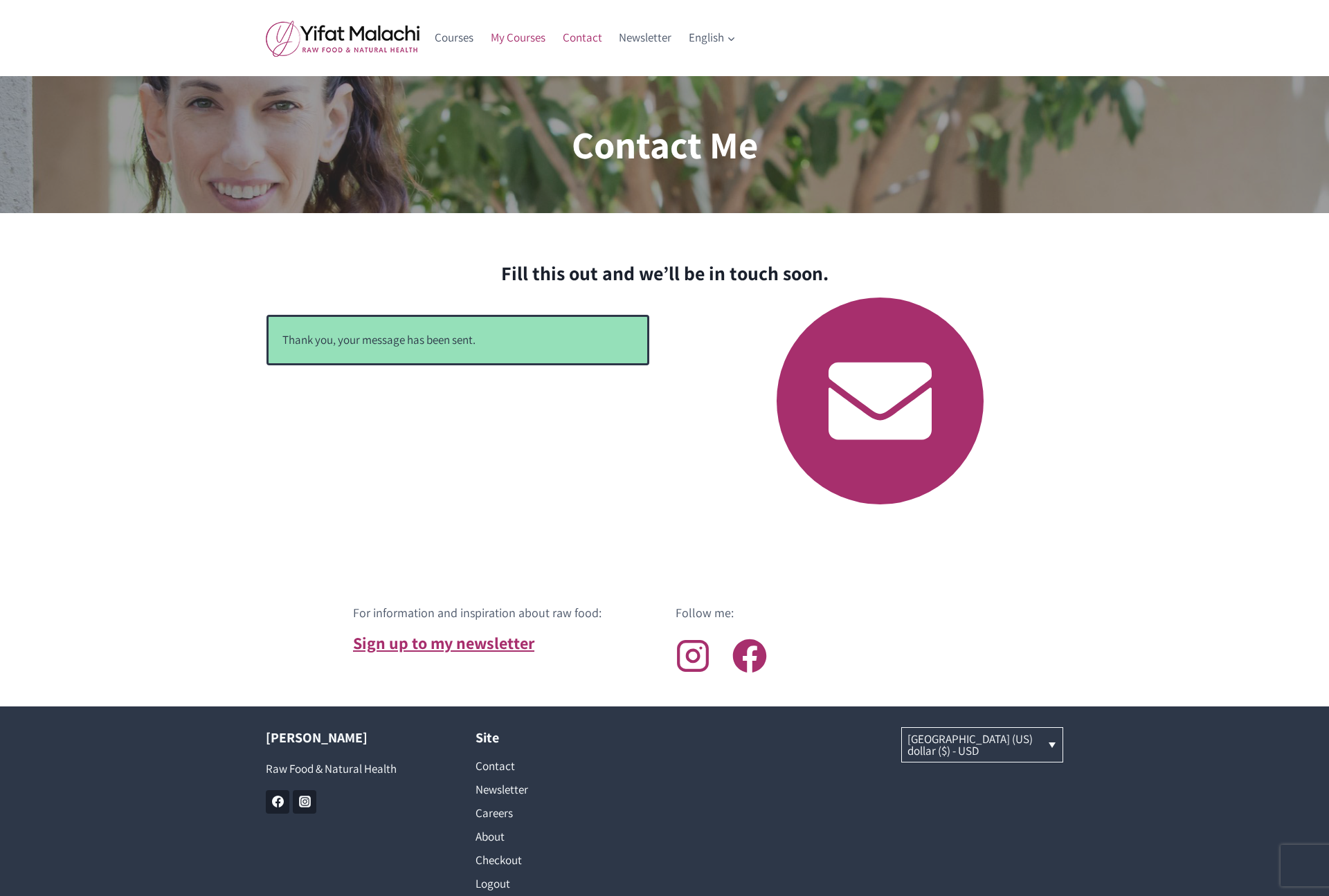
click at [518, 43] on link "My Courses" at bounding box center [518, 38] width 72 height 33
